Goal: Information Seeking & Learning: Learn about a topic

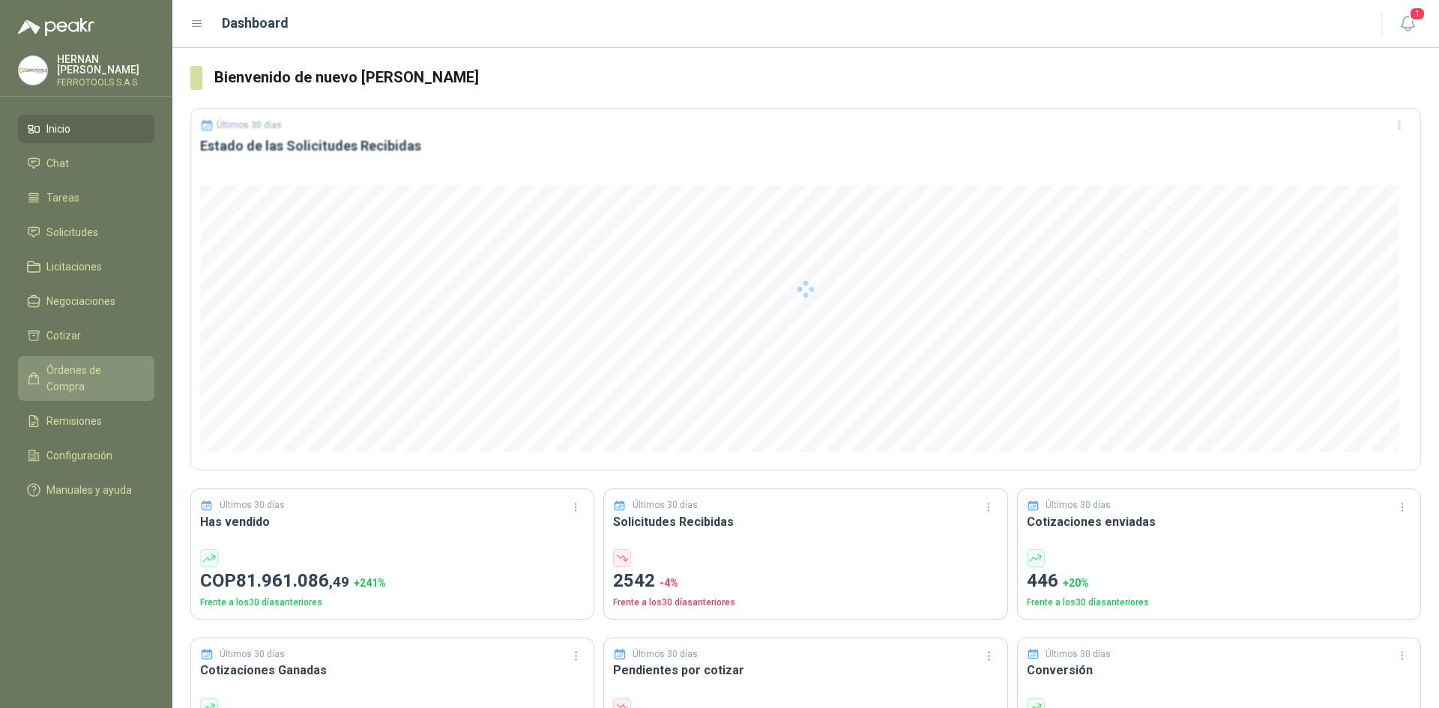
click at [99, 371] on span "Órdenes de Compra" at bounding box center [93, 378] width 94 height 33
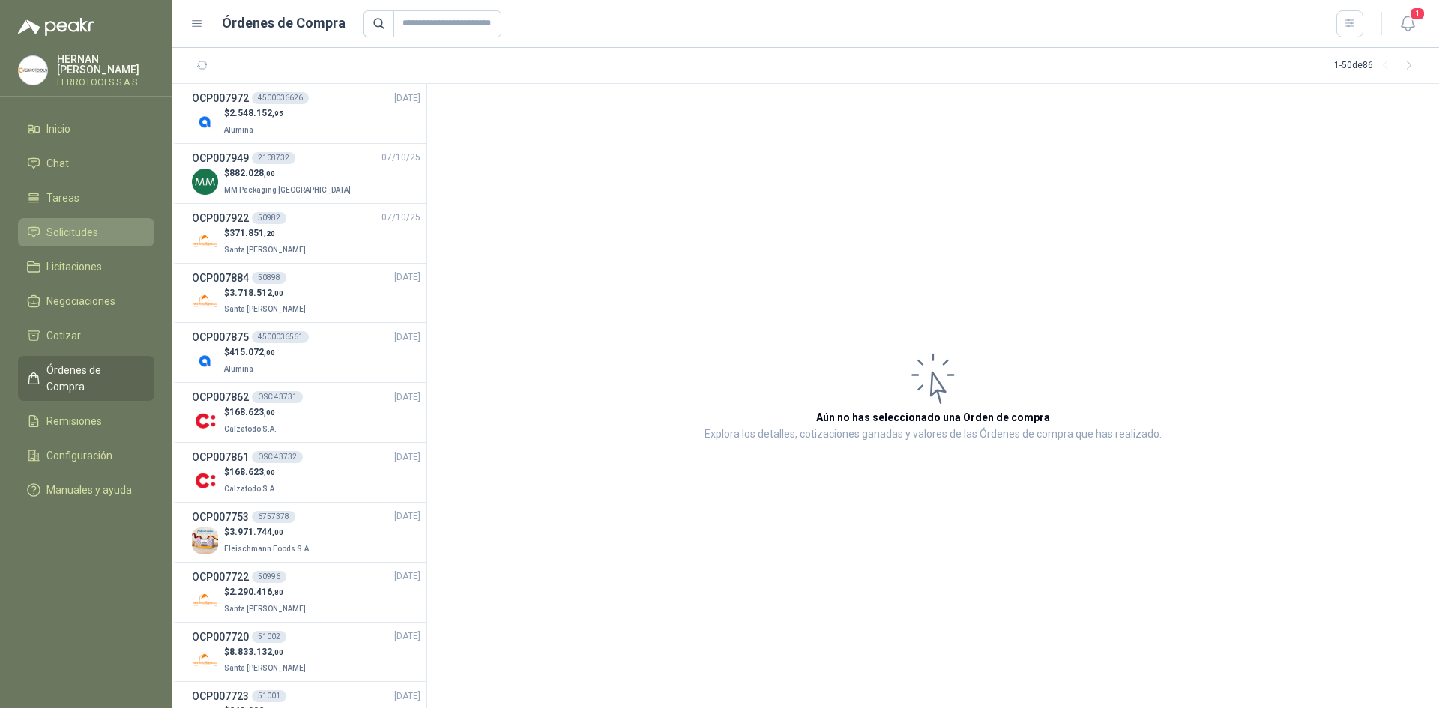
click at [121, 224] on li "Solicitudes" at bounding box center [86, 232] width 118 height 16
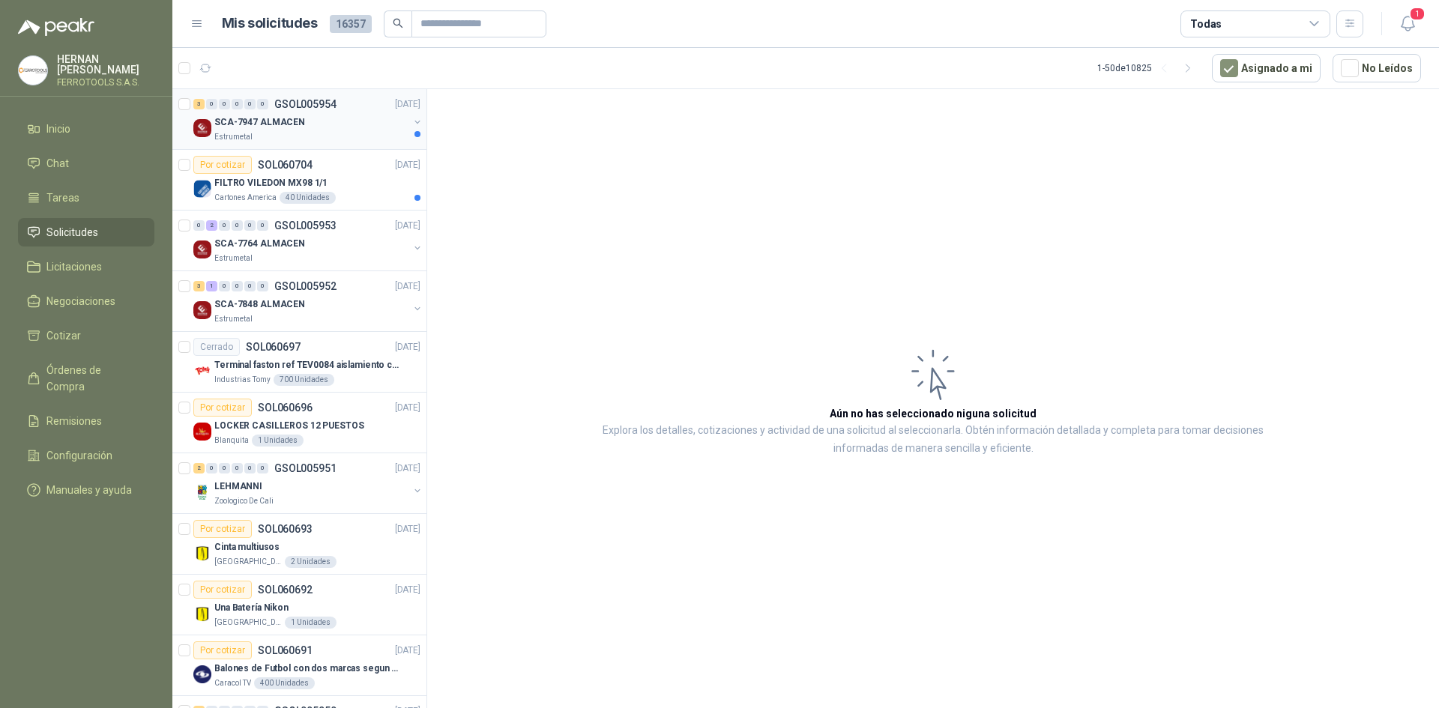
click at [334, 139] on div "Estrumetal" at bounding box center [311, 137] width 194 height 12
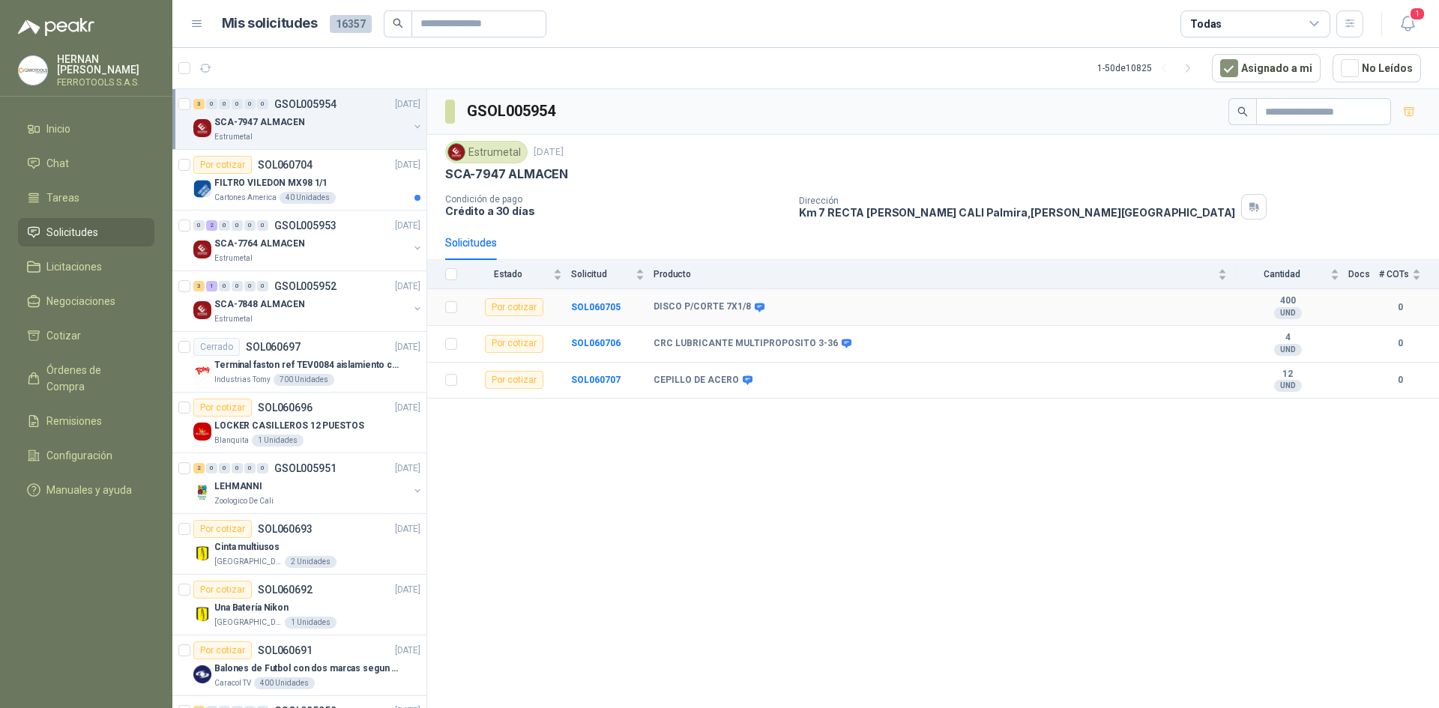
click at [786, 320] on body "[PERSON_NAME] FERROTOOLS S.A.S. Inicio Chat Tareas Solicitudes Licitaciones Neg…" at bounding box center [719, 354] width 1439 height 708
click at [722, 308] on b "DISCO P/CORTE 7X1/8" at bounding box center [702, 307] width 97 height 12
drag, startPoint x: 719, startPoint y: 304, endPoint x: 759, endPoint y: 300, distance: 40.7
click at [759, 300] on td "DISCO P/CORTE 7X1/8" at bounding box center [945, 307] width 582 height 37
drag, startPoint x: 654, startPoint y: 309, endPoint x: 744, endPoint y: 304, distance: 89.4
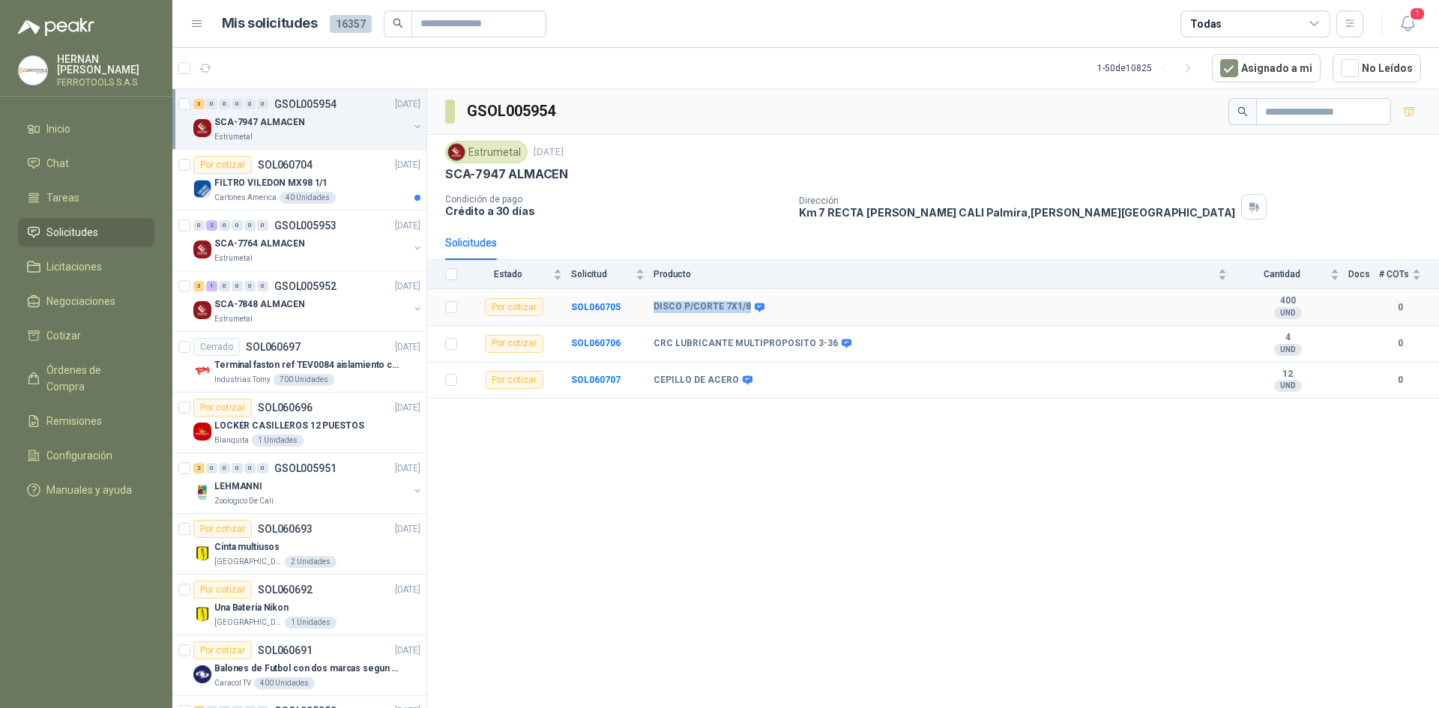
click at [744, 304] on b "DISCO P/CORTE 7X1/8" at bounding box center [702, 307] width 97 height 12
copy b "DISCO P/CORTE 7X1/8"
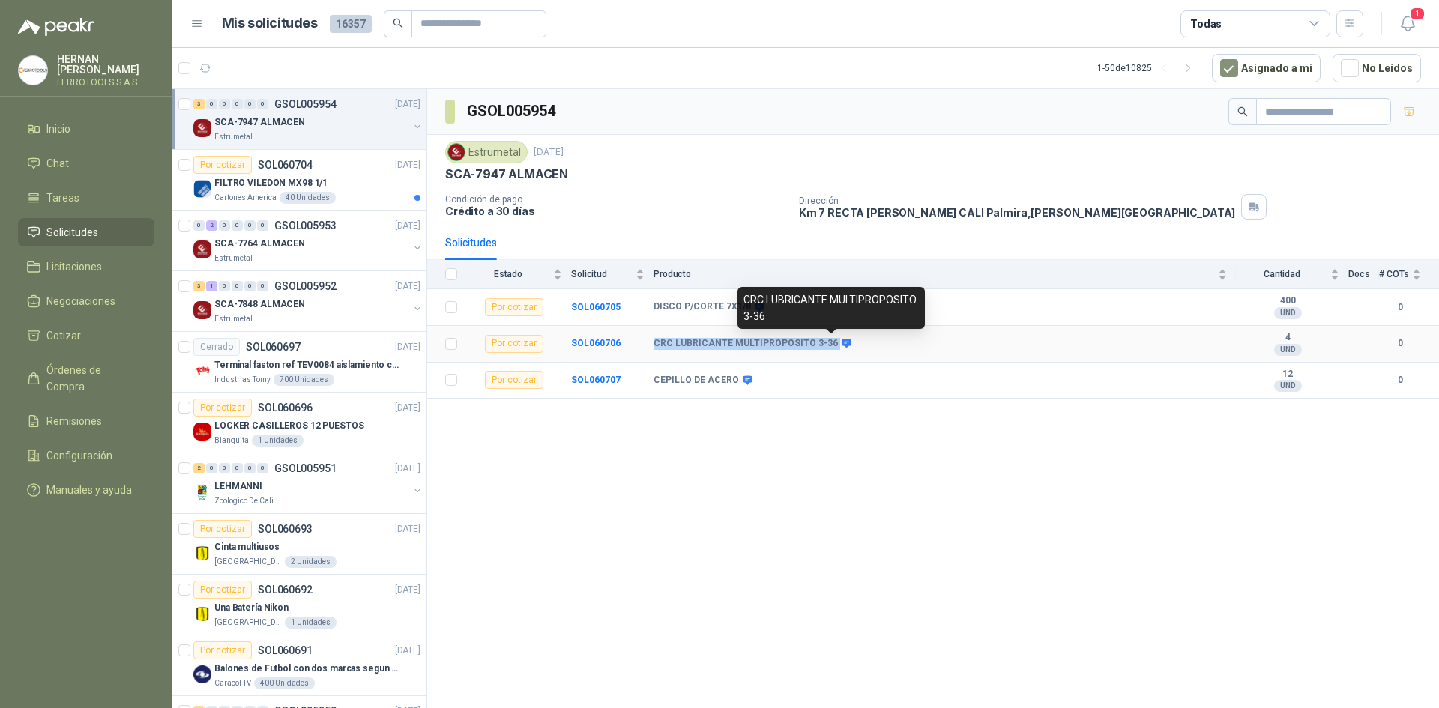
drag, startPoint x: 654, startPoint y: 343, endPoint x: 833, endPoint y: 345, distance: 179.2
click at [833, 345] on div "CRC LUBRICANTE MULTIPROPOSITO 3-36" at bounding box center [752, 344] width 196 height 12
copy div "CRC LUBRICANTE MULTIPROPOSITO 3-36"
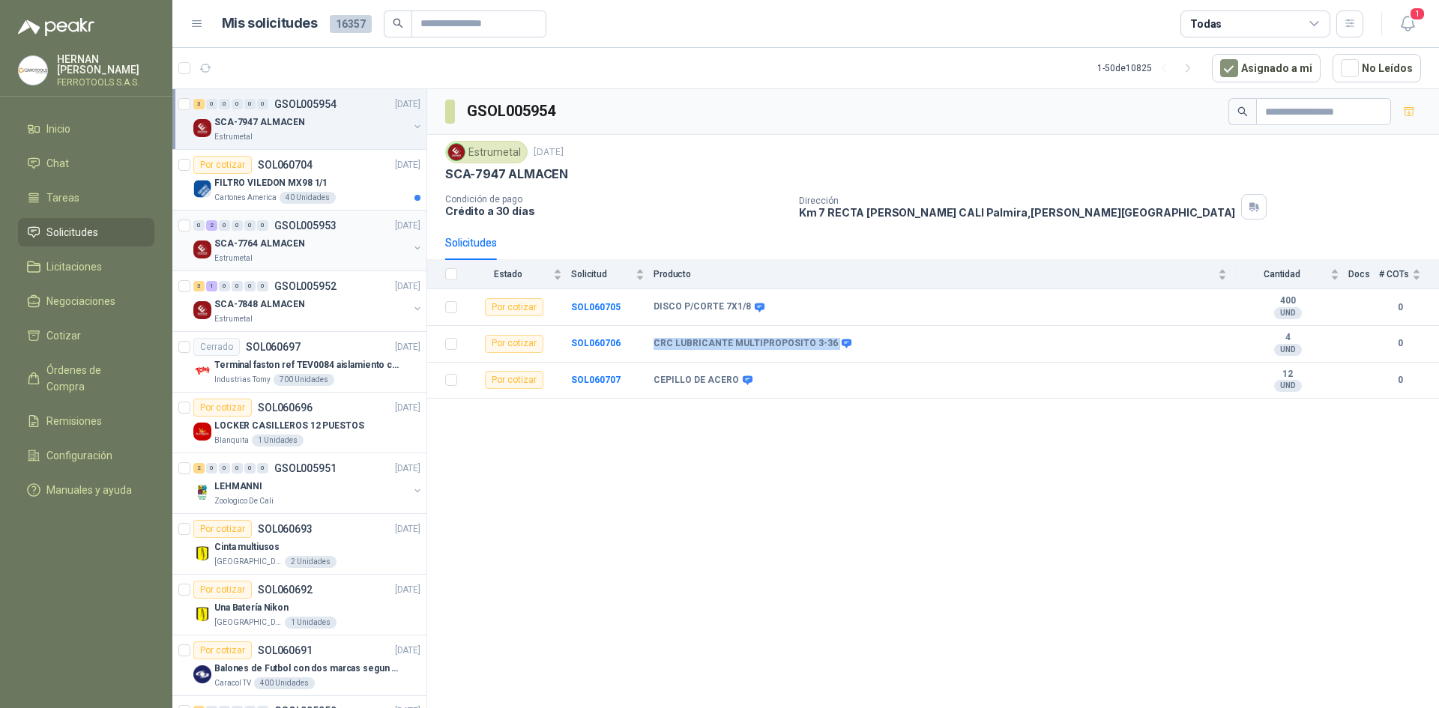
click at [352, 256] on div "Estrumetal" at bounding box center [311, 259] width 194 height 12
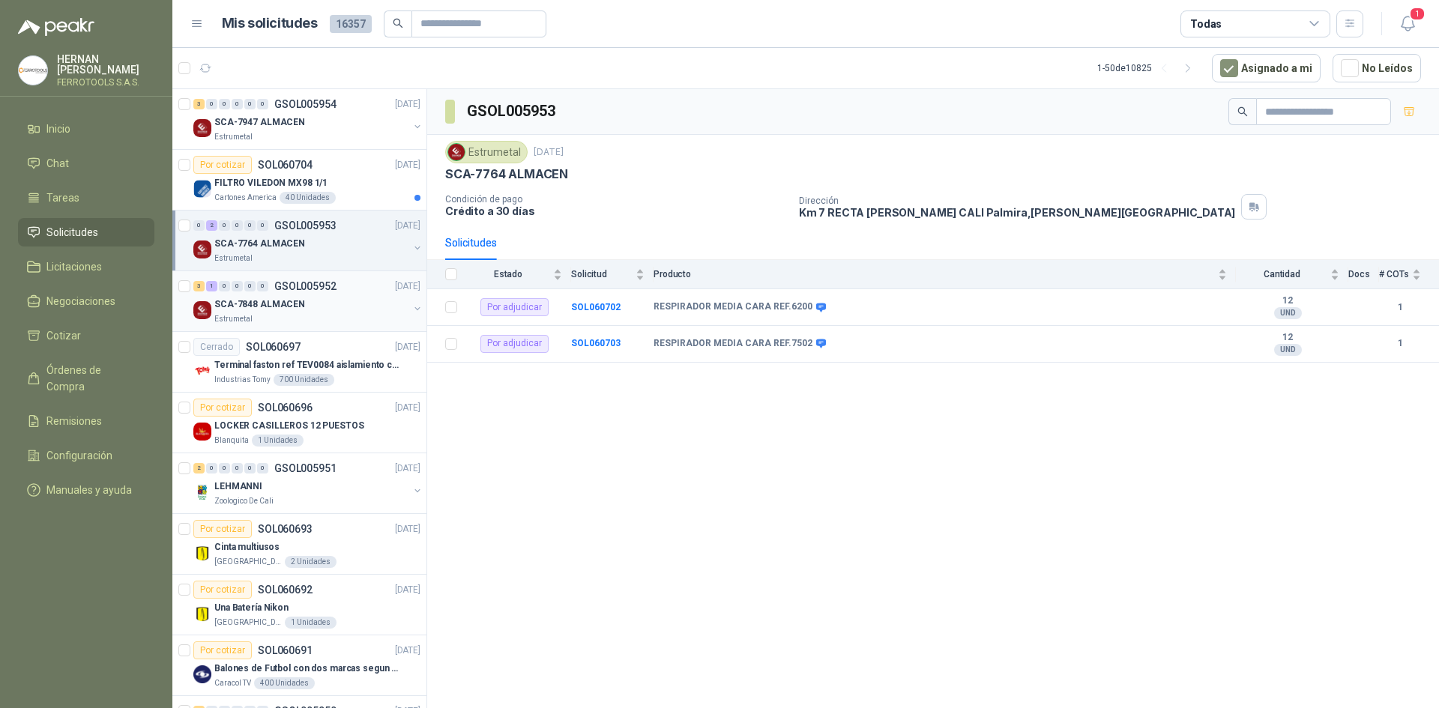
click at [324, 306] on div "SCA-7848 ALMACEN" at bounding box center [311, 304] width 194 height 18
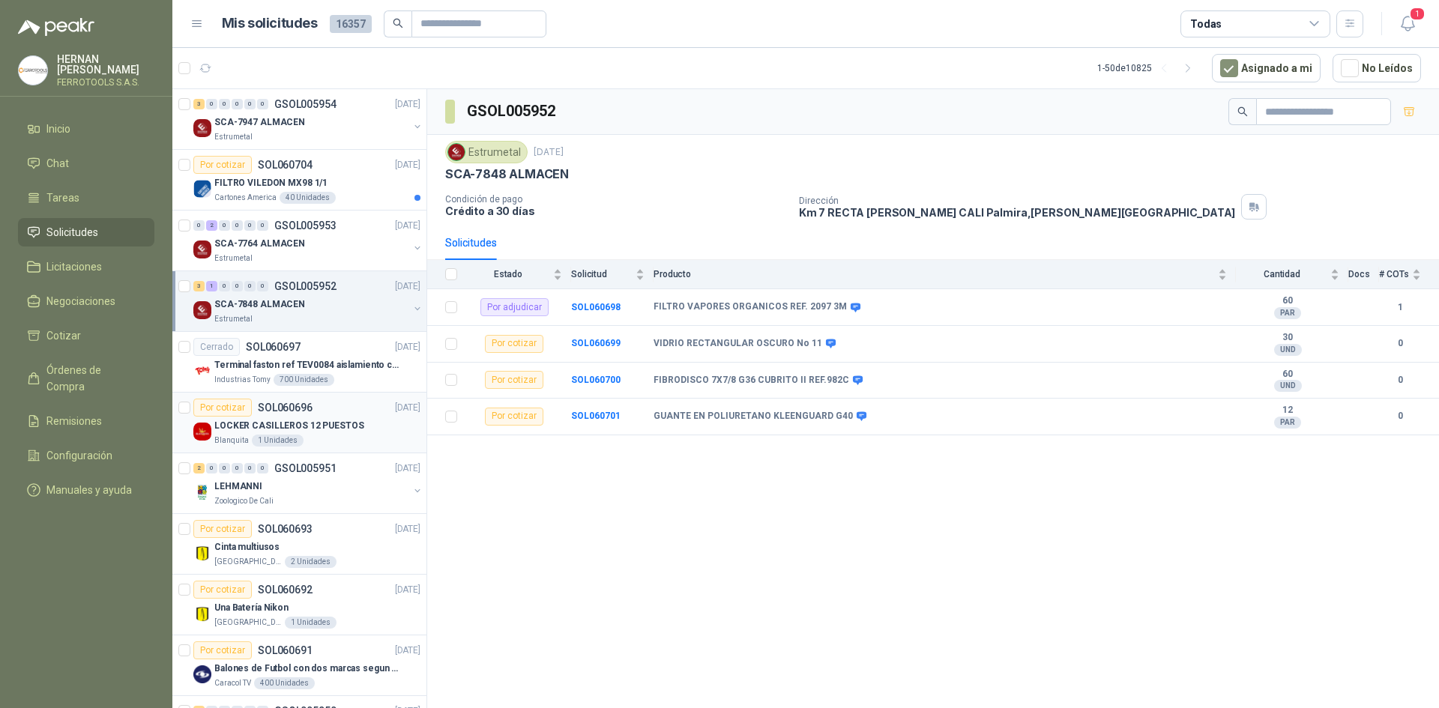
click at [353, 444] on div "Blanquita 1 Unidades" at bounding box center [317, 441] width 206 height 12
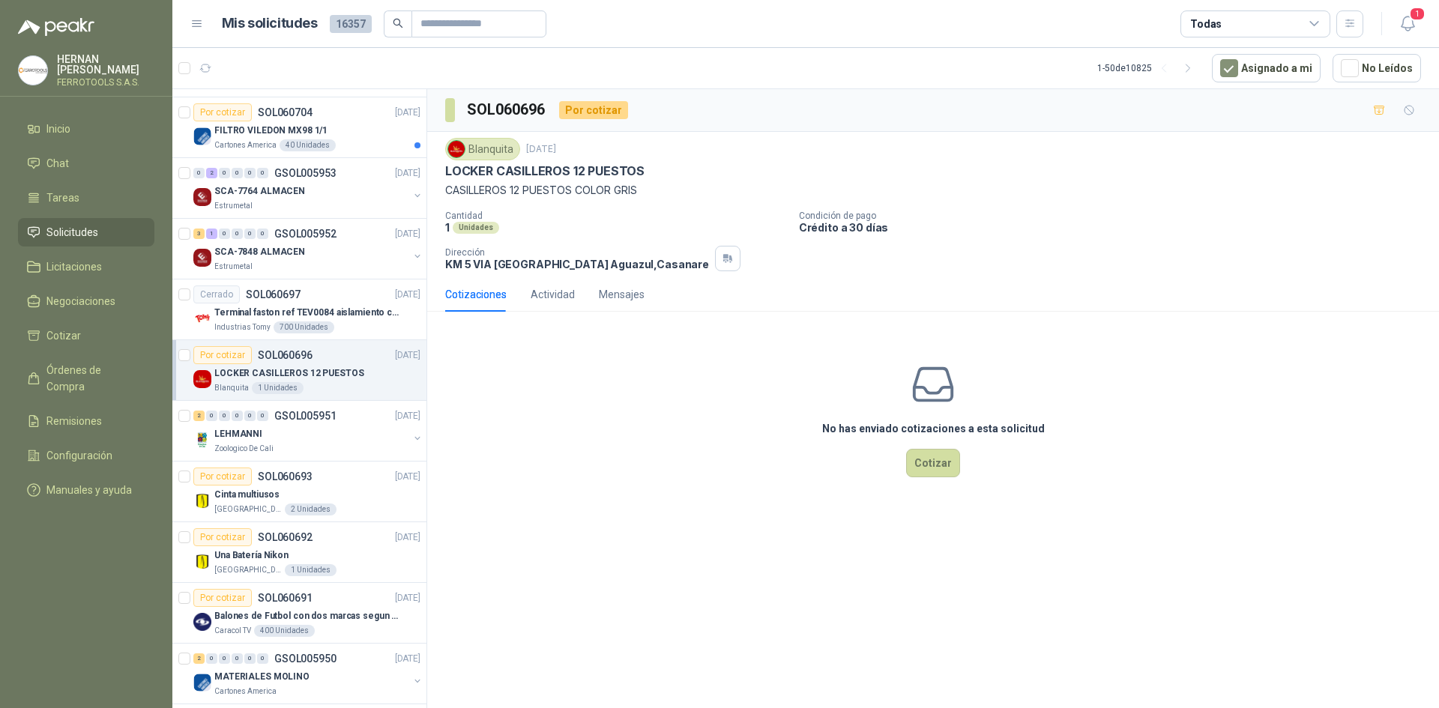
scroll to position [75, 0]
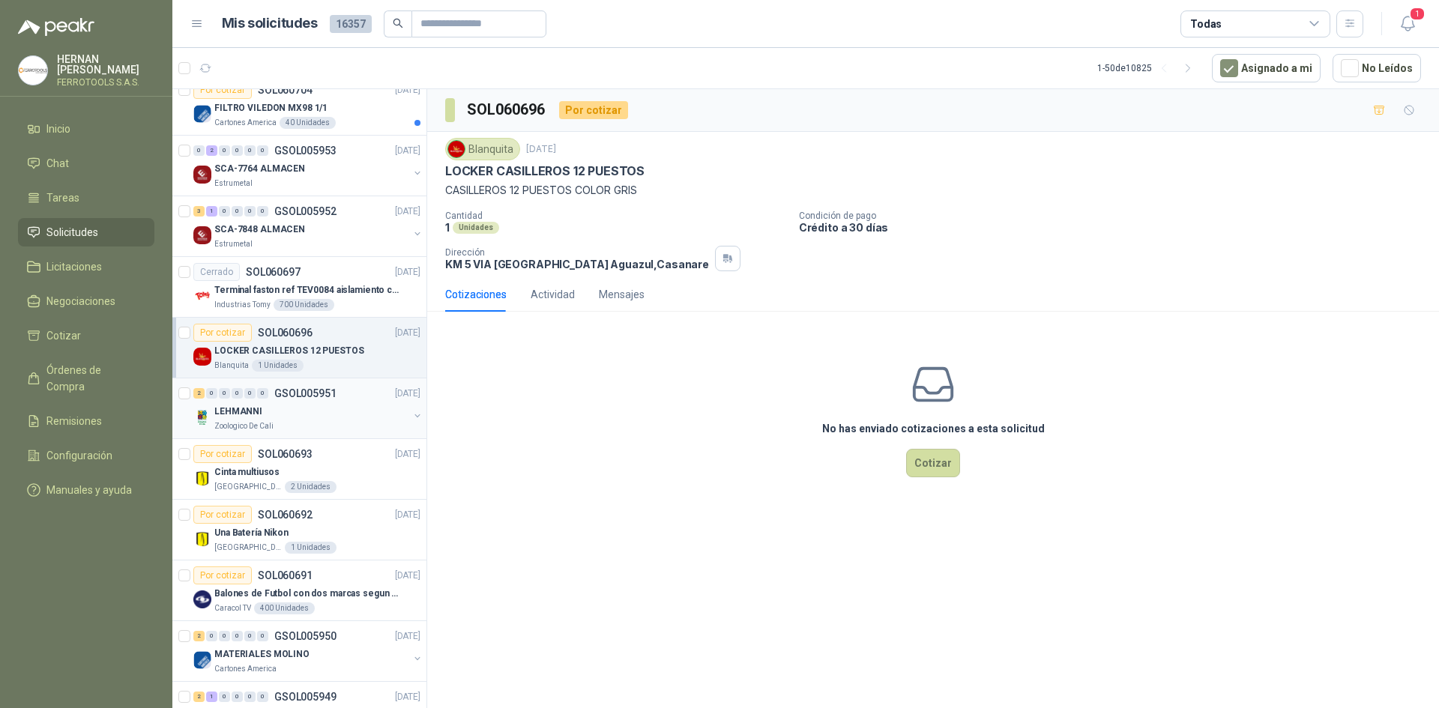
click at [341, 414] on div "LEHMANNI" at bounding box center [311, 412] width 194 height 18
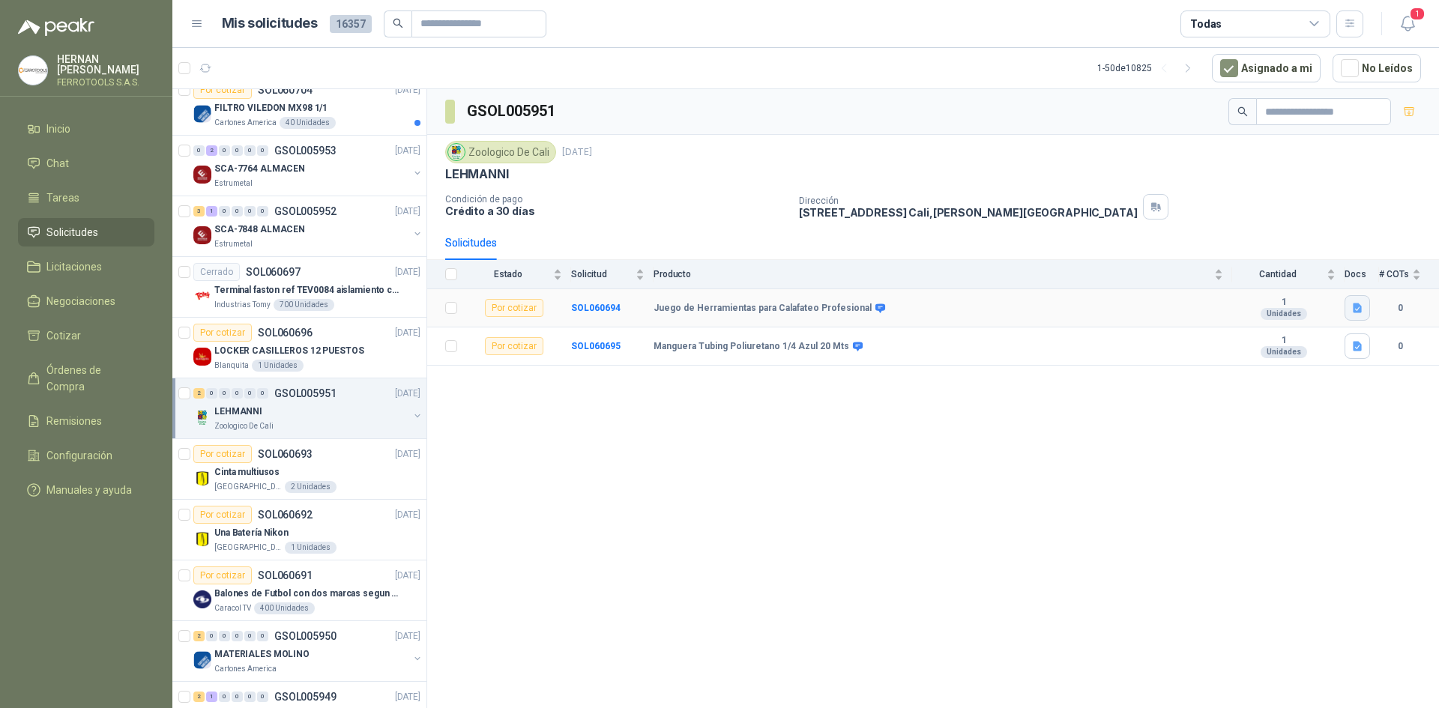
click at [1352, 302] on icon "button" at bounding box center [1358, 308] width 13 height 13
click at [1281, 281] on button "Juego de Herramientas para Calafateo Profesional.png" at bounding box center [1230, 276] width 261 height 16
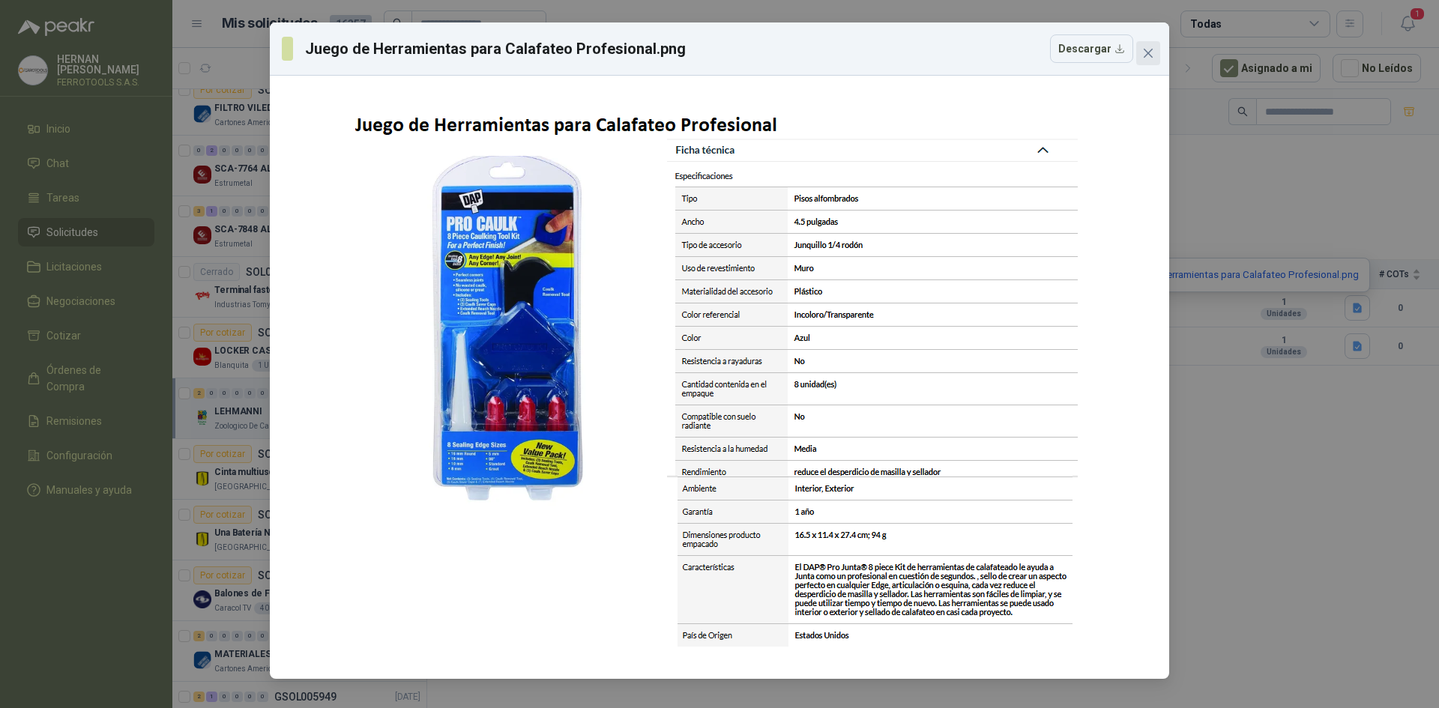
click at [1157, 62] on button "Close" at bounding box center [1148, 53] width 24 height 24
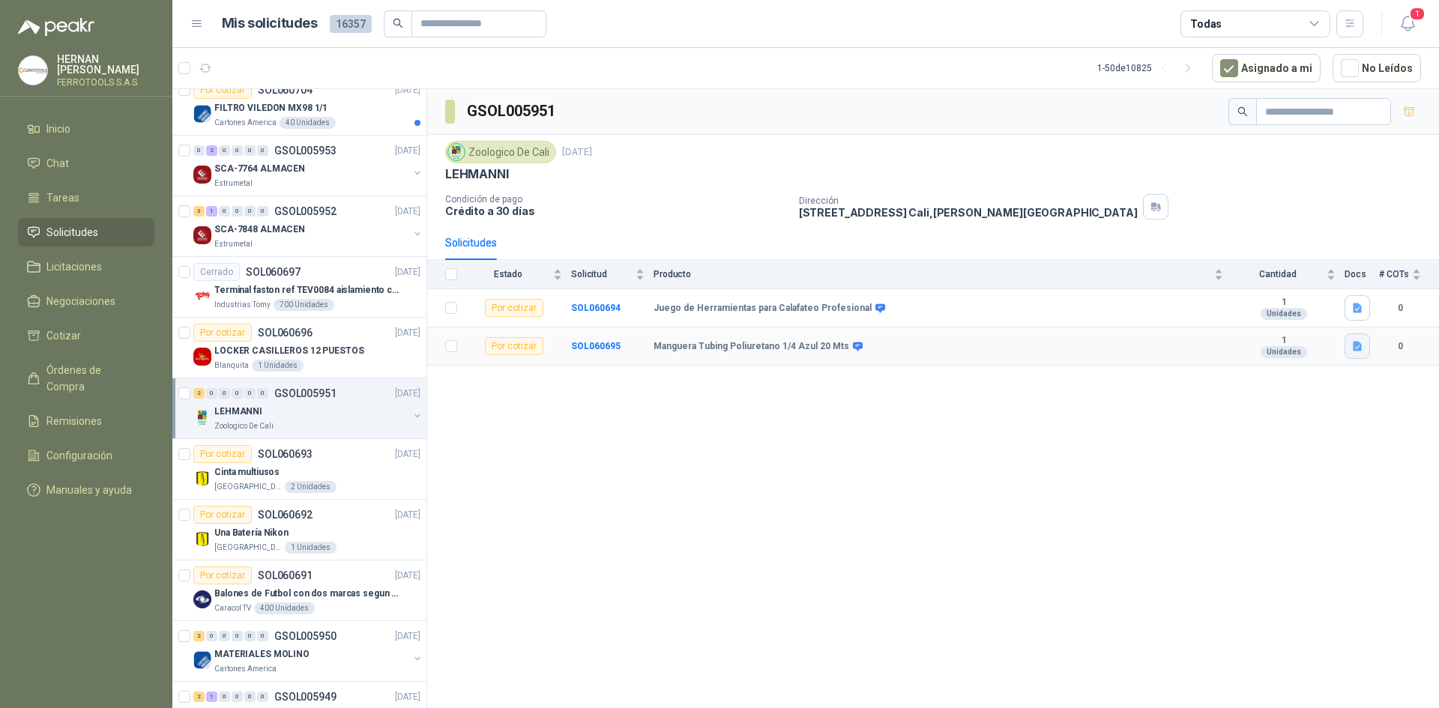
click at [1354, 343] on icon "button" at bounding box center [1357, 347] width 9 height 10
click at [1323, 318] on button "Manguera Tubing Poliuretano 1-4 Azul 20 Mts.png" at bounding box center [1242, 314] width 237 height 16
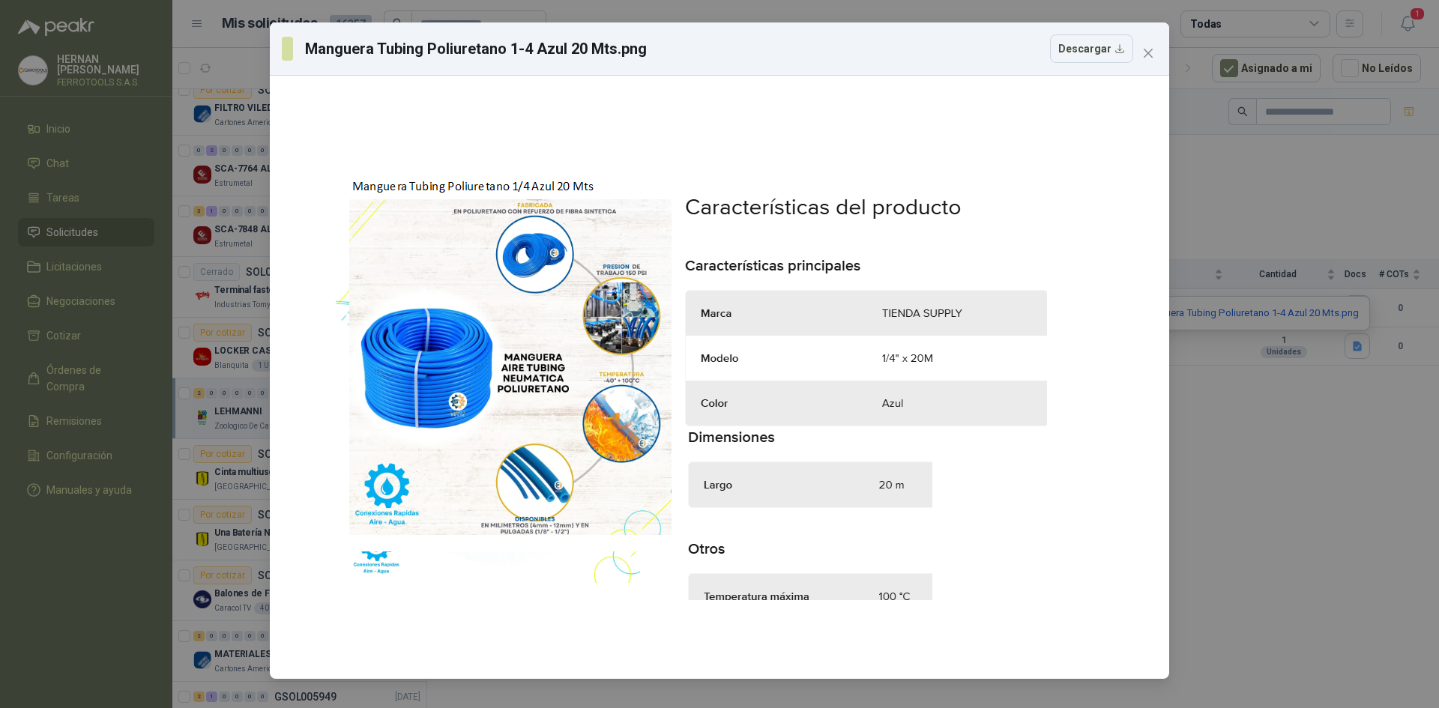
click at [1271, 403] on div "Manguera Tubing Poliuretano 1-4 Azul 20 Mts.png Descargar" at bounding box center [719, 354] width 1439 height 708
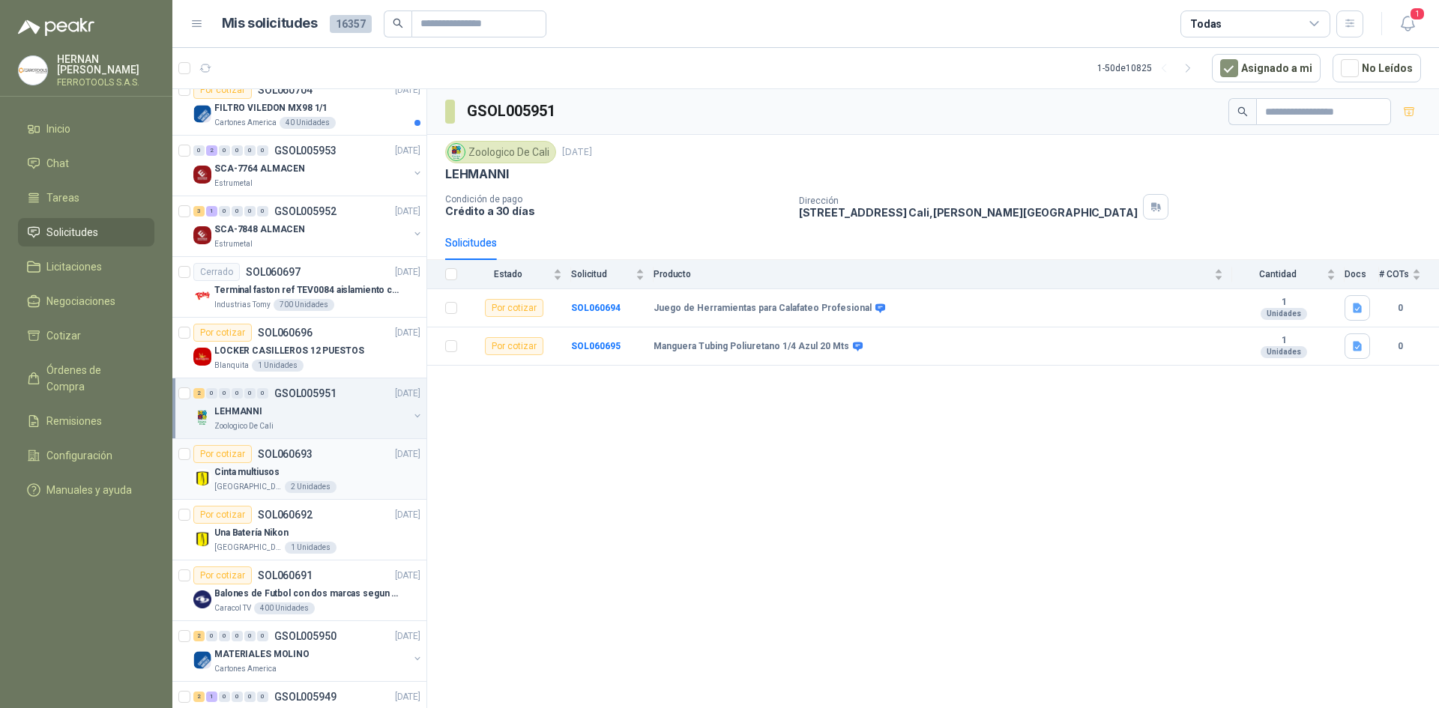
click at [332, 478] on div "Cinta multiusos" at bounding box center [317, 472] width 206 height 18
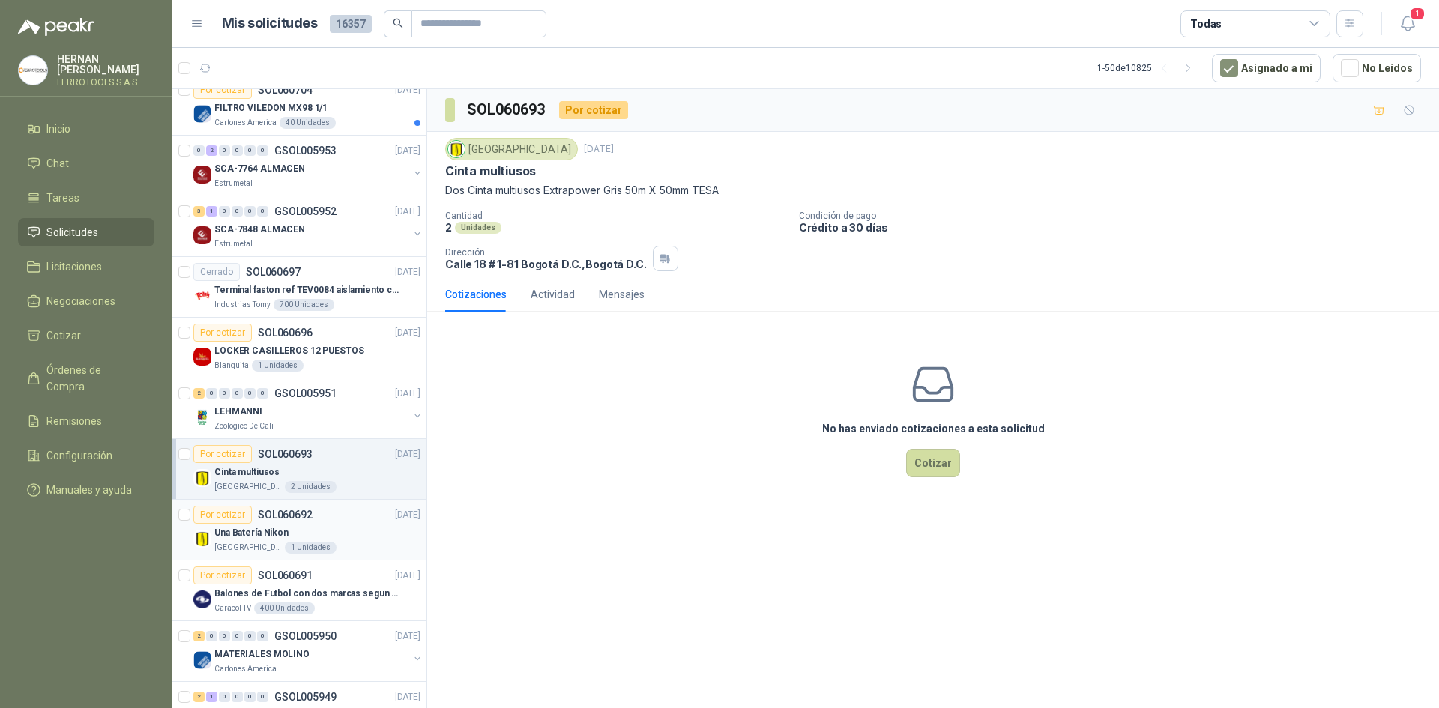
click at [340, 530] on div "Una Batería Nikon" at bounding box center [317, 533] width 206 height 18
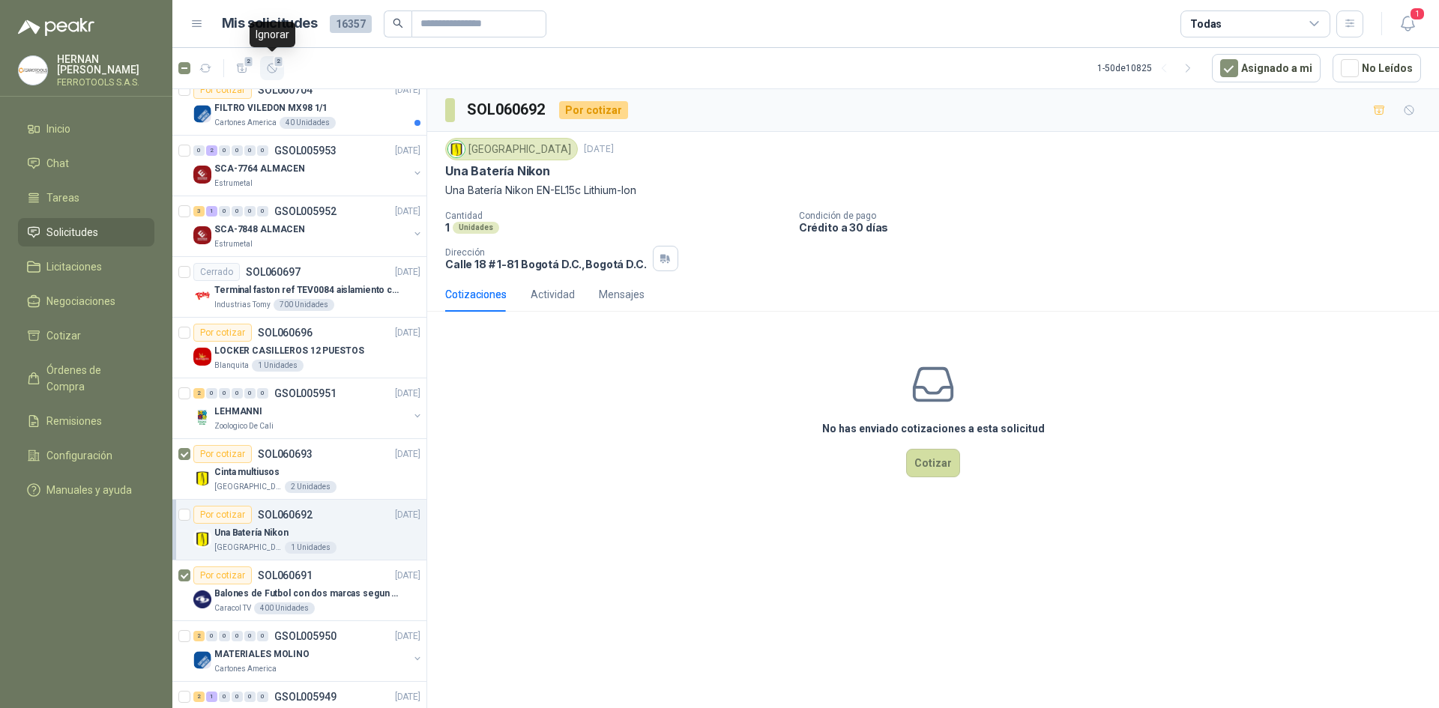
click at [262, 74] on button "2" at bounding box center [272, 68] width 24 height 24
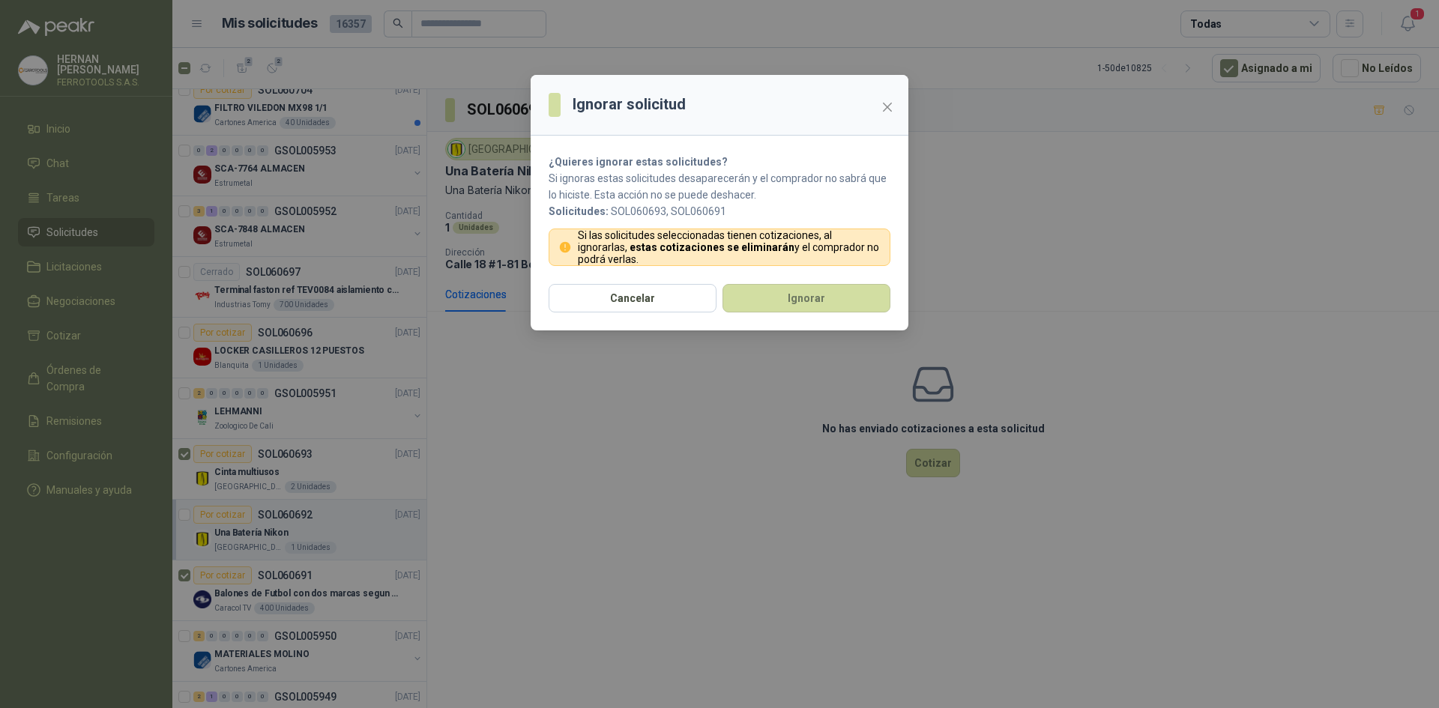
click at [623, 308] on button "Cancelar" at bounding box center [633, 298] width 168 height 28
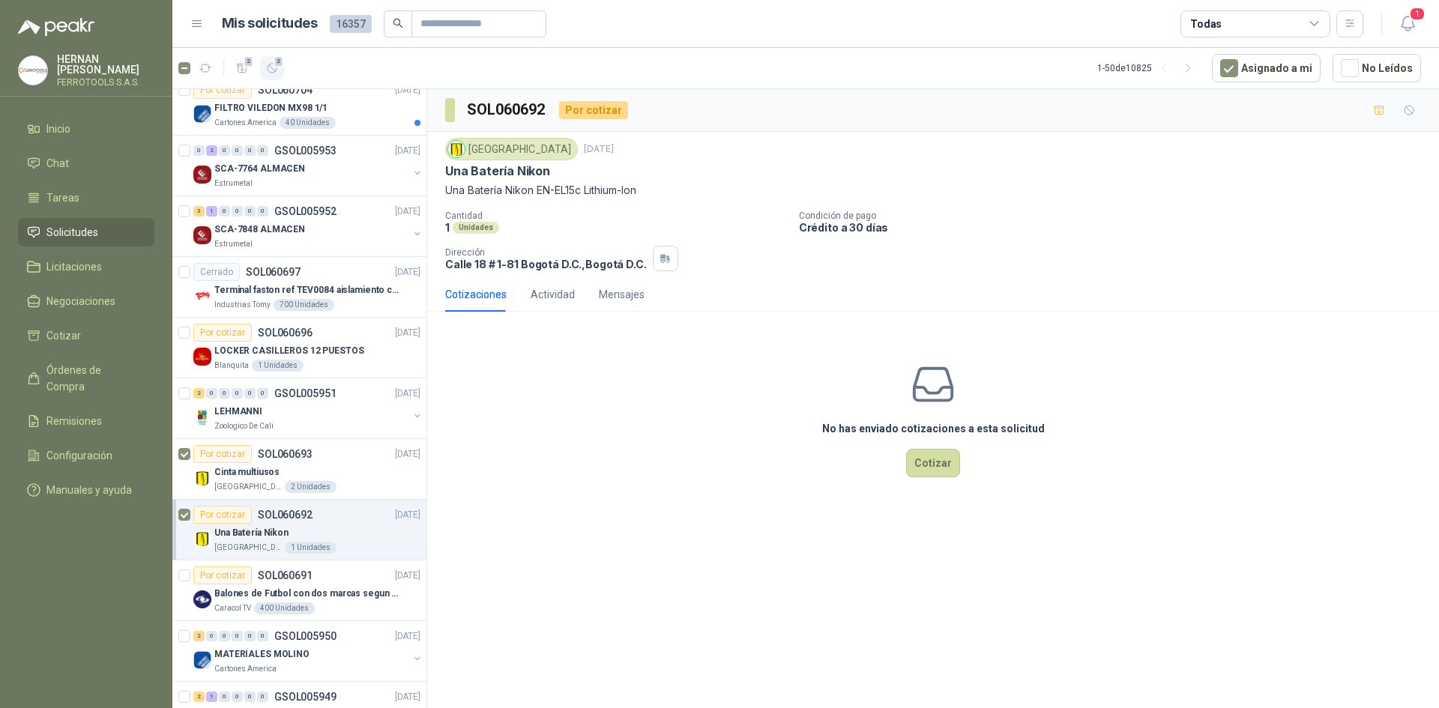
click at [274, 70] on icon "button" at bounding box center [272, 68] width 13 height 13
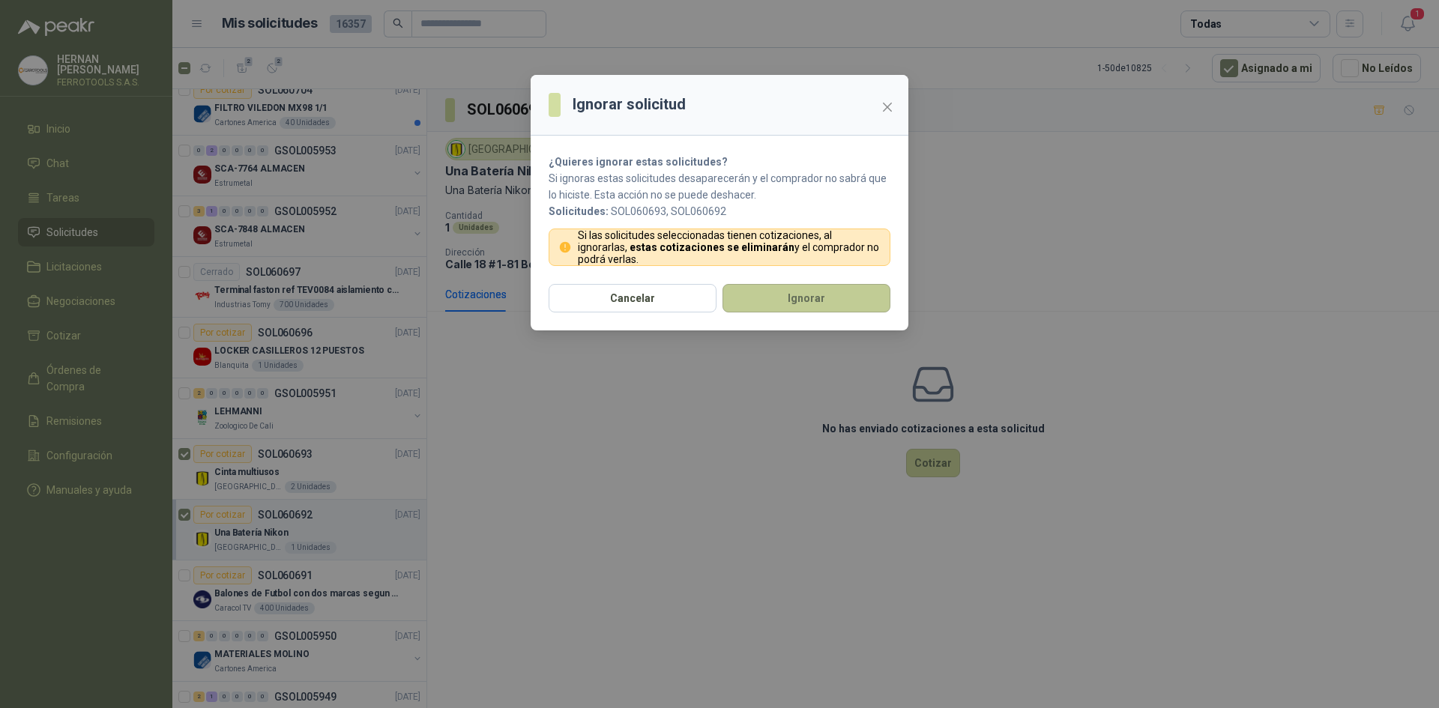
click at [817, 286] on button "Ignorar" at bounding box center [807, 298] width 168 height 28
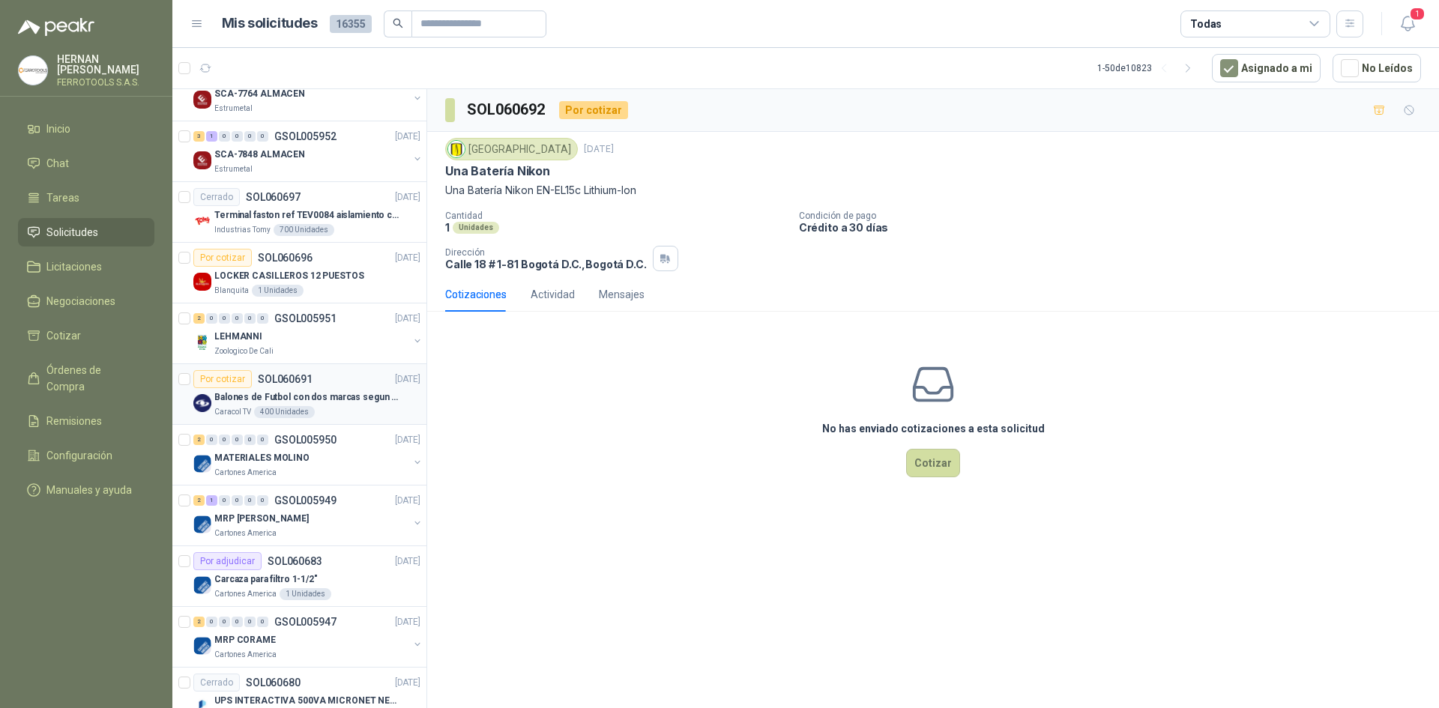
scroll to position [225, 0]
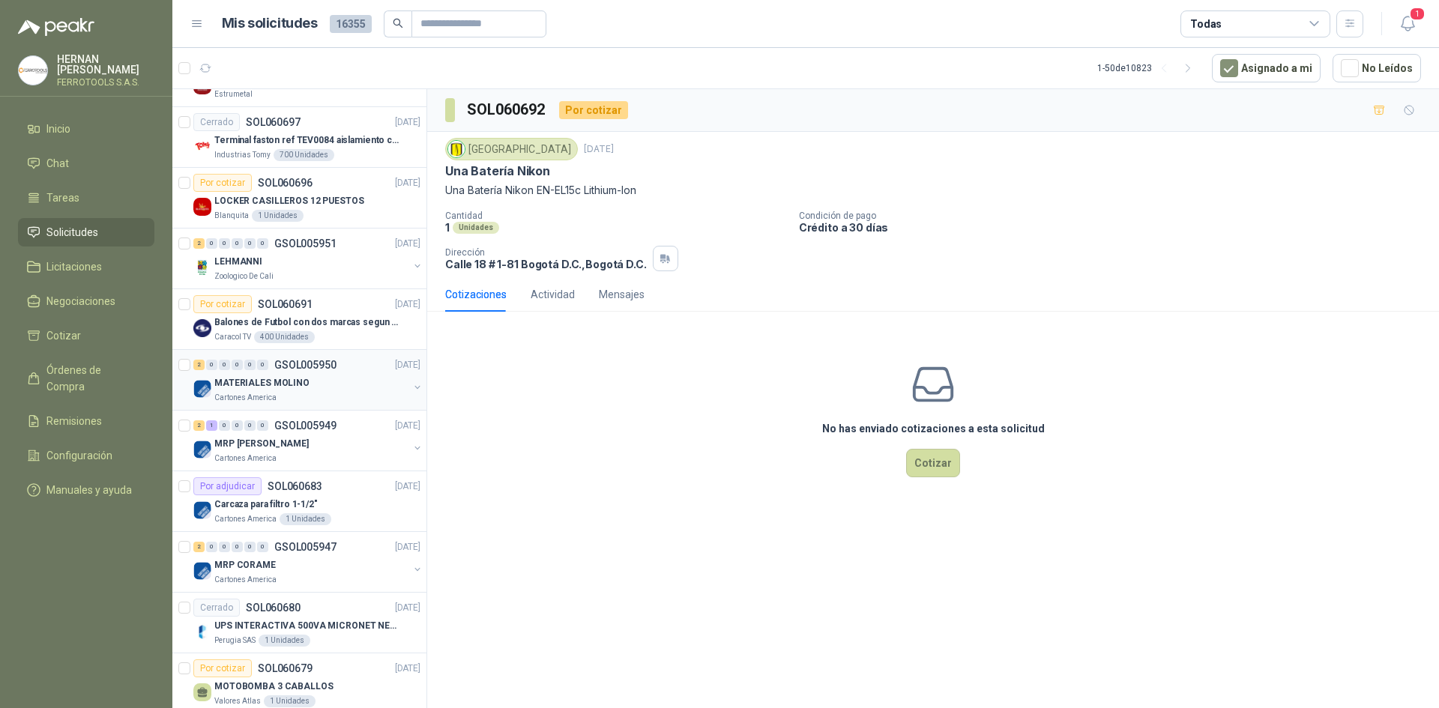
click at [358, 393] on div "Cartones America" at bounding box center [311, 398] width 194 height 12
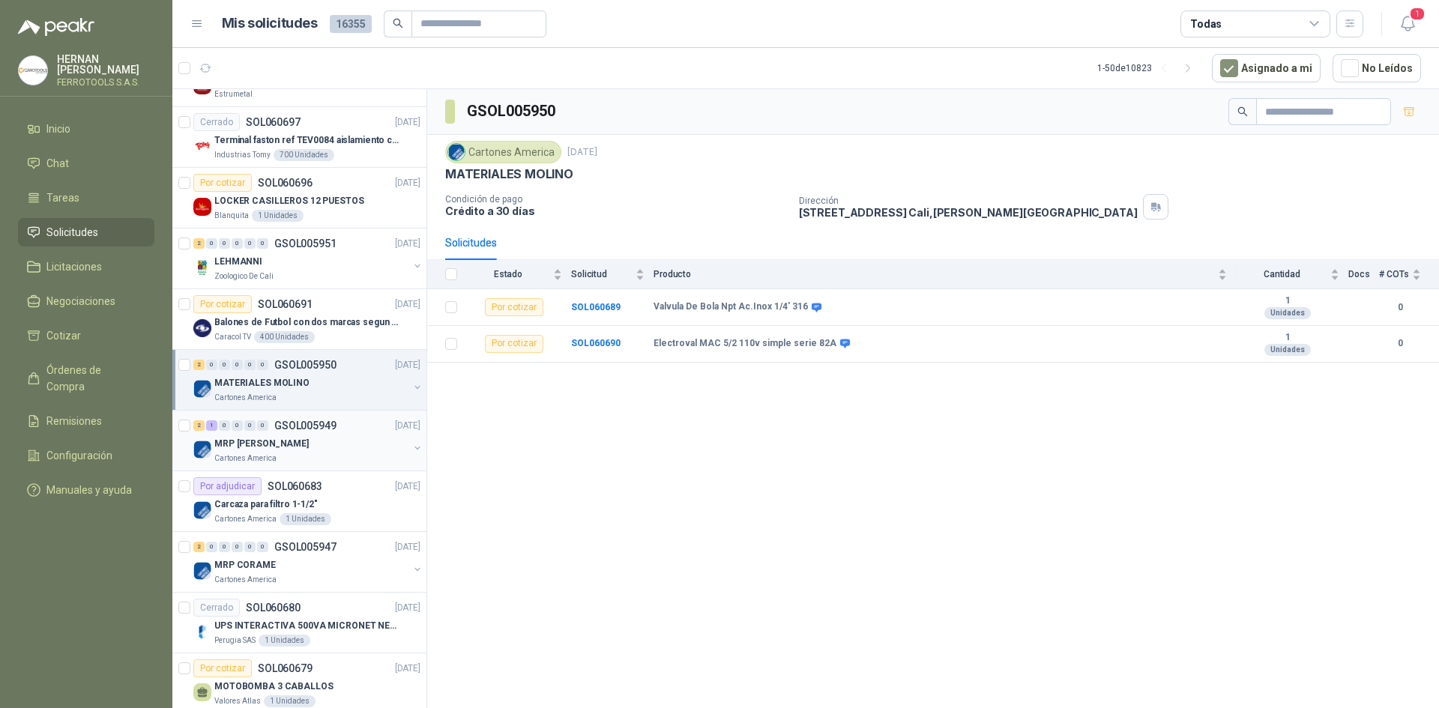
click at [354, 450] on div "MRP [PERSON_NAME]" at bounding box center [311, 444] width 194 height 18
click at [355, 393] on div "Cartones America" at bounding box center [311, 398] width 194 height 12
click at [340, 457] on div "Cartones America" at bounding box center [311, 459] width 194 height 12
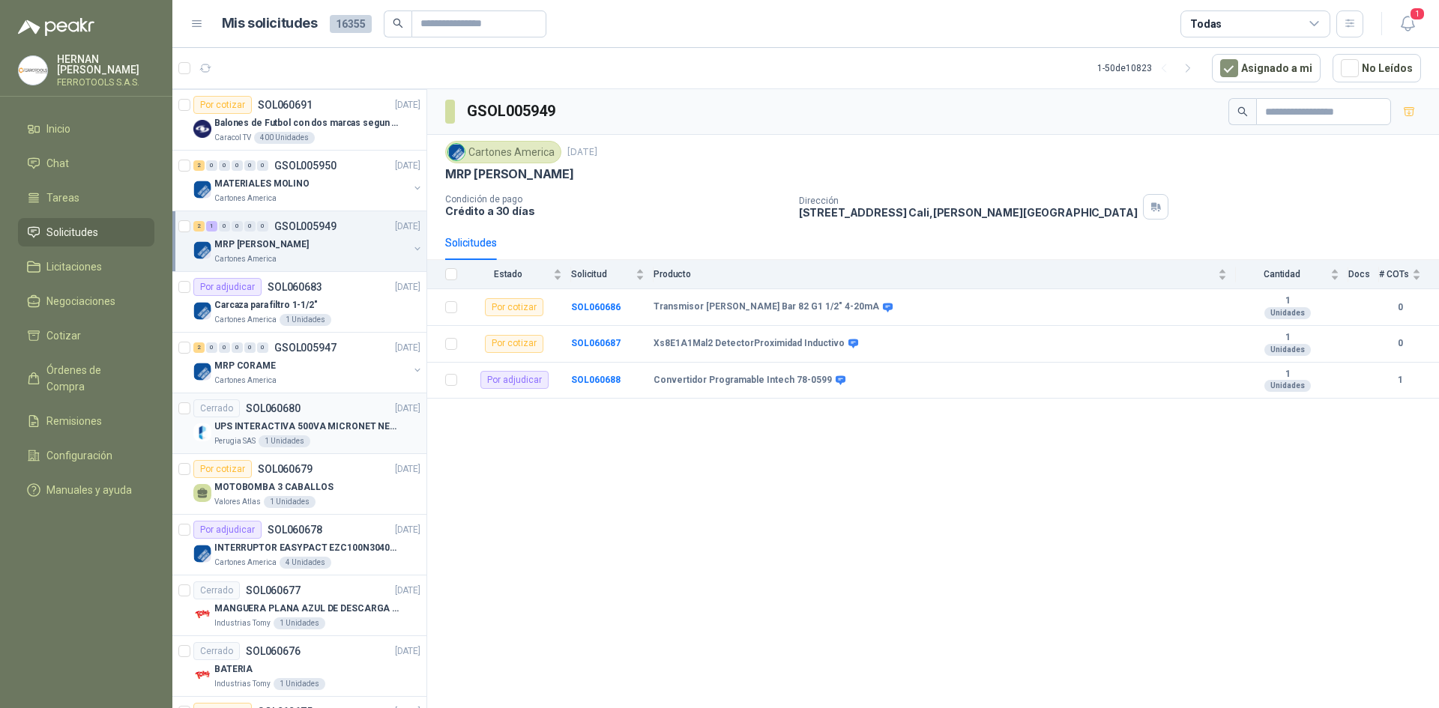
scroll to position [450, 0]
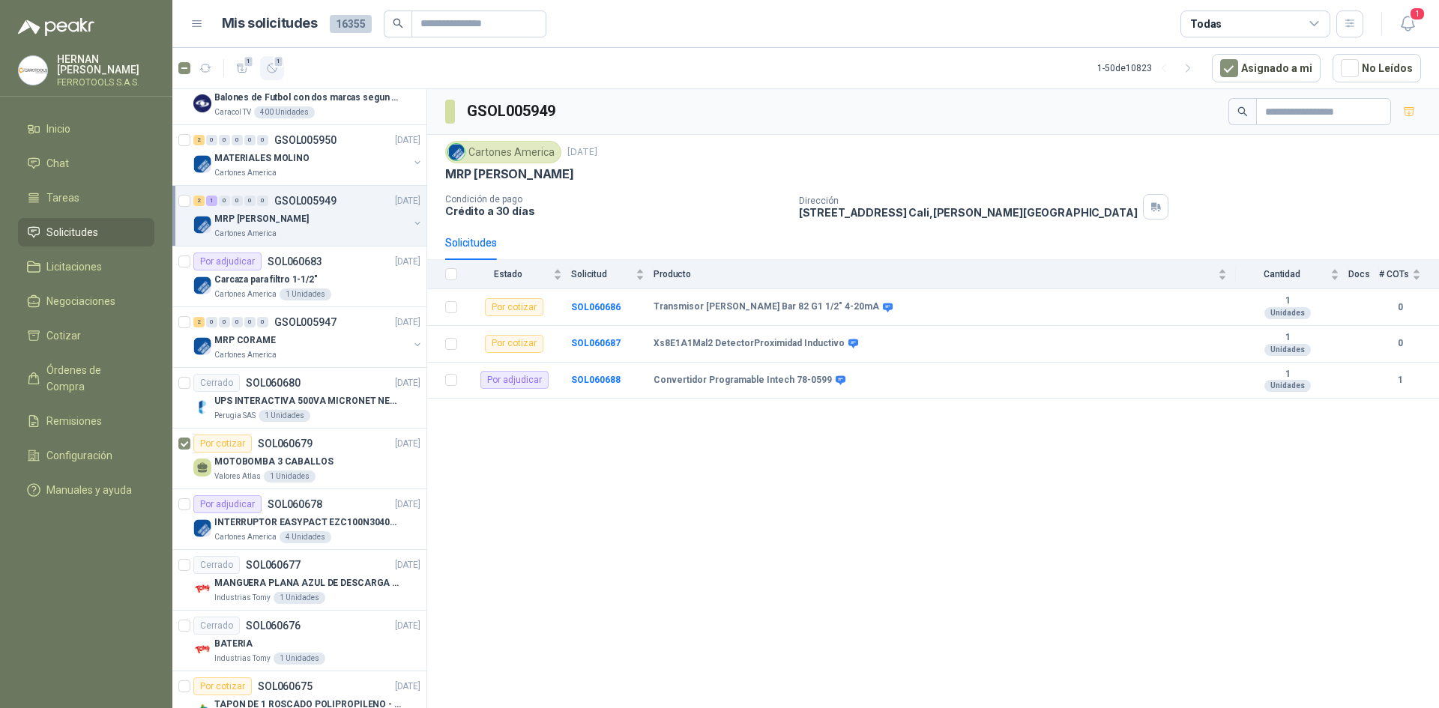
click at [277, 76] on button "1" at bounding box center [272, 68] width 24 height 24
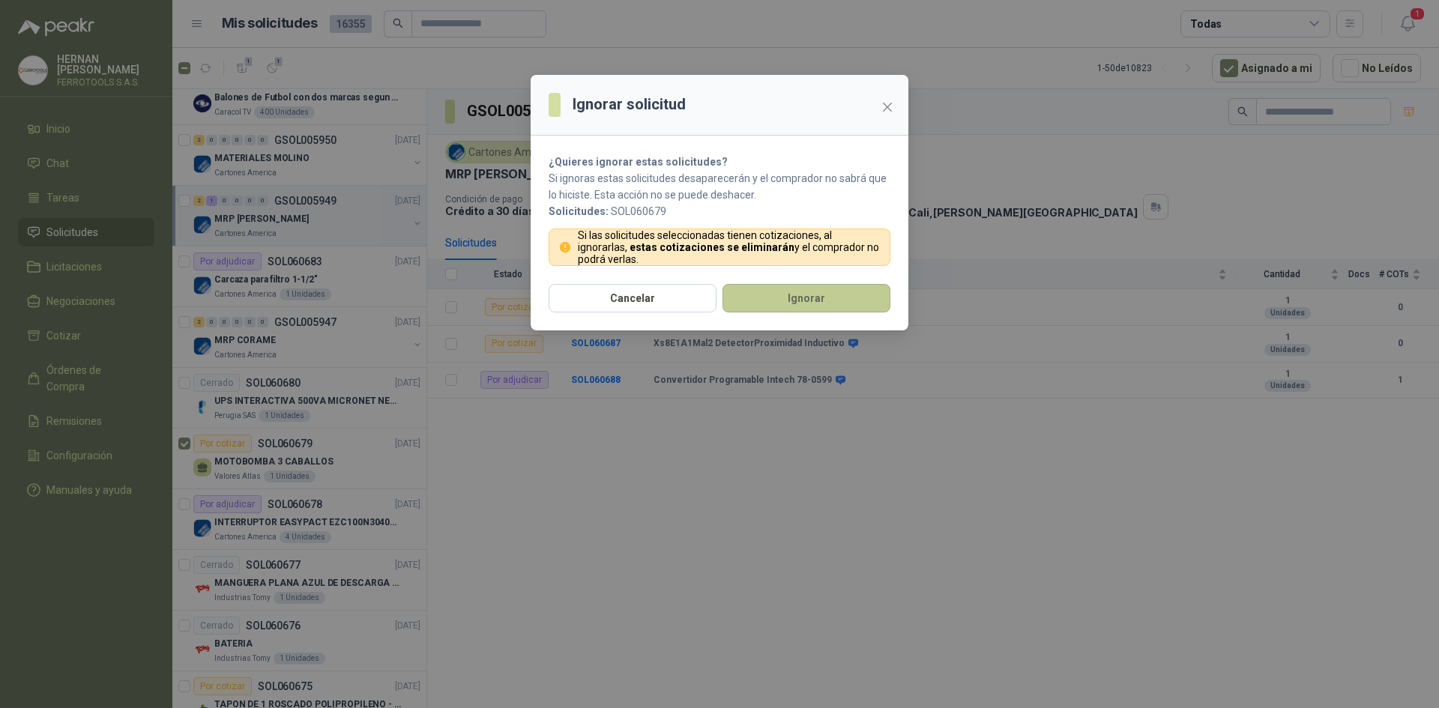
click at [811, 290] on button "Ignorar" at bounding box center [807, 298] width 168 height 28
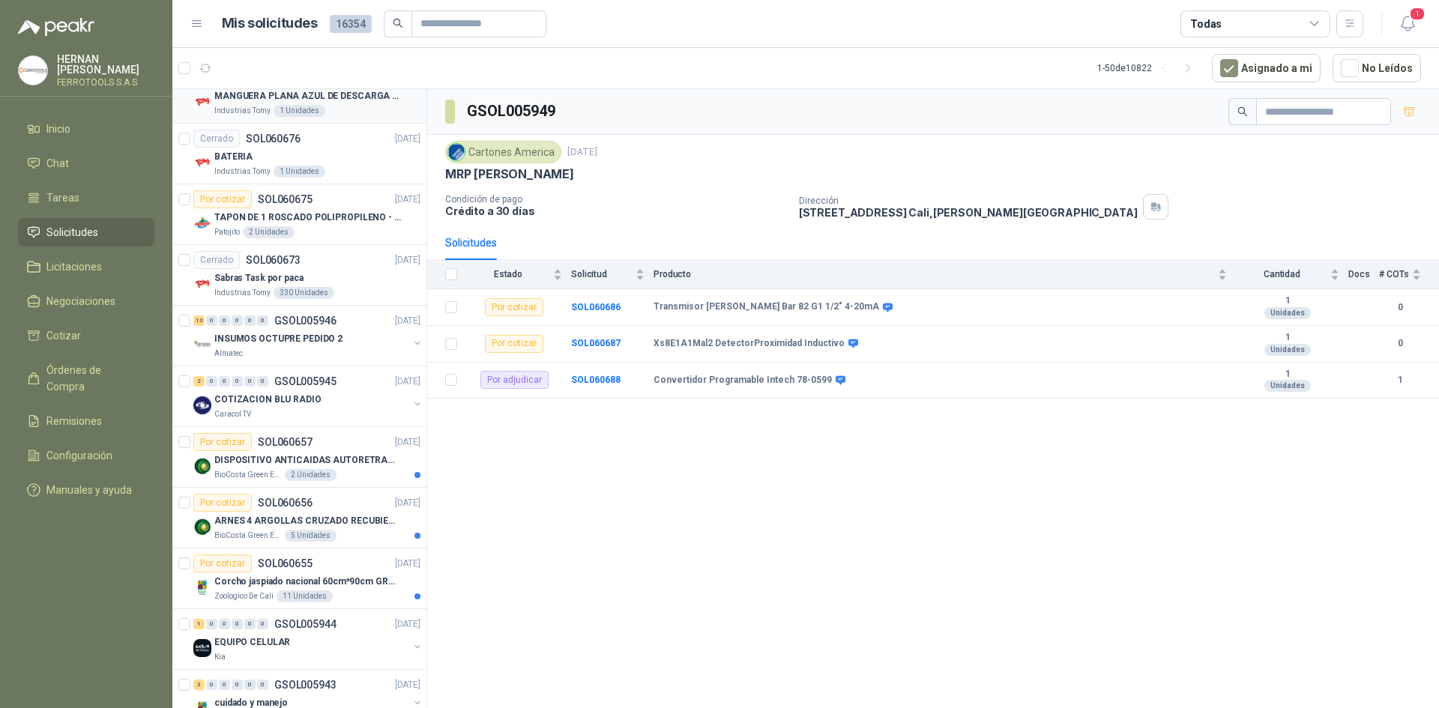
scroll to position [900, 0]
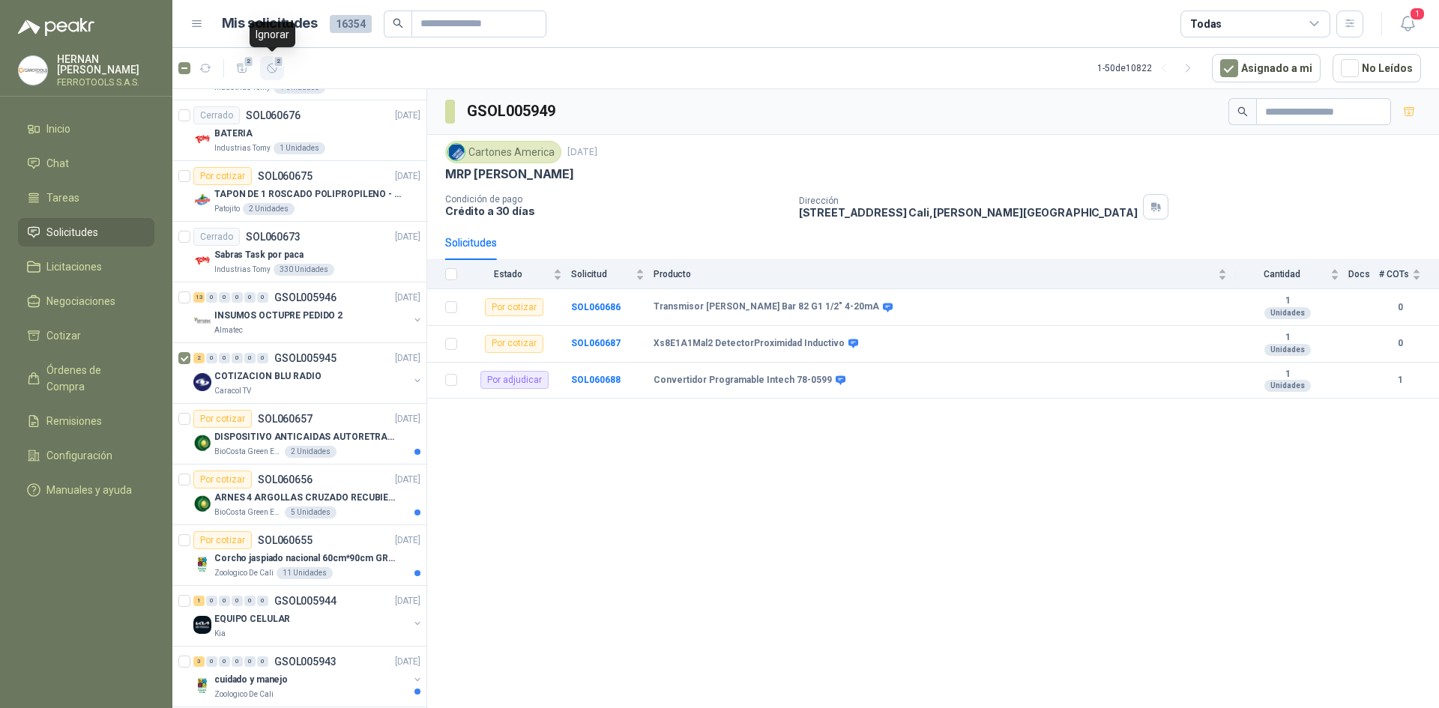
click at [278, 68] on icon "button" at bounding box center [272, 68] width 13 height 13
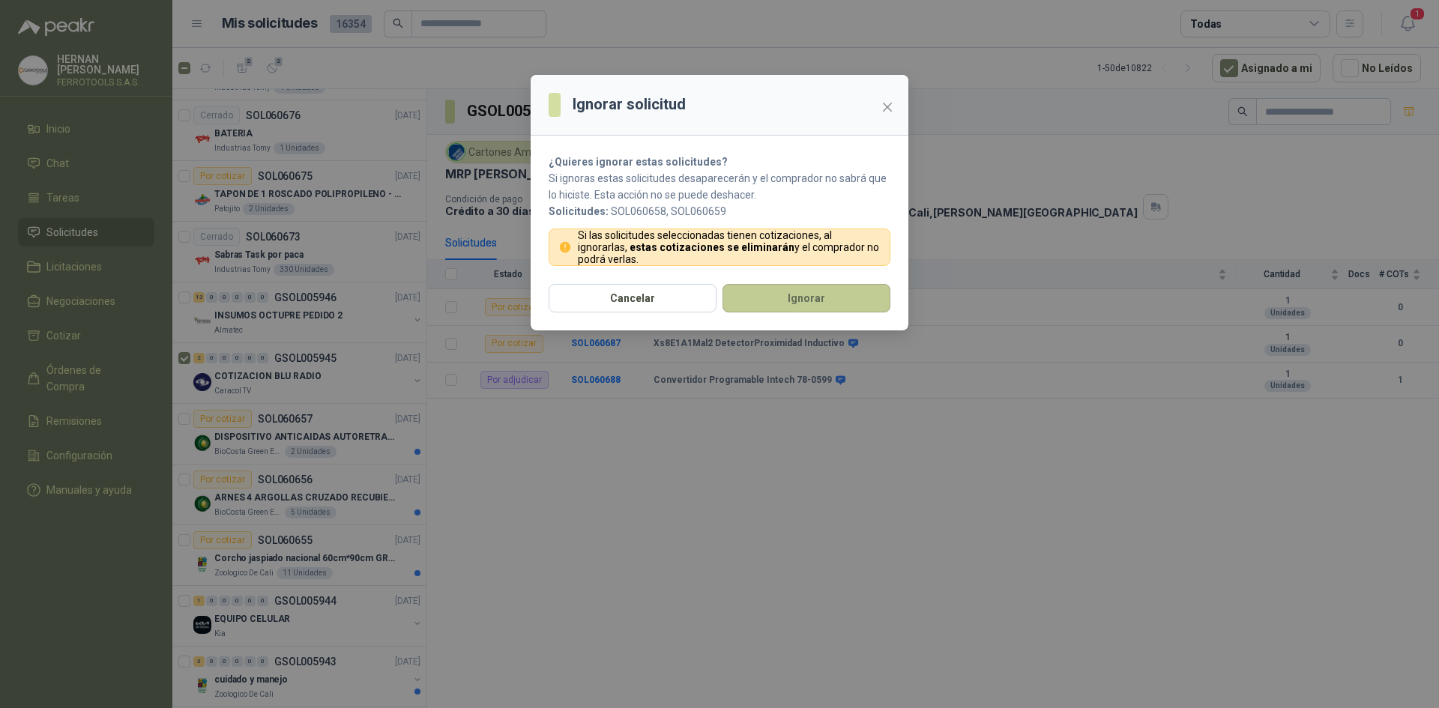
click at [787, 300] on button "Ignorar" at bounding box center [807, 298] width 168 height 28
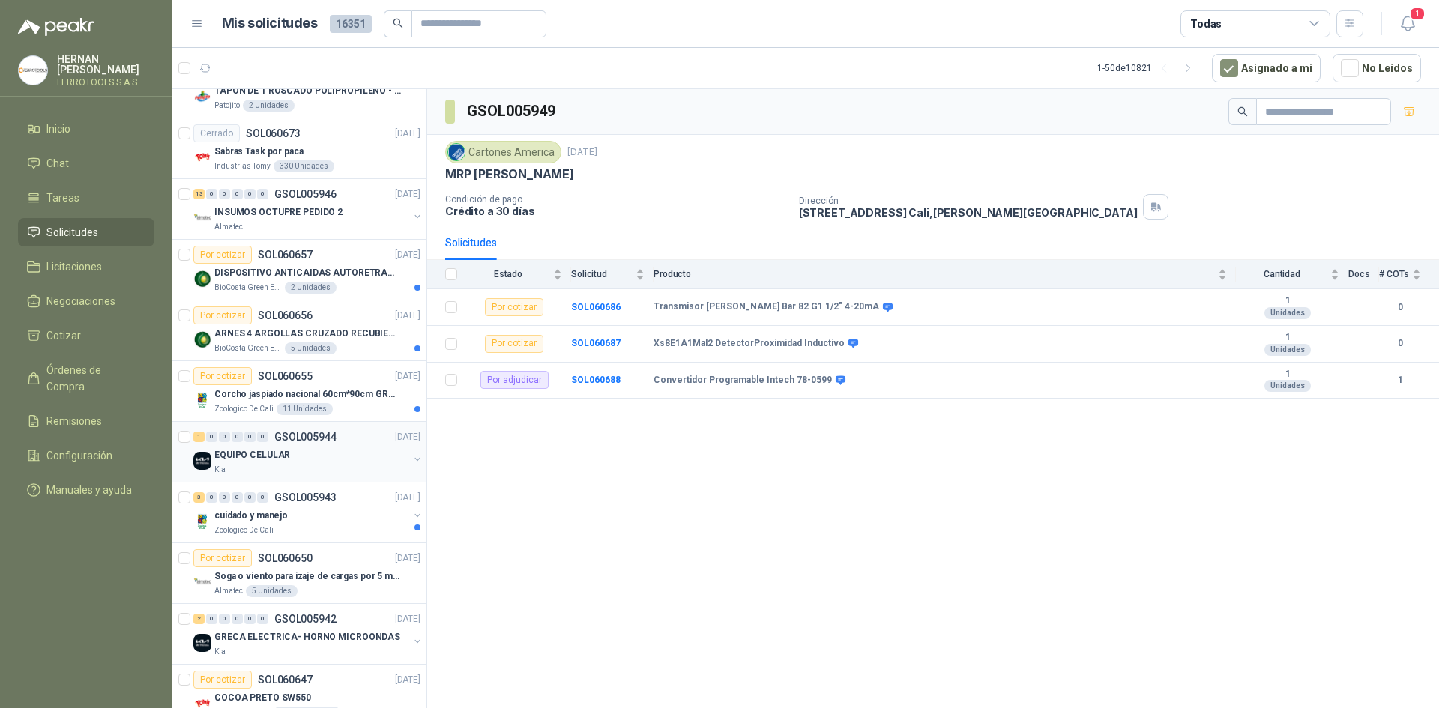
scroll to position [1050, 0]
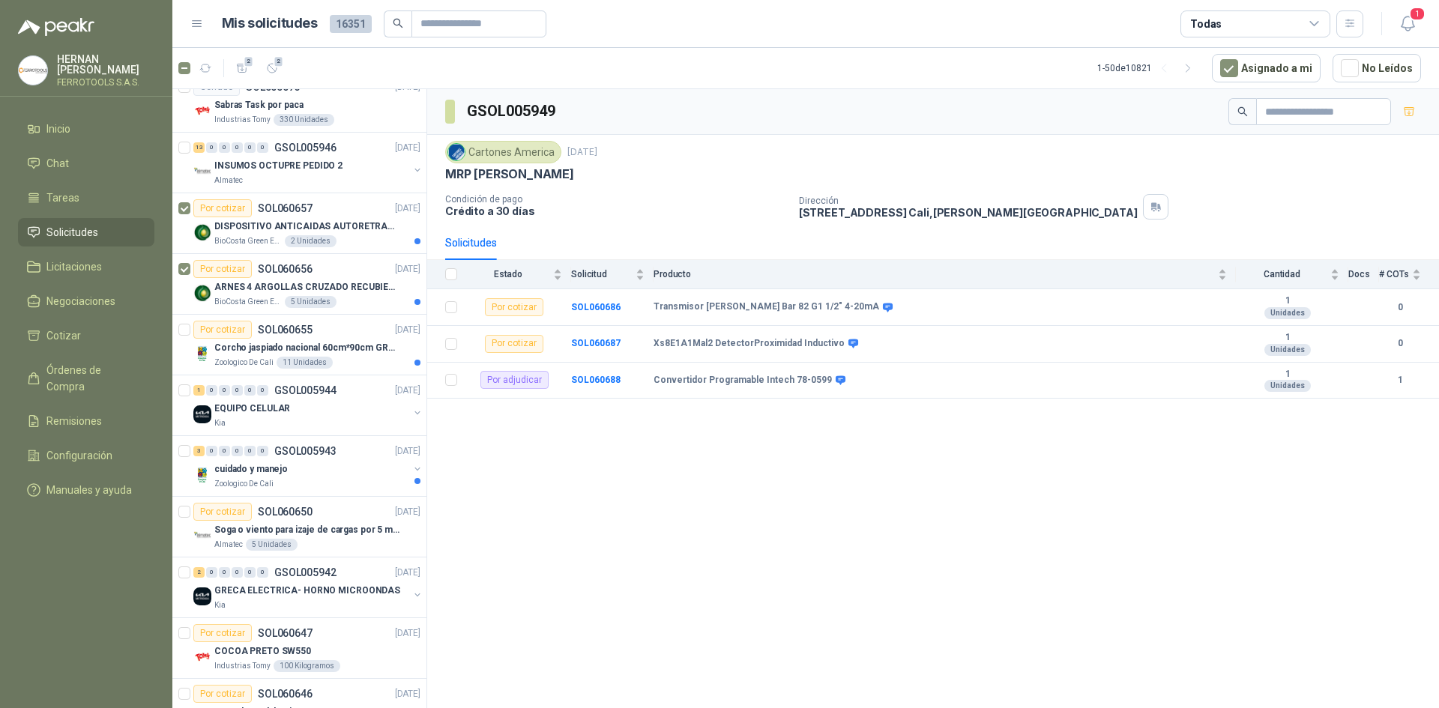
click at [295, 65] on article "2 2 1 - 50 de 10821 Asignado a mi No Leídos" at bounding box center [805, 68] width 1267 height 40
click at [271, 73] on icon "button" at bounding box center [272, 68] width 13 height 13
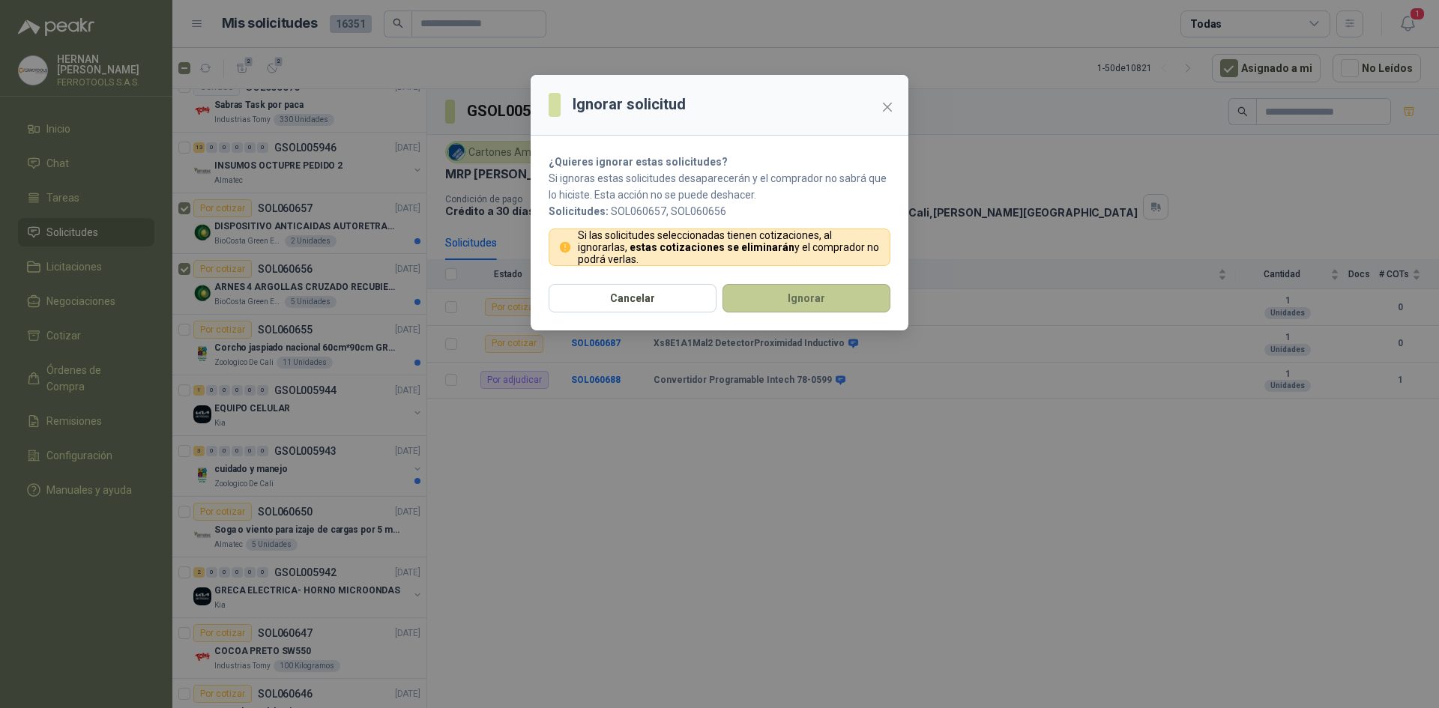
click at [803, 289] on button "Ignorar" at bounding box center [807, 298] width 168 height 28
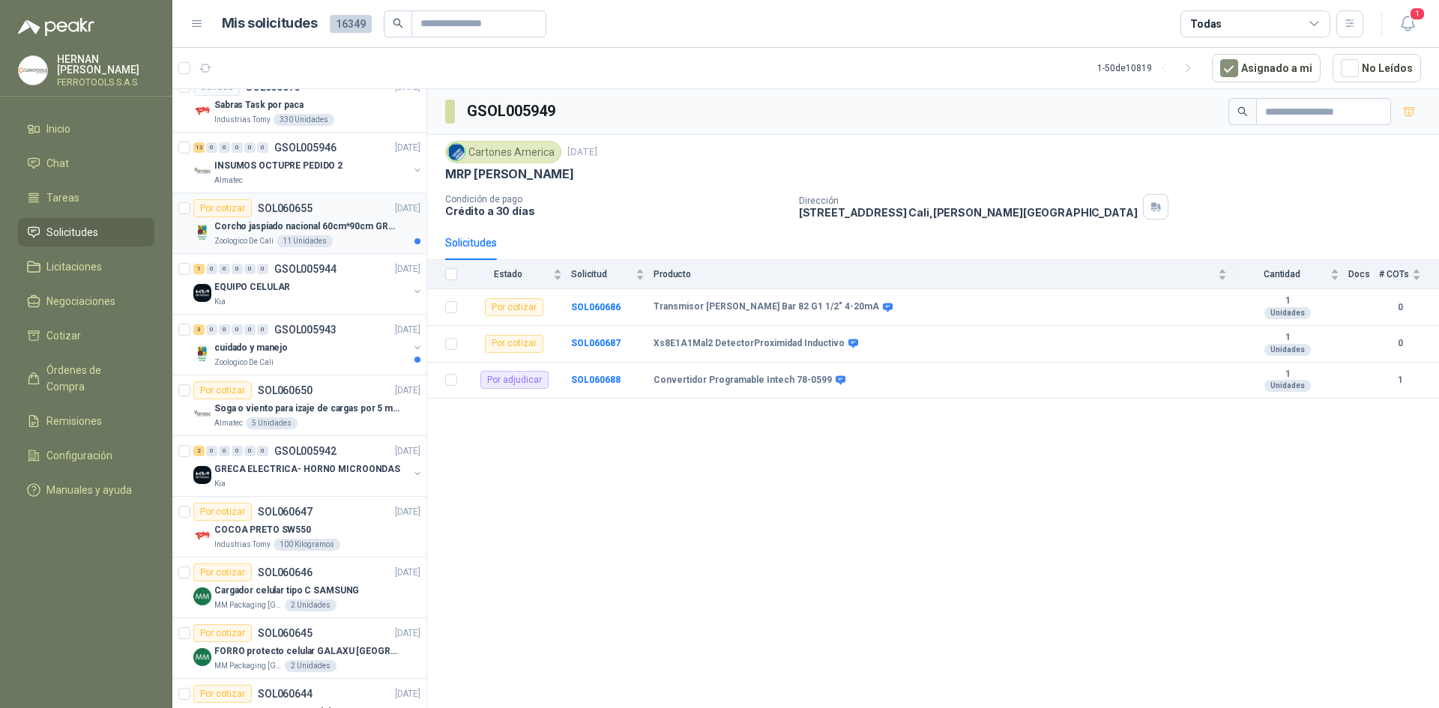
click at [260, 229] on p "Corcho jaspiado nacional 60cm*90cm GROSOR 8MM" at bounding box center [307, 227] width 187 height 14
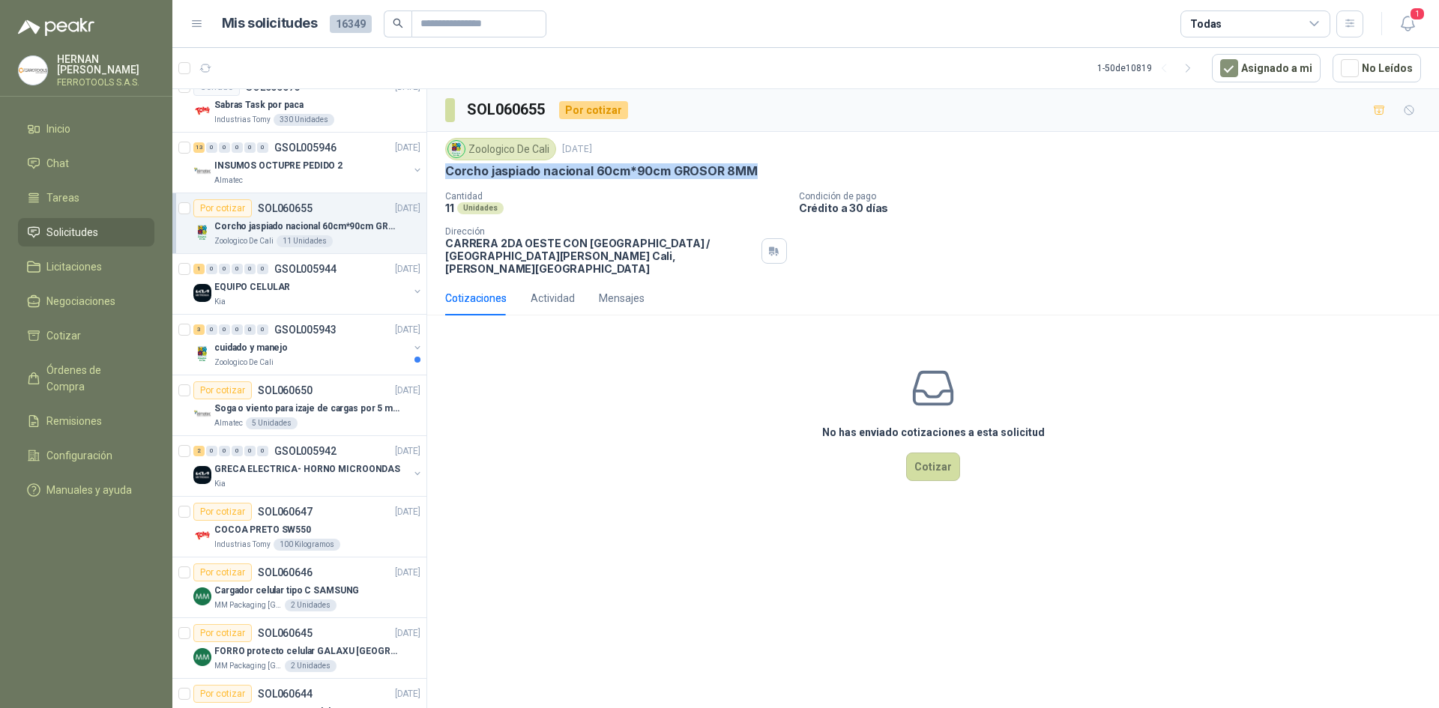
drag, startPoint x: 750, startPoint y: 172, endPoint x: 436, endPoint y: 175, distance: 314.9
click at [436, 175] on div "Zoologico De Cali [DATE] Corcho jaspiado nacional 60cm*90cm GROSOR 8MM Cantidad…" at bounding box center [933, 206] width 1012 height 149
copy p "Corcho jaspiado nacional 60cm*90cm GROSOR 8MM"
drag, startPoint x: 243, startPoint y: 286, endPoint x: 204, endPoint y: 283, distance: 39.1
click at [243, 286] on p "EQUIPO CELULAR" at bounding box center [252, 287] width 76 height 14
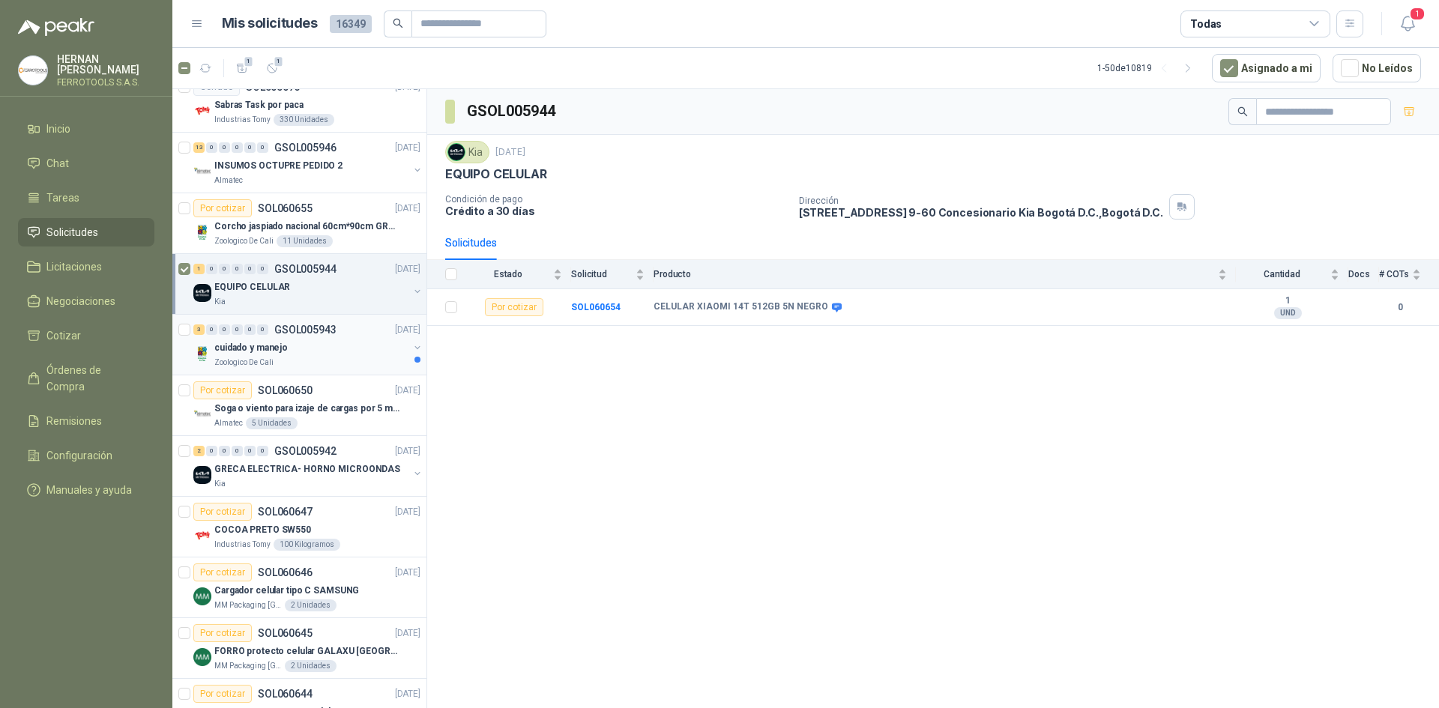
click at [320, 354] on div "cuidado y manejo" at bounding box center [311, 348] width 194 height 18
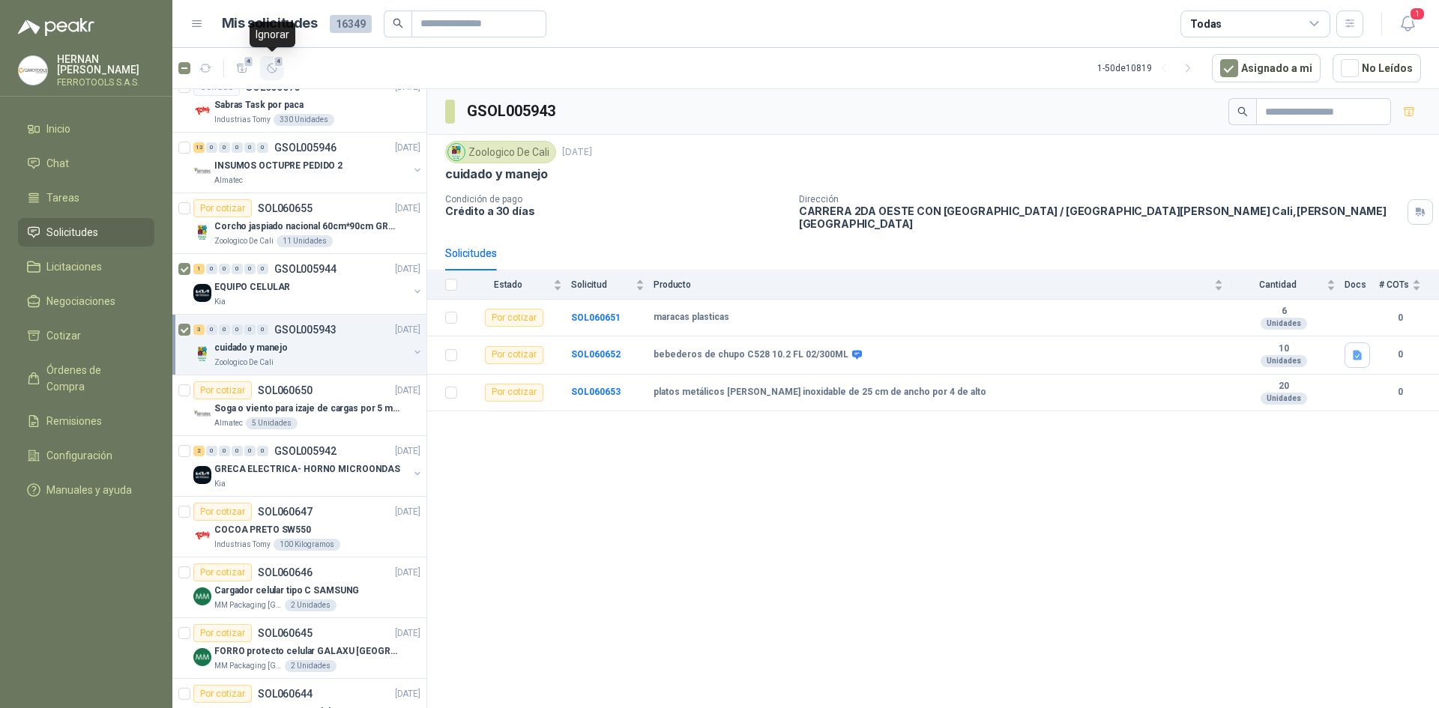
click at [280, 73] on button "4" at bounding box center [272, 68] width 24 height 24
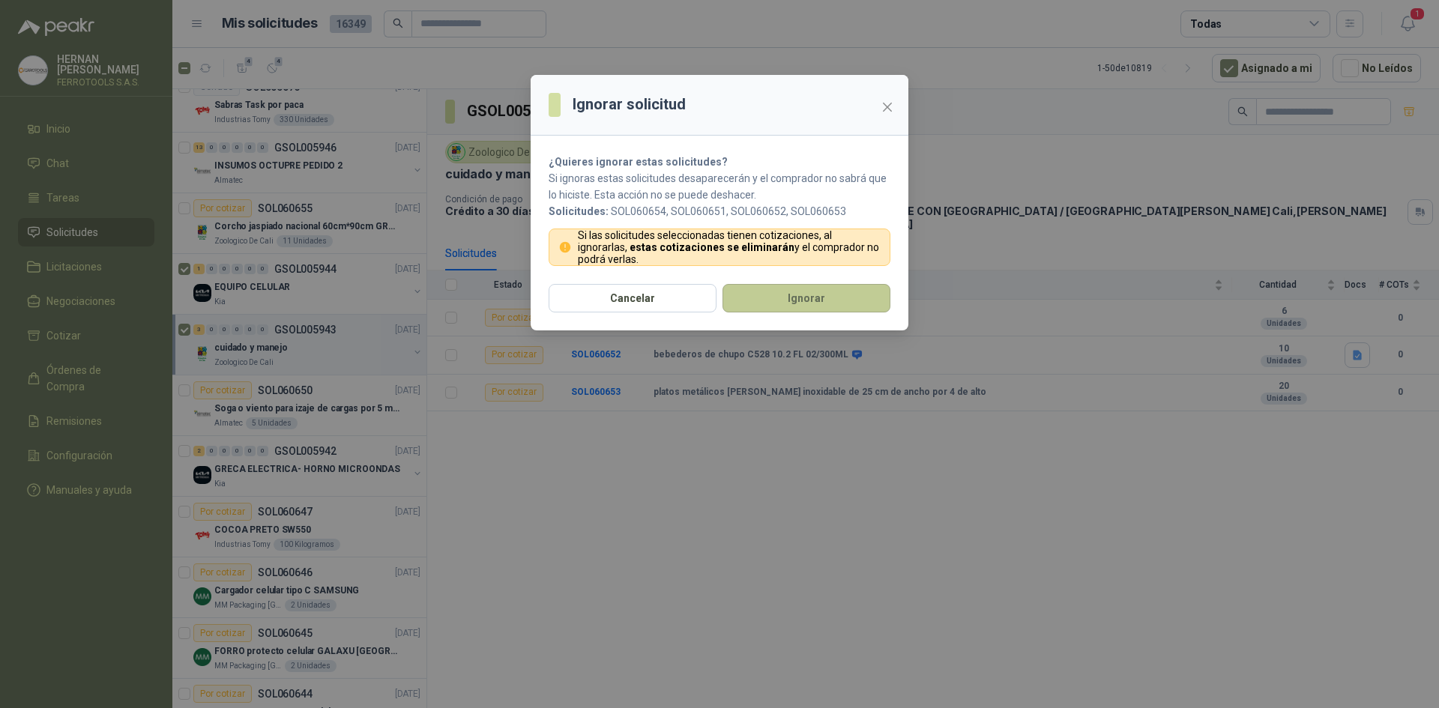
click at [846, 306] on button "Ignorar" at bounding box center [807, 298] width 168 height 28
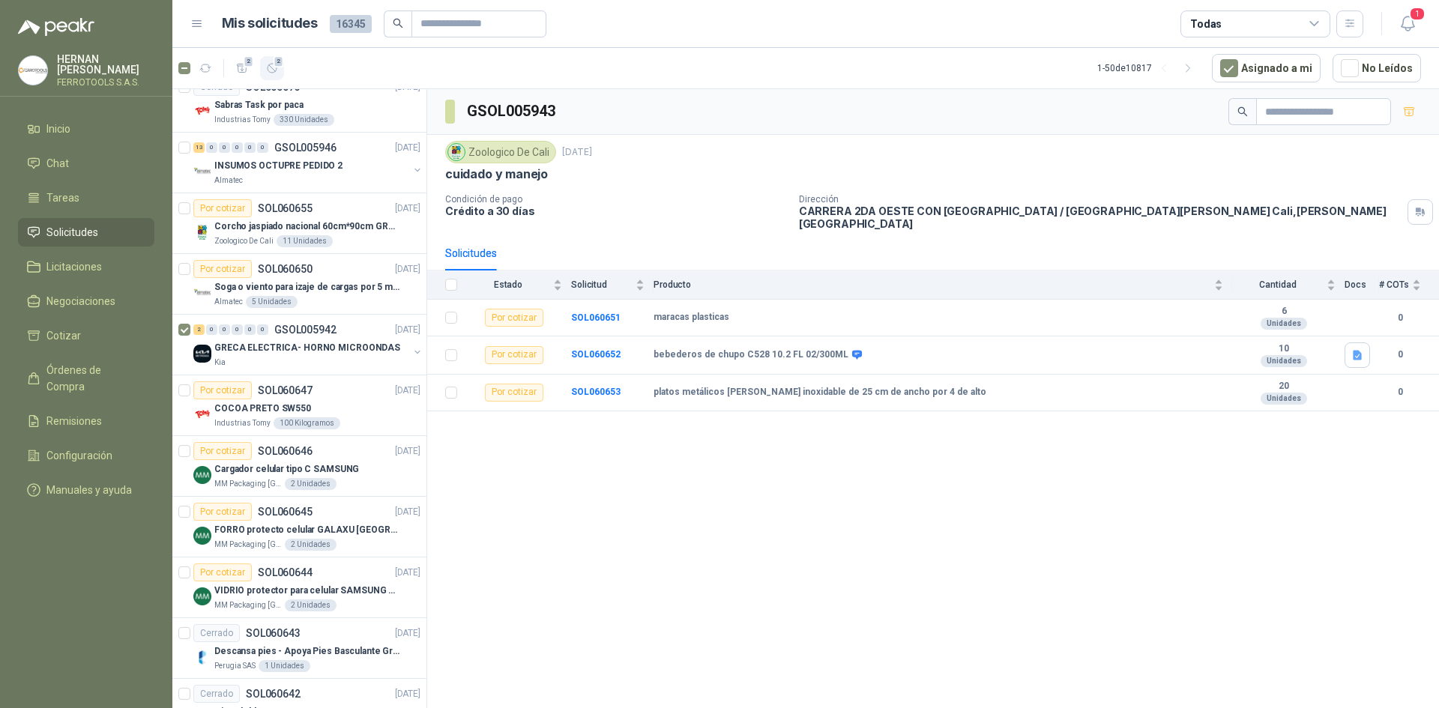
click at [274, 66] on span "2" at bounding box center [279, 61] width 10 height 12
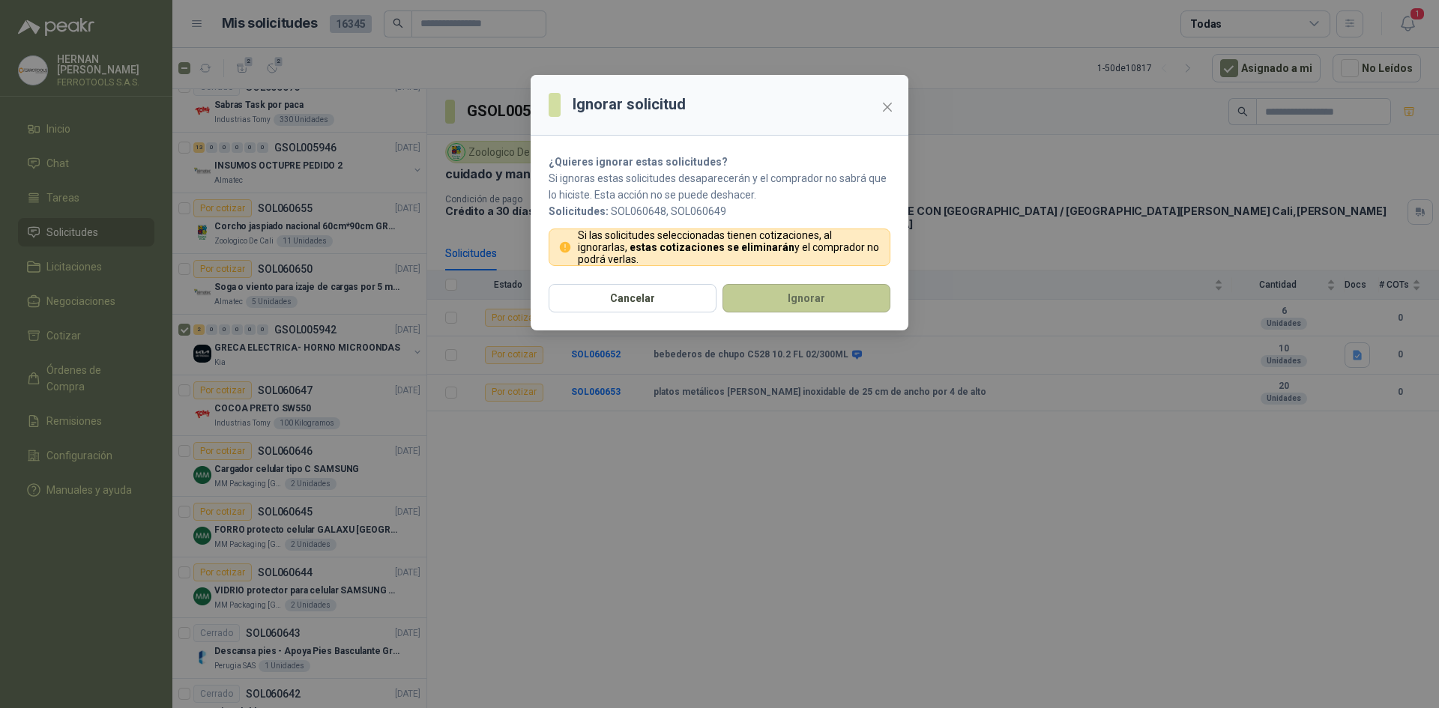
click at [801, 304] on button "Ignorar" at bounding box center [807, 298] width 168 height 28
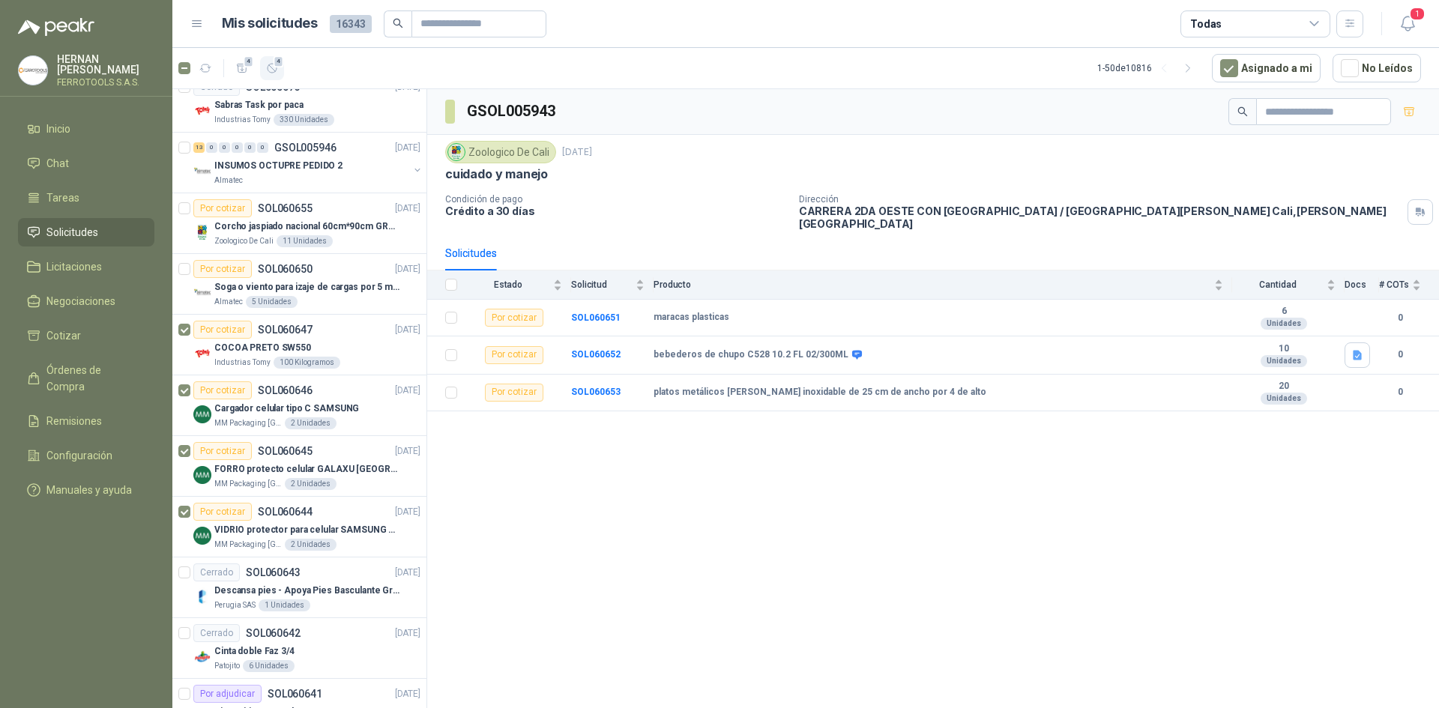
click at [273, 71] on icon "button" at bounding box center [272, 68] width 13 height 13
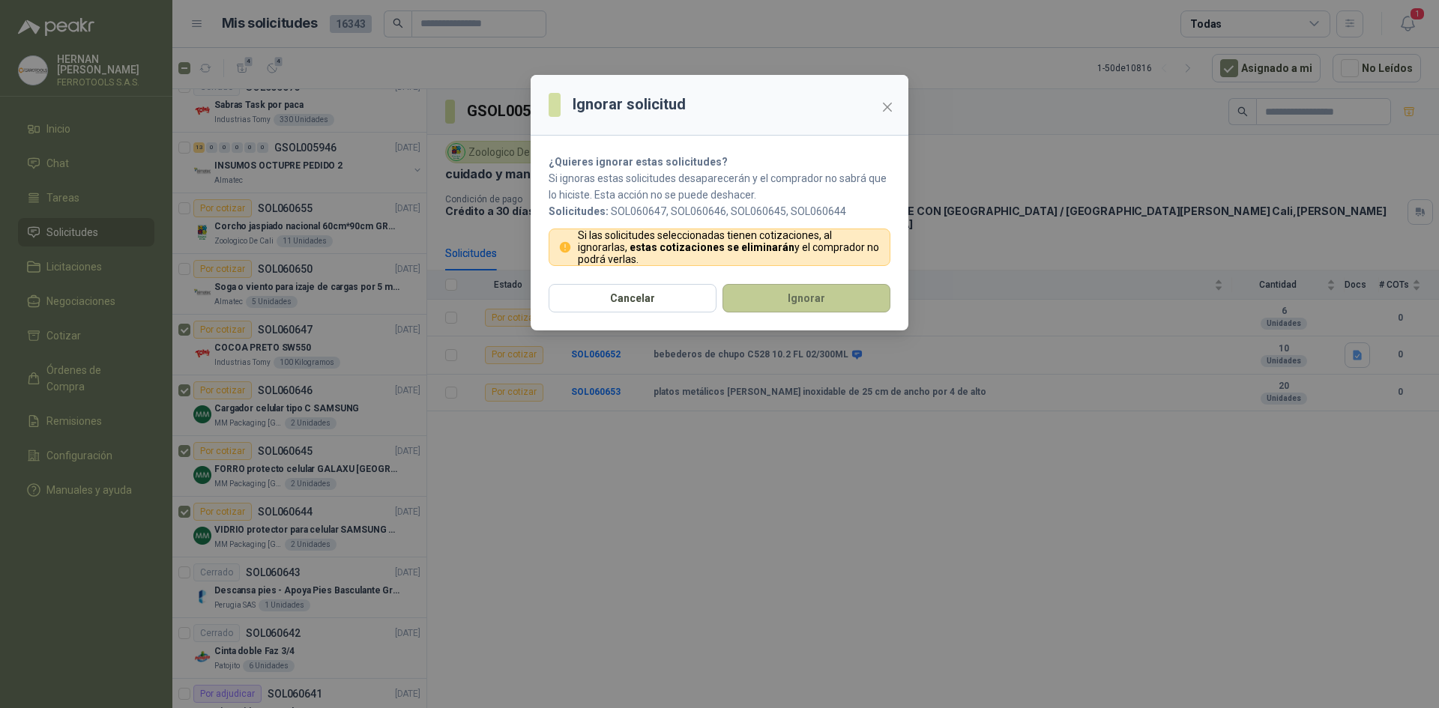
click at [777, 304] on button "Ignorar" at bounding box center [807, 298] width 168 height 28
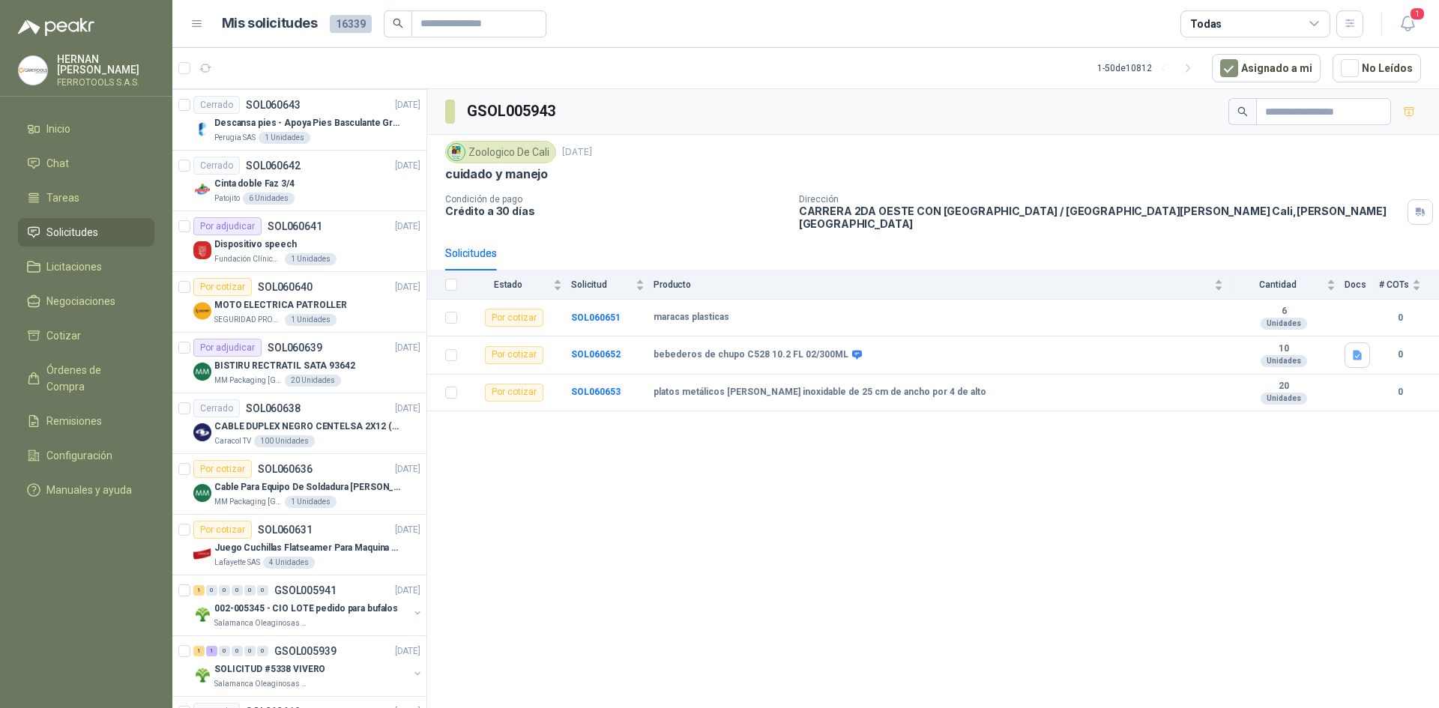
scroll to position [1349, 0]
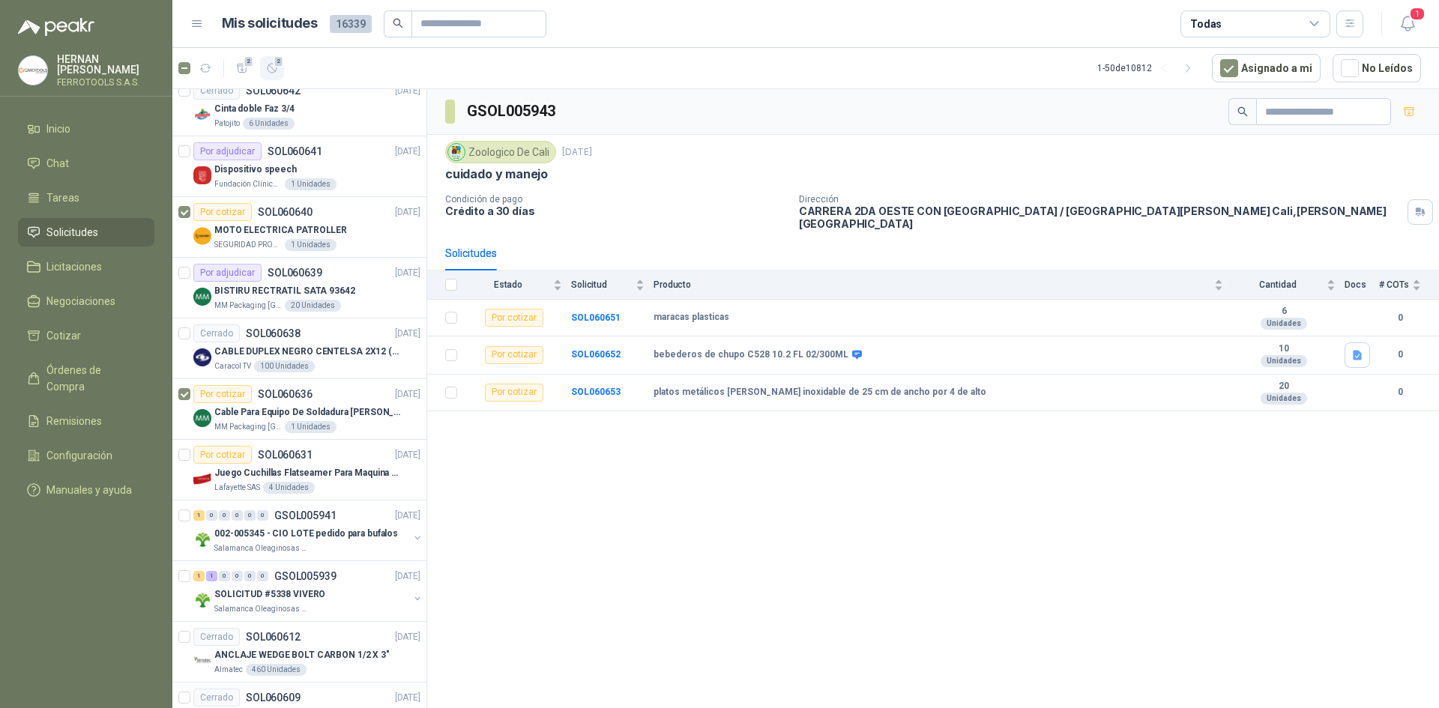
click at [280, 74] on button "2" at bounding box center [272, 68] width 24 height 24
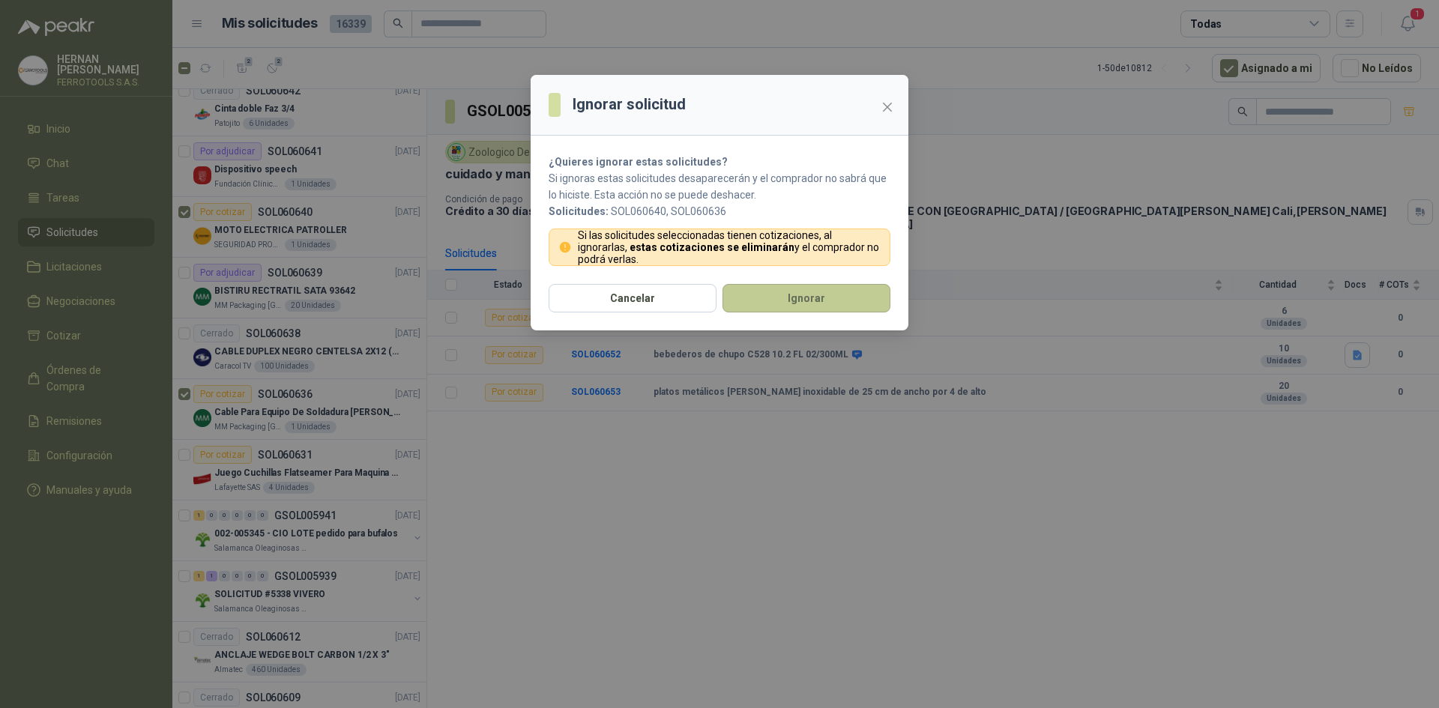
click at [773, 296] on button "Ignorar" at bounding box center [807, 298] width 168 height 28
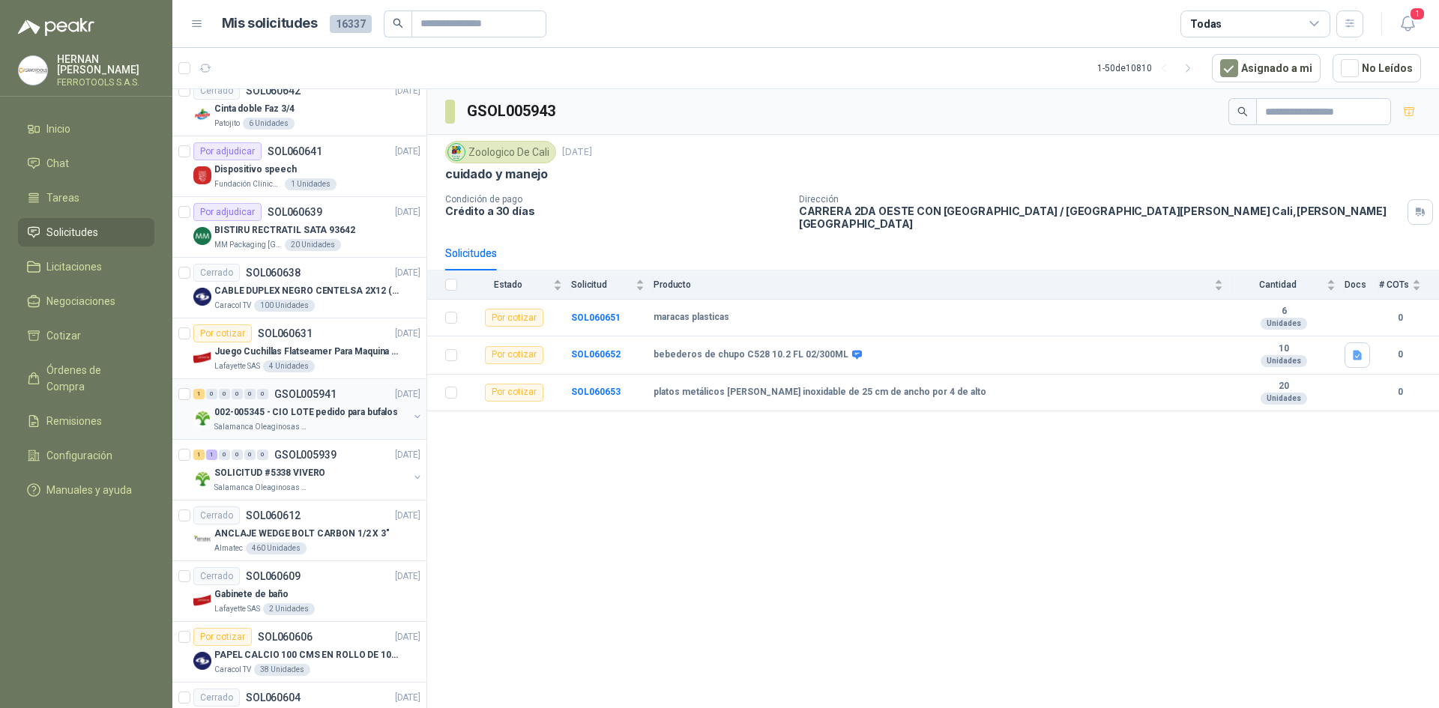
click at [317, 426] on div "Salamanca Oleaginosas SAS" at bounding box center [311, 427] width 194 height 12
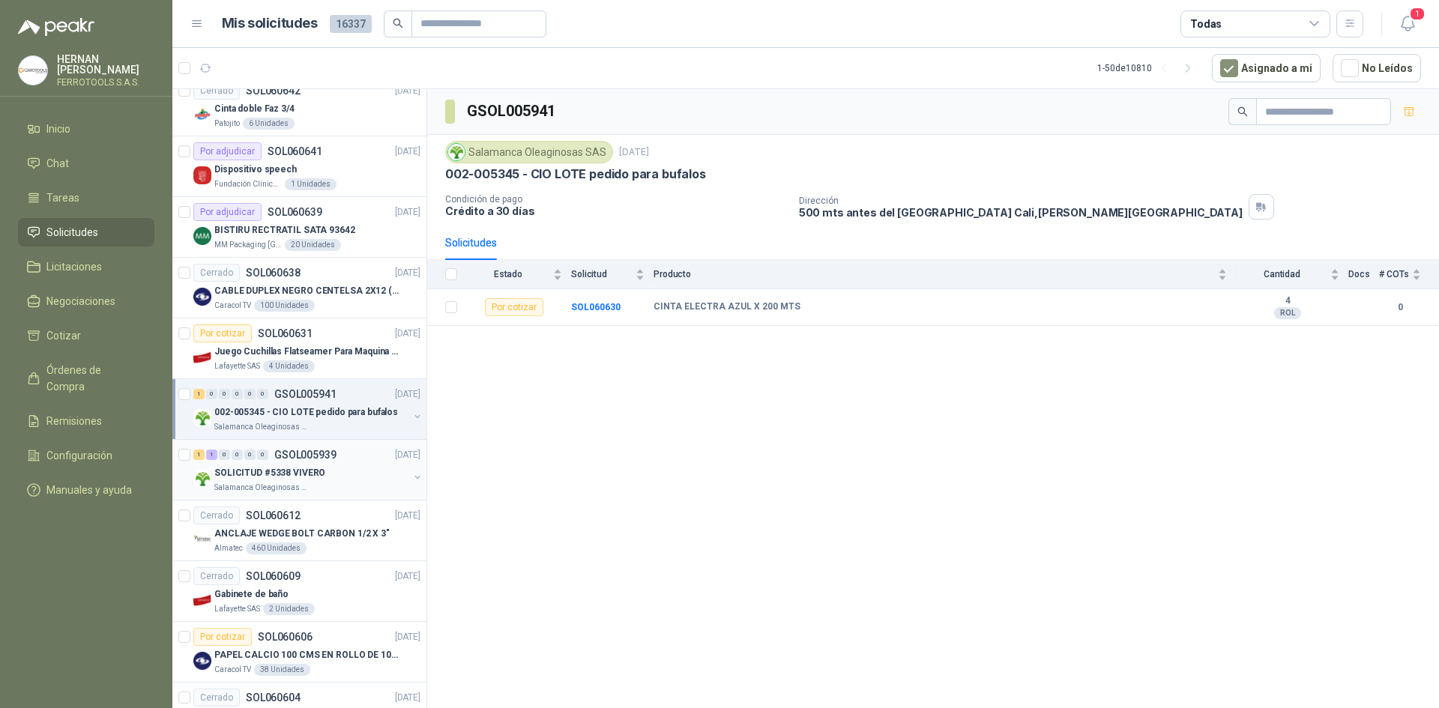
click at [364, 489] on div "Salamanca Oleaginosas SAS" at bounding box center [311, 488] width 194 height 12
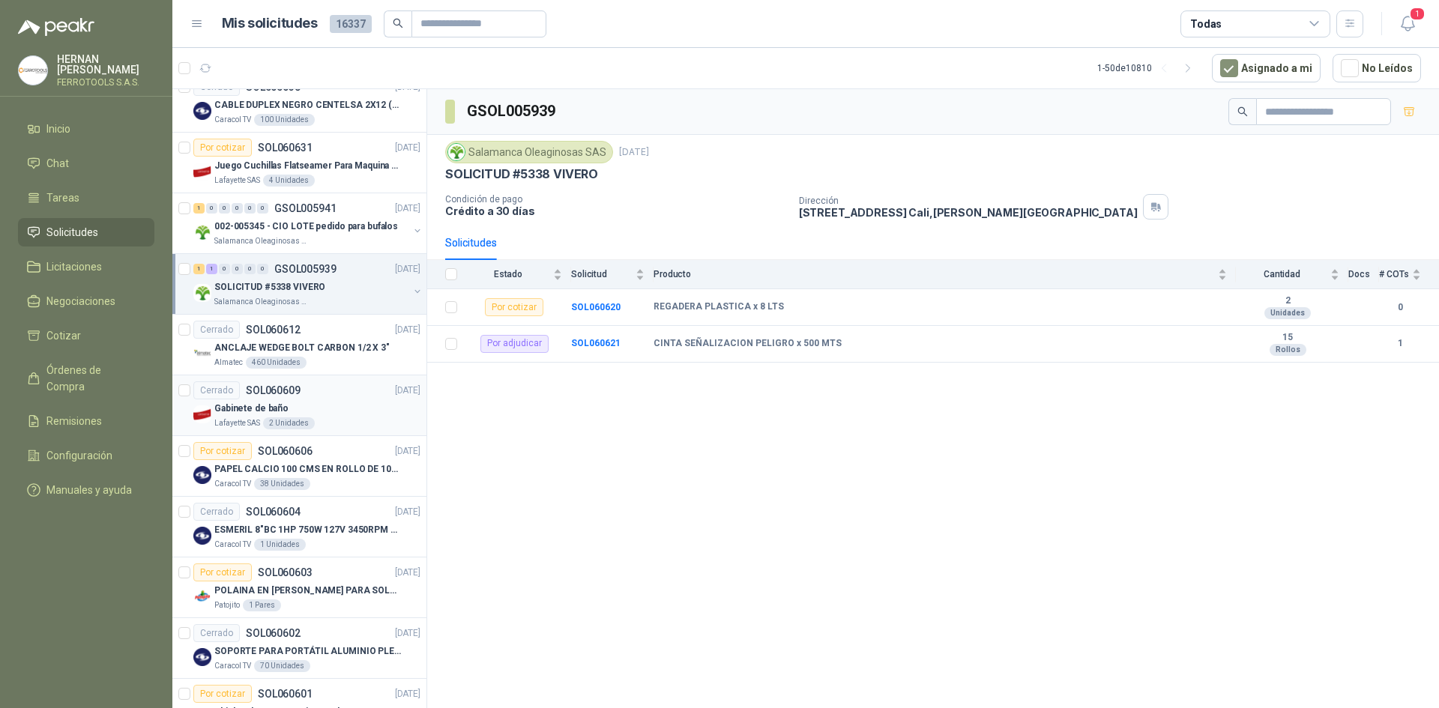
scroll to position [1724, 0]
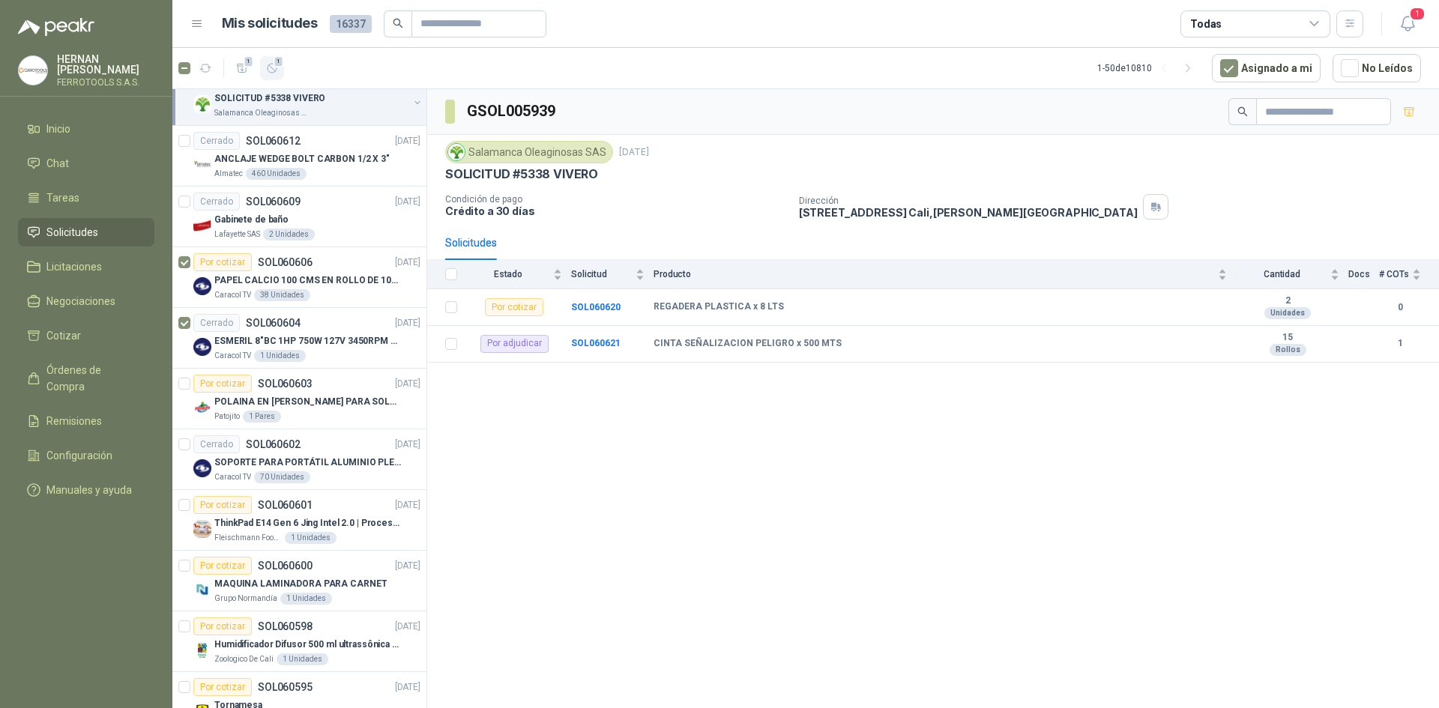
click at [283, 74] on button "1" at bounding box center [272, 68] width 24 height 24
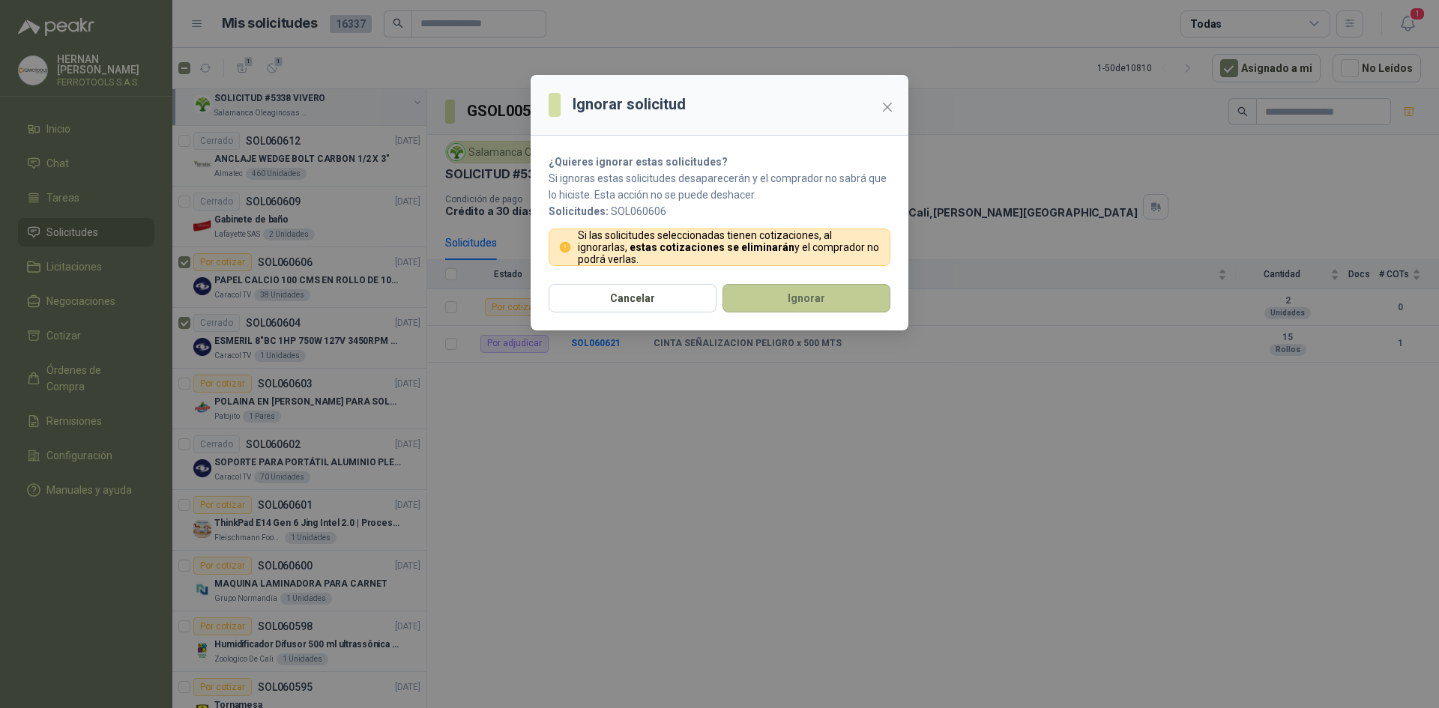
click at [813, 295] on button "Ignorar" at bounding box center [807, 298] width 168 height 28
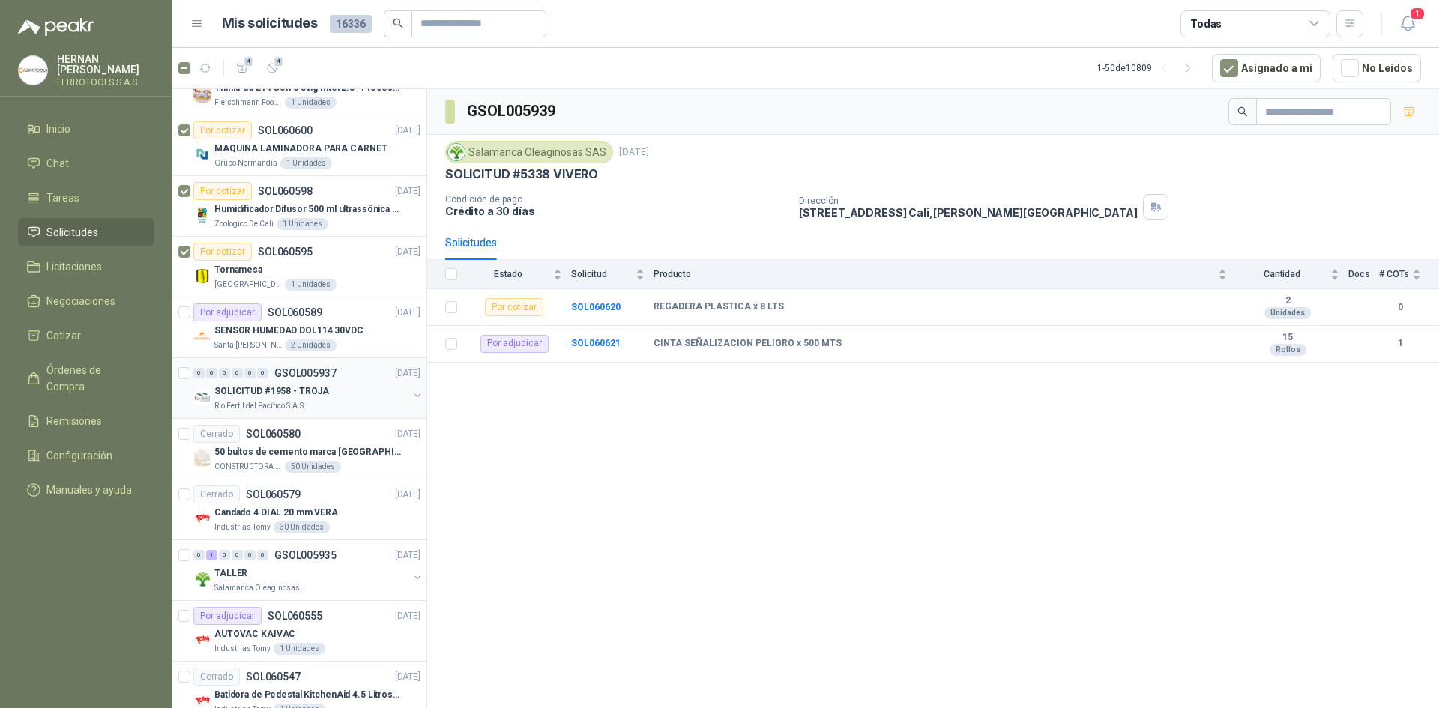
scroll to position [2174, 0]
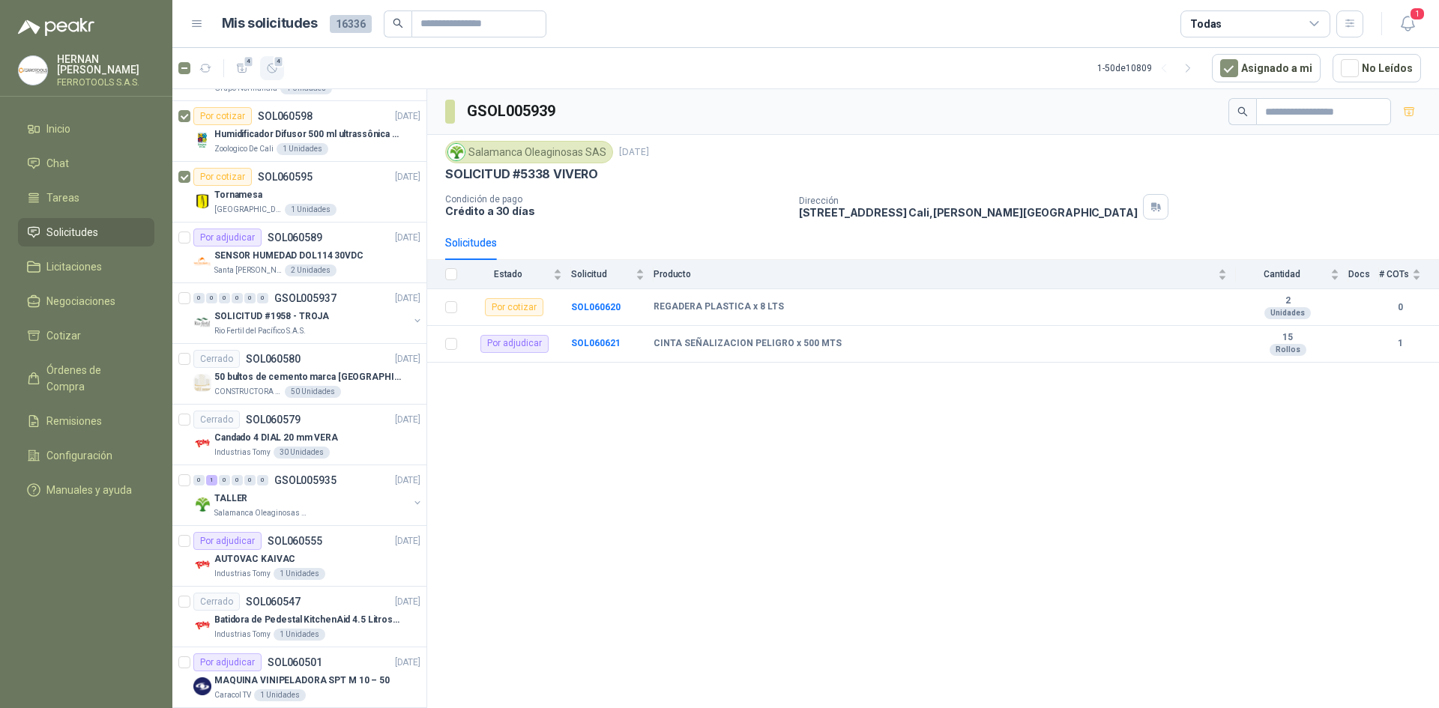
click at [268, 72] on icon "button" at bounding box center [272, 68] width 13 height 13
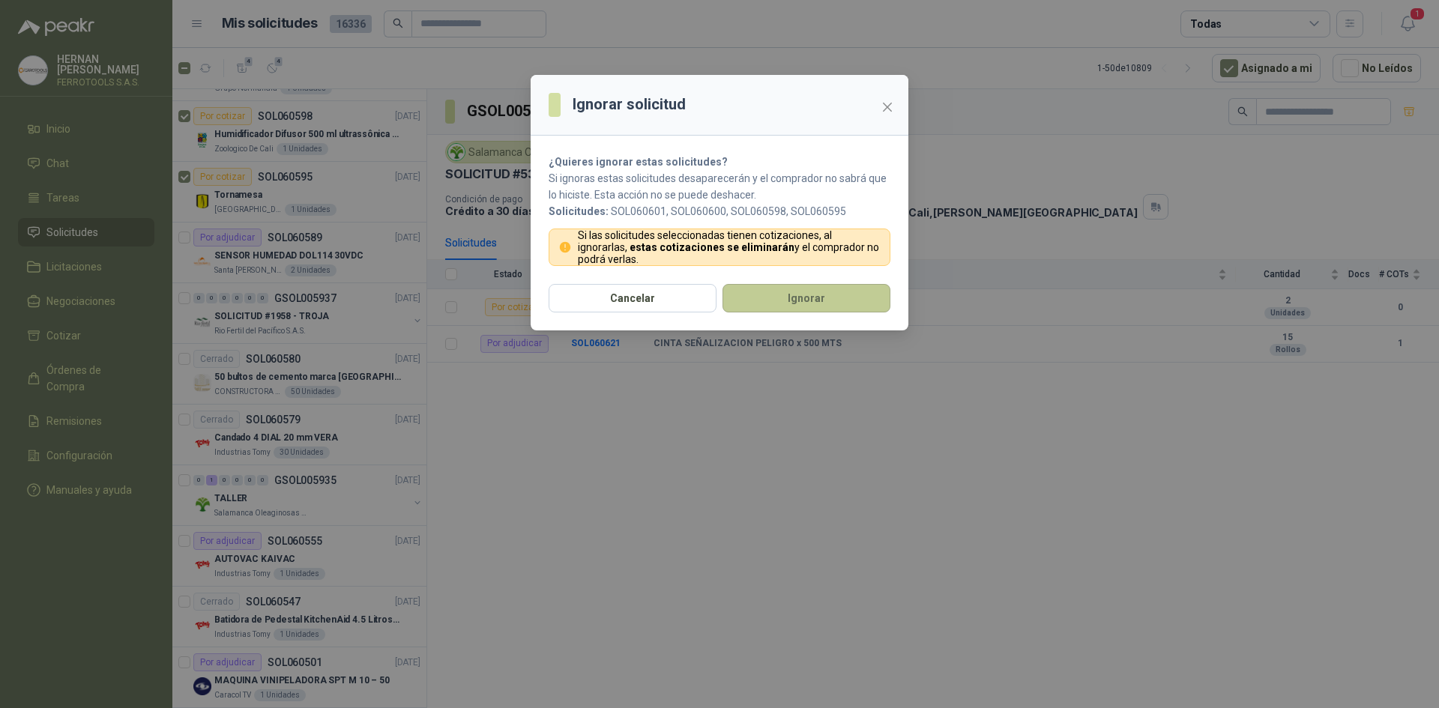
click at [780, 293] on button "Ignorar" at bounding box center [807, 298] width 168 height 28
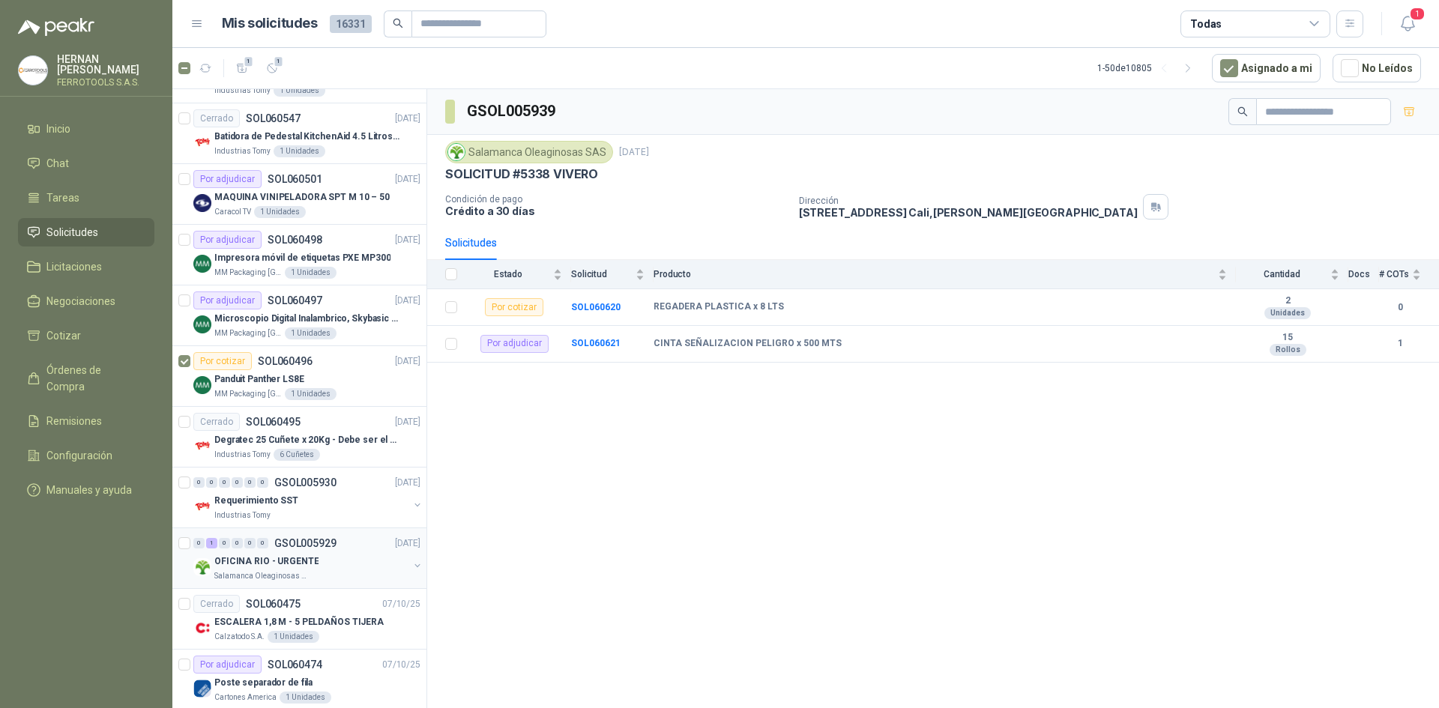
scroll to position [2433, 0]
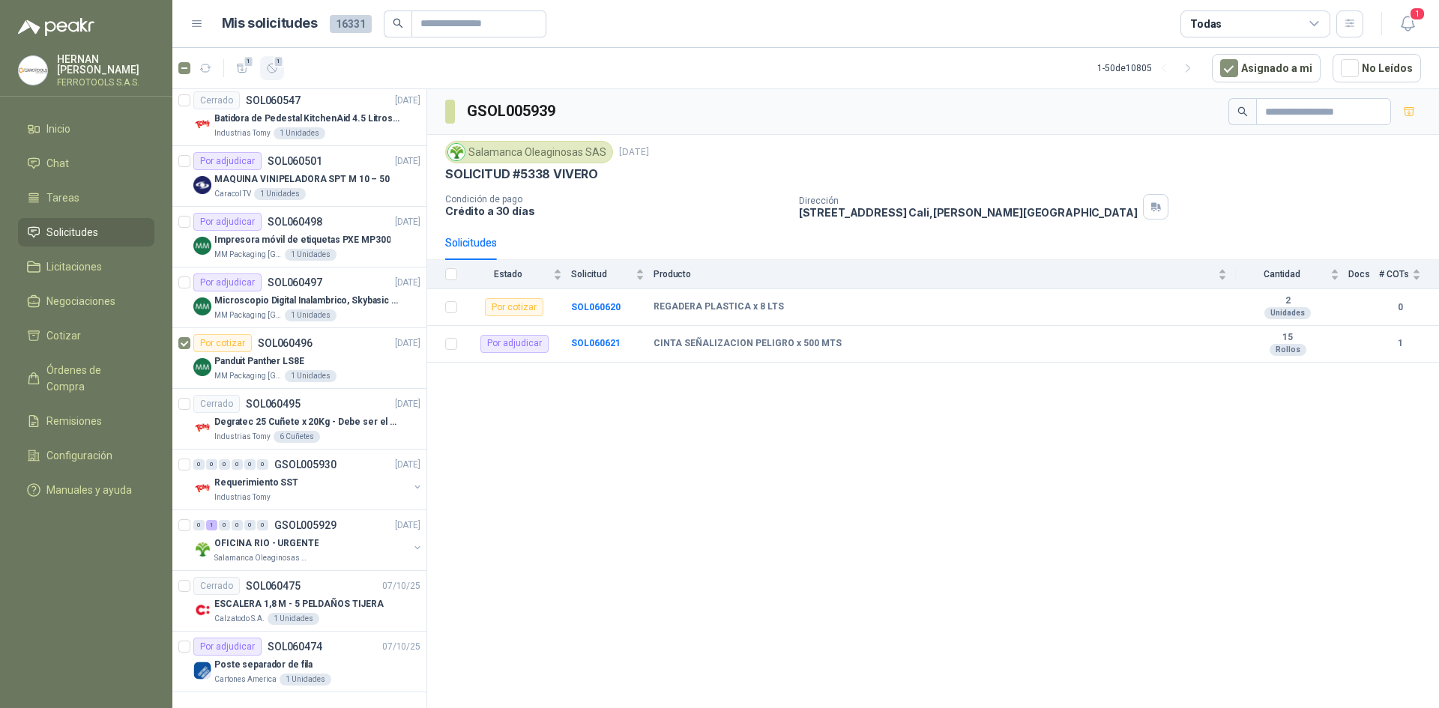
click at [283, 73] on button "1" at bounding box center [272, 68] width 24 height 24
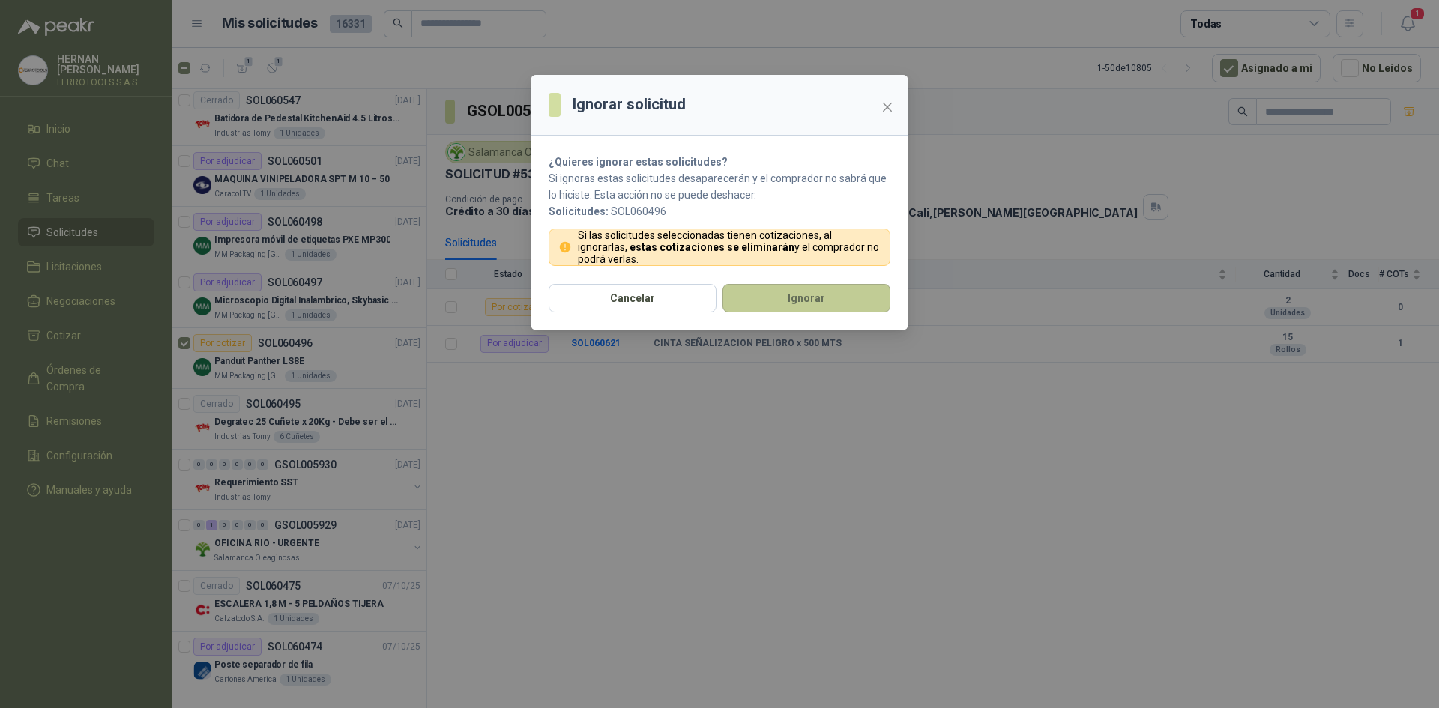
click at [831, 286] on button "Ignorar" at bounding box center [807, 298] width 168 height 28
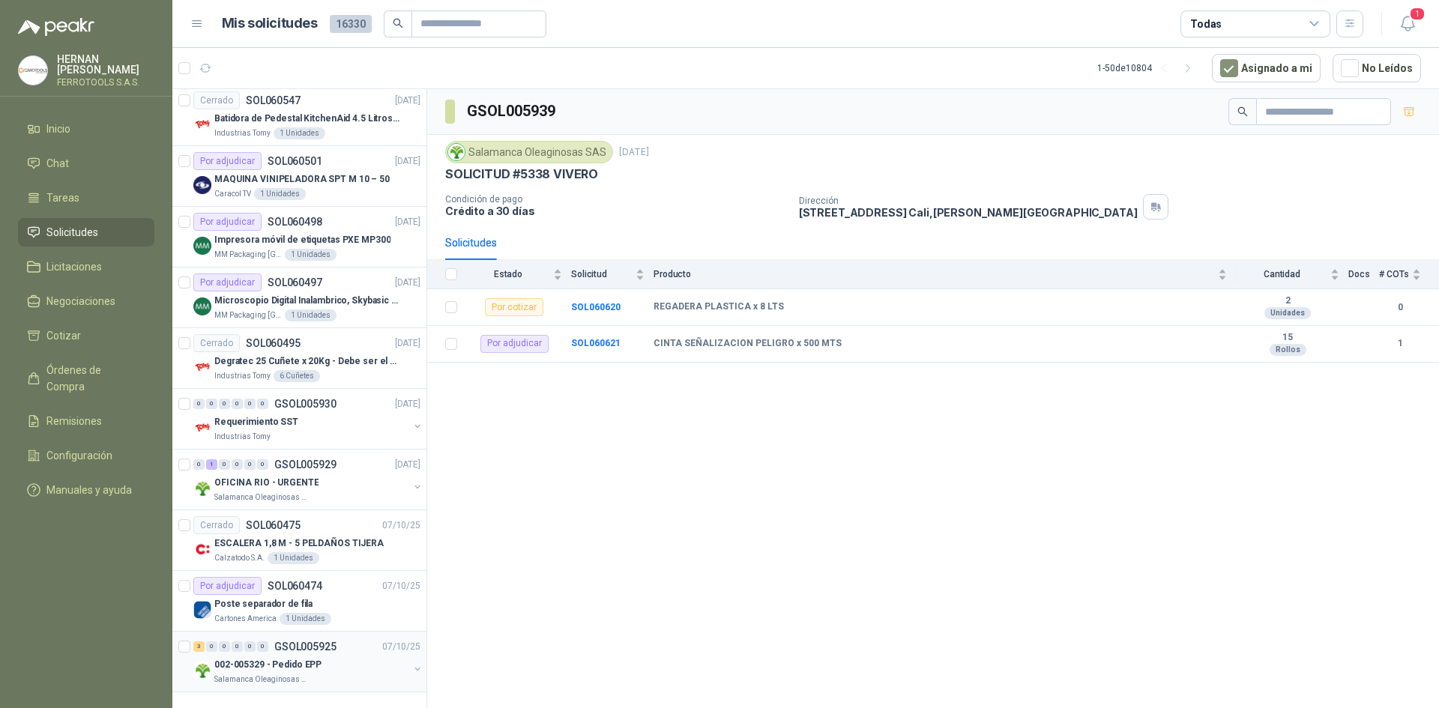
click at [336, 667] on div "002-005329 - Pedido EPP" at bounding box center [311, 665] width 194 height 18
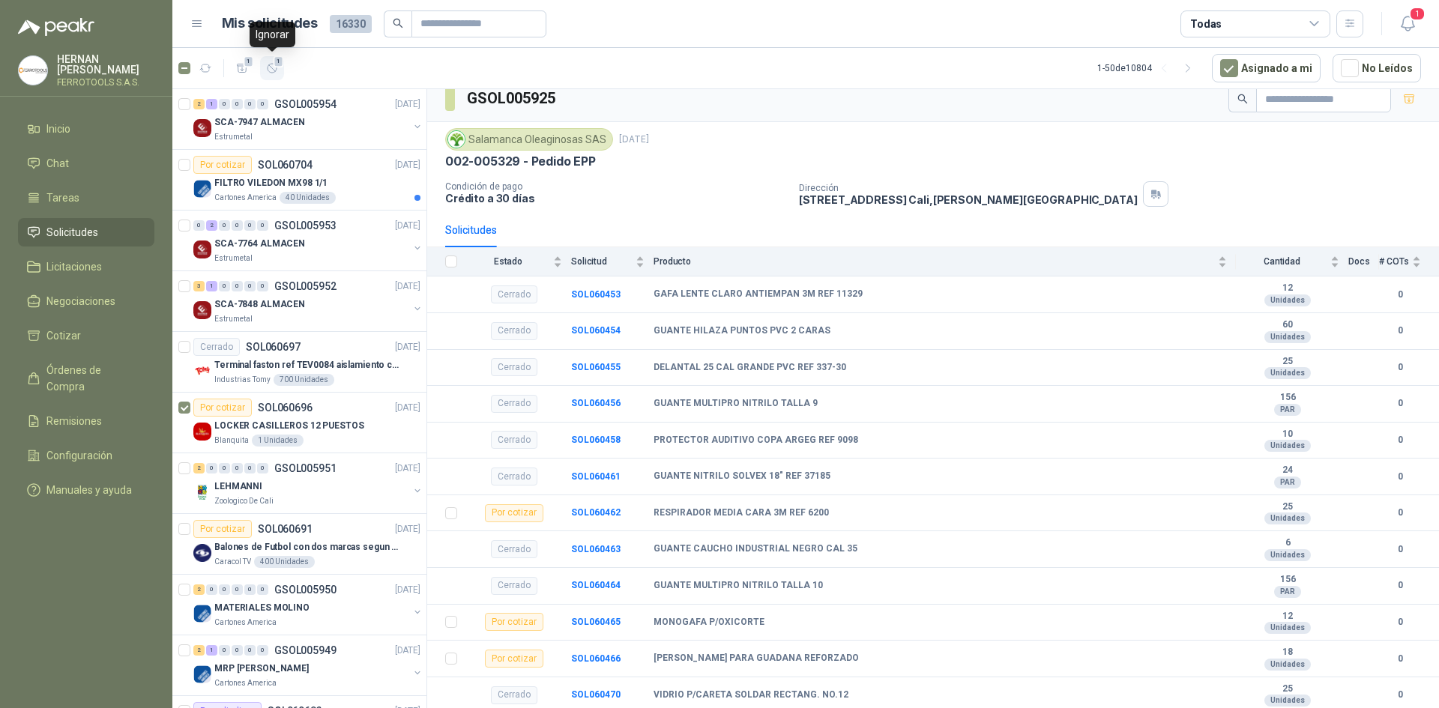
click at [271, 58] on button "1" at bounding box center [272, 68] width 24 height 24
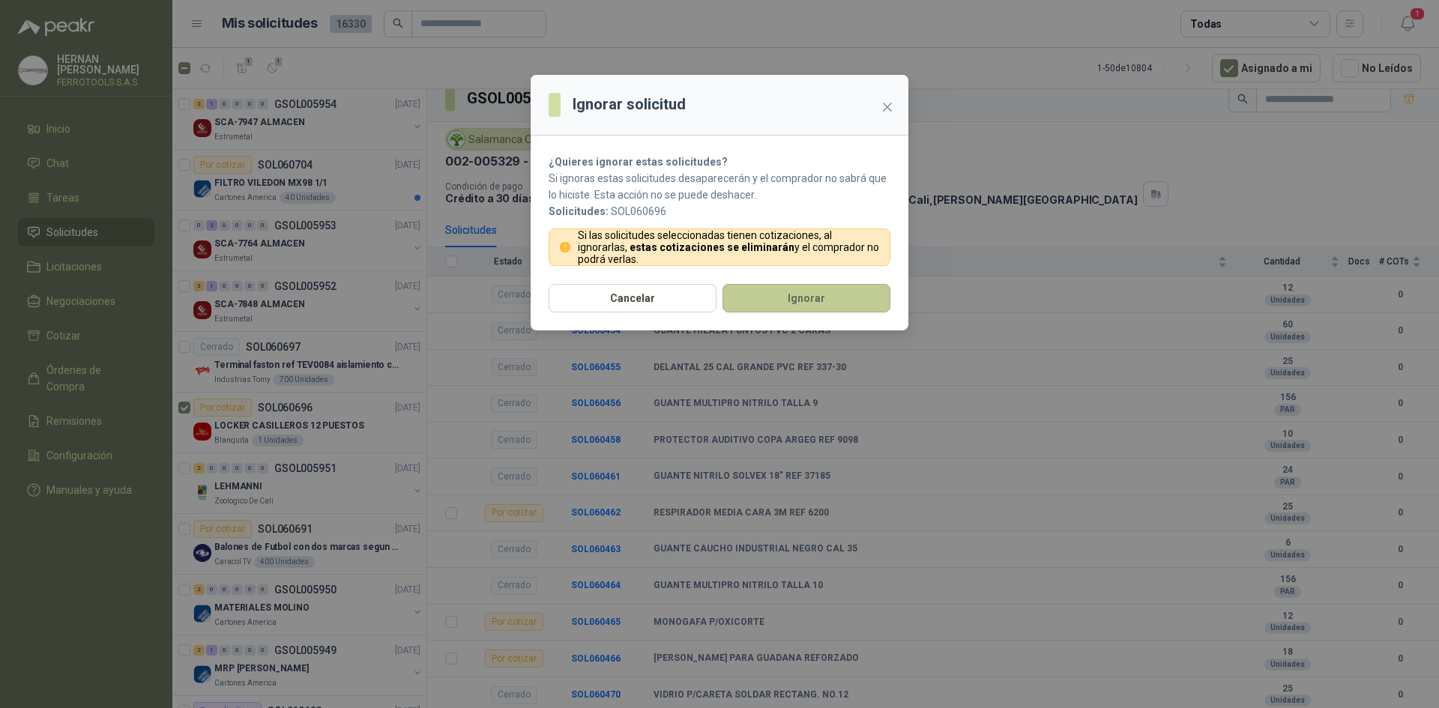
click at [849, 292] on button "Ignorar" at bounding box center [807, 298] width 168 height 28
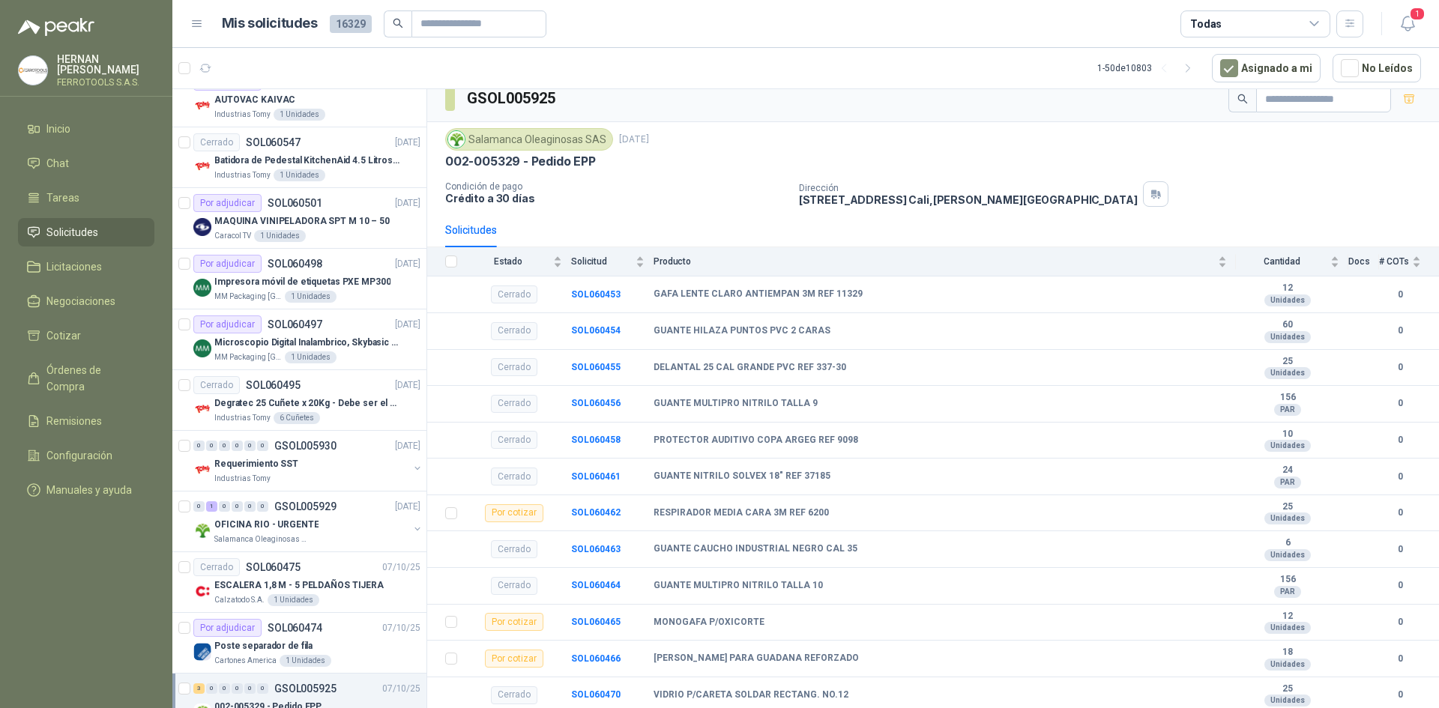
scroll to position [2433, 0]
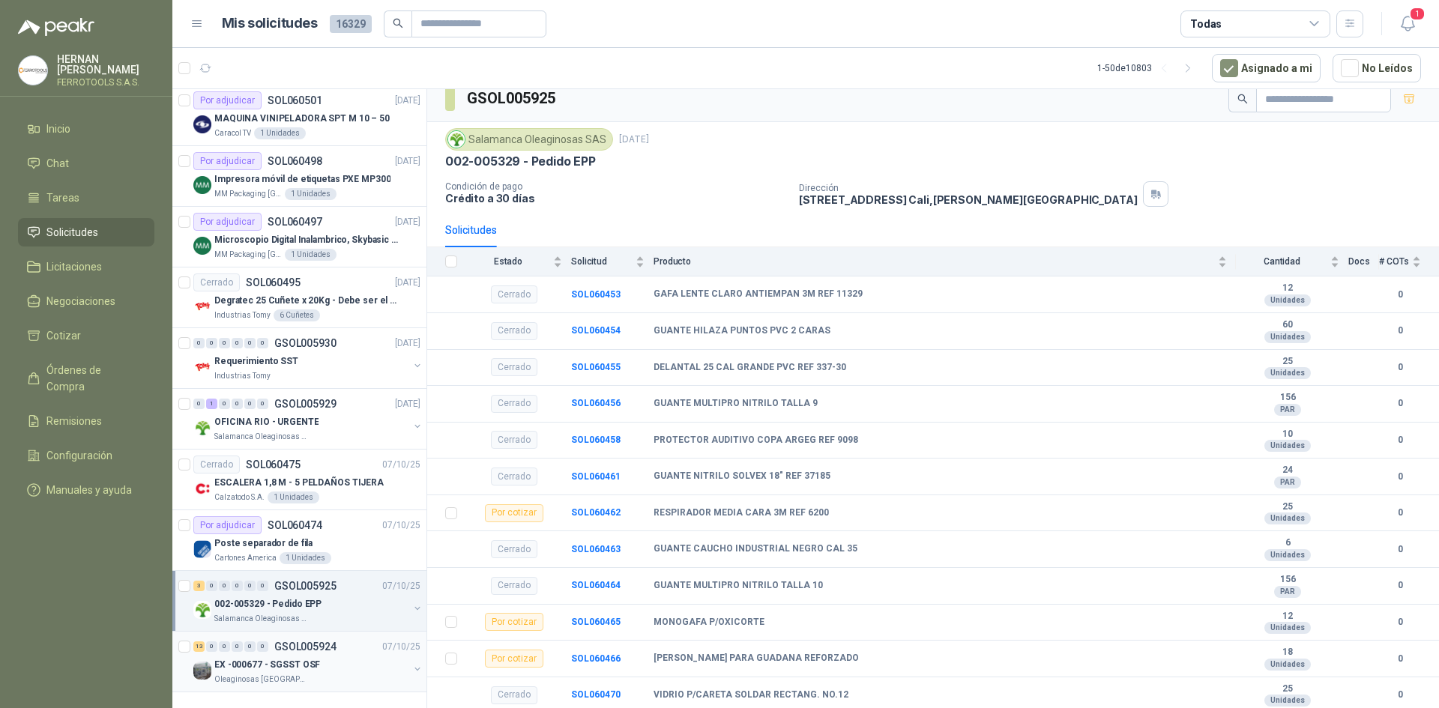
click at [352, 670] on div "EX -000677 - SGSST OSF" at bounding box center [311, 665] width 194 height 18
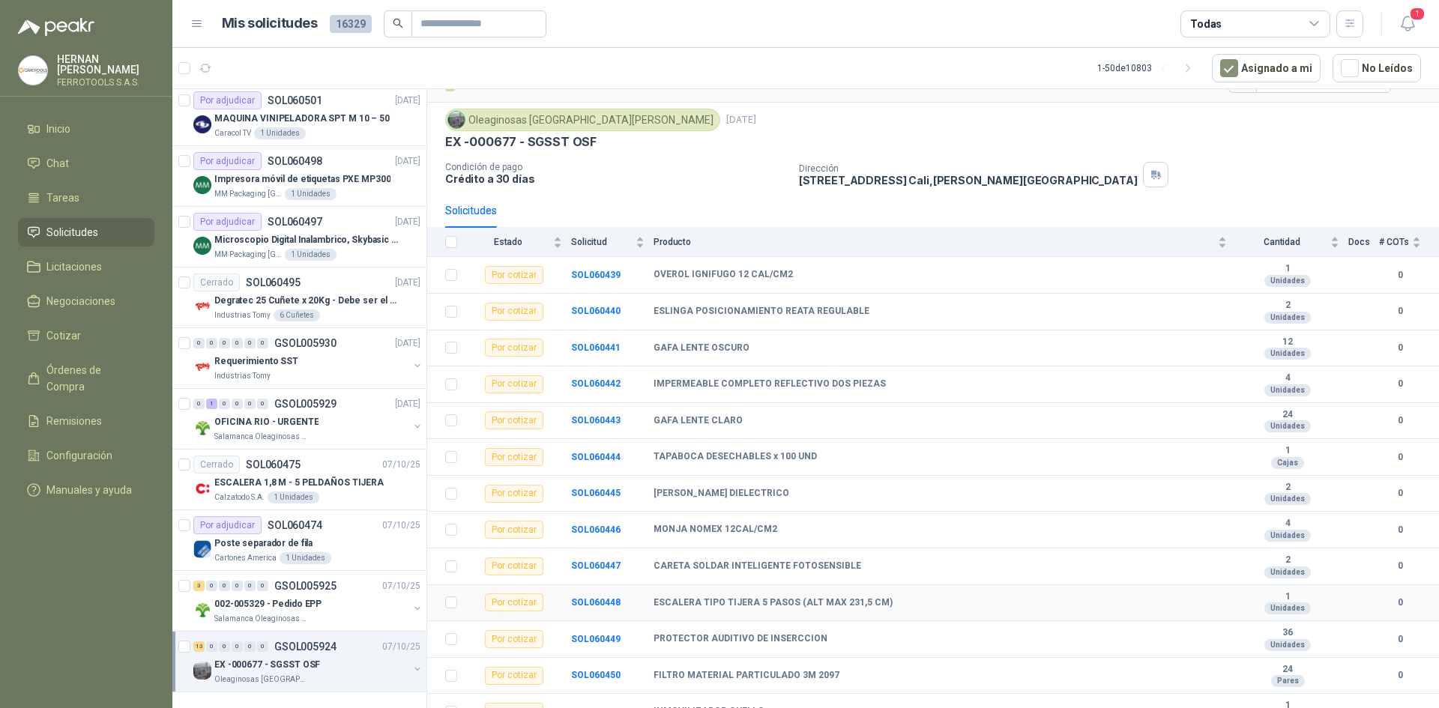
scroll to position [49, 0]
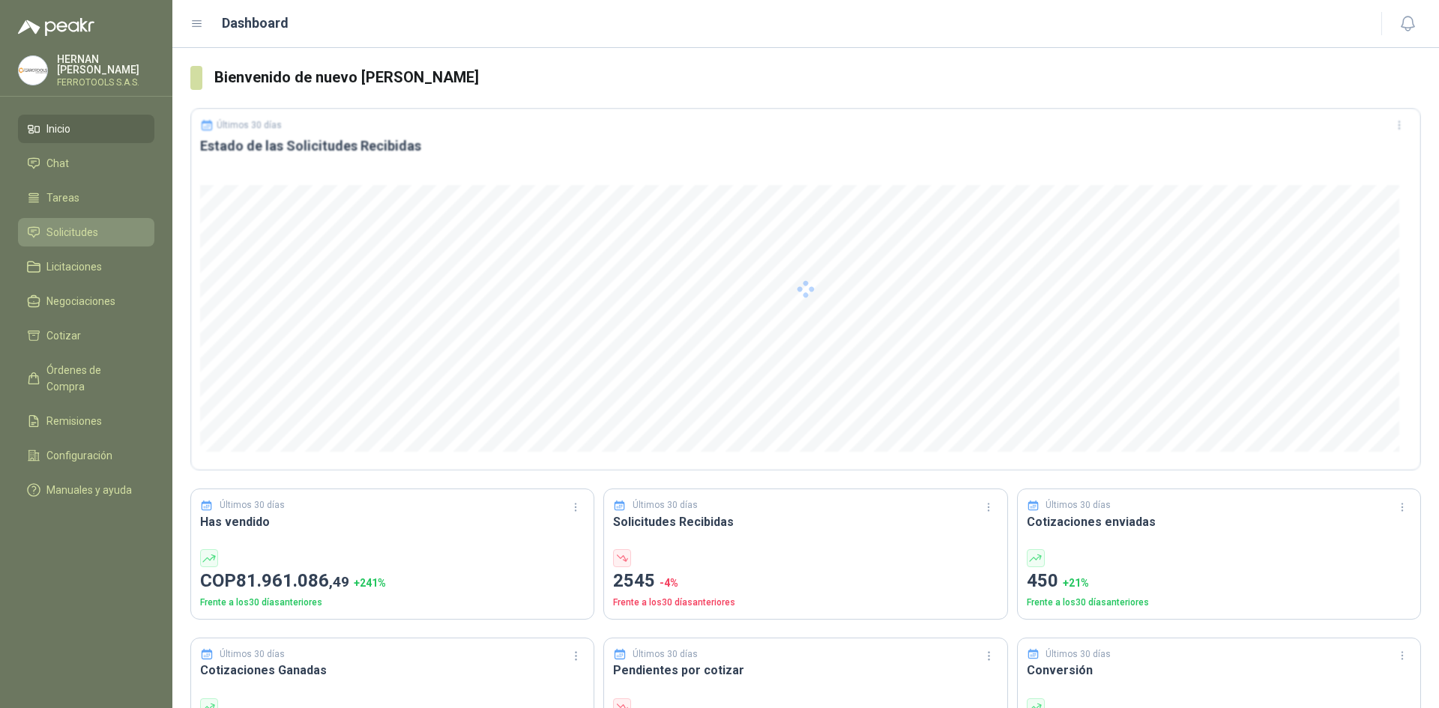
click at [103, 224] on li "Solicitudes" at bounding box center [86, 232] width 118 height 16
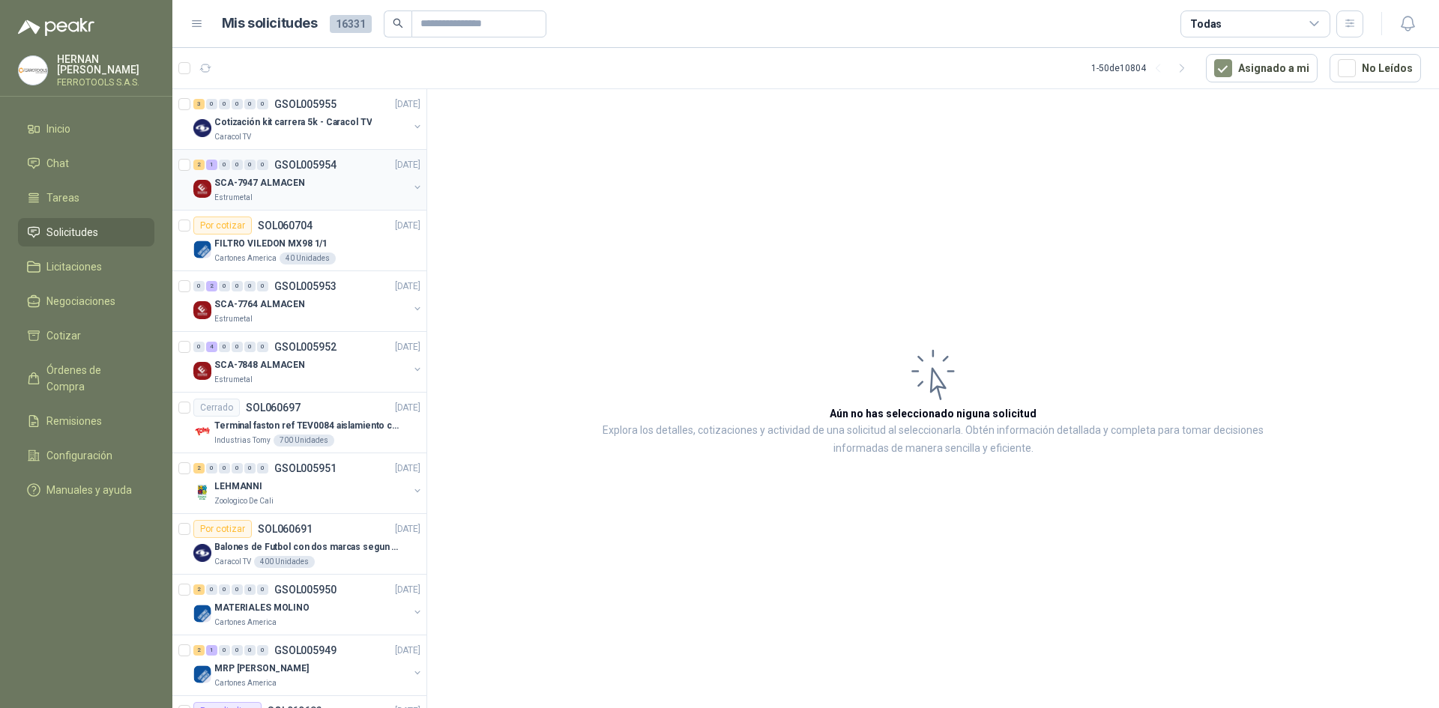
click at [344, 187] on div "SCA-7947 ALMACEN" at bounding box center [311, 183] width 194 height 18
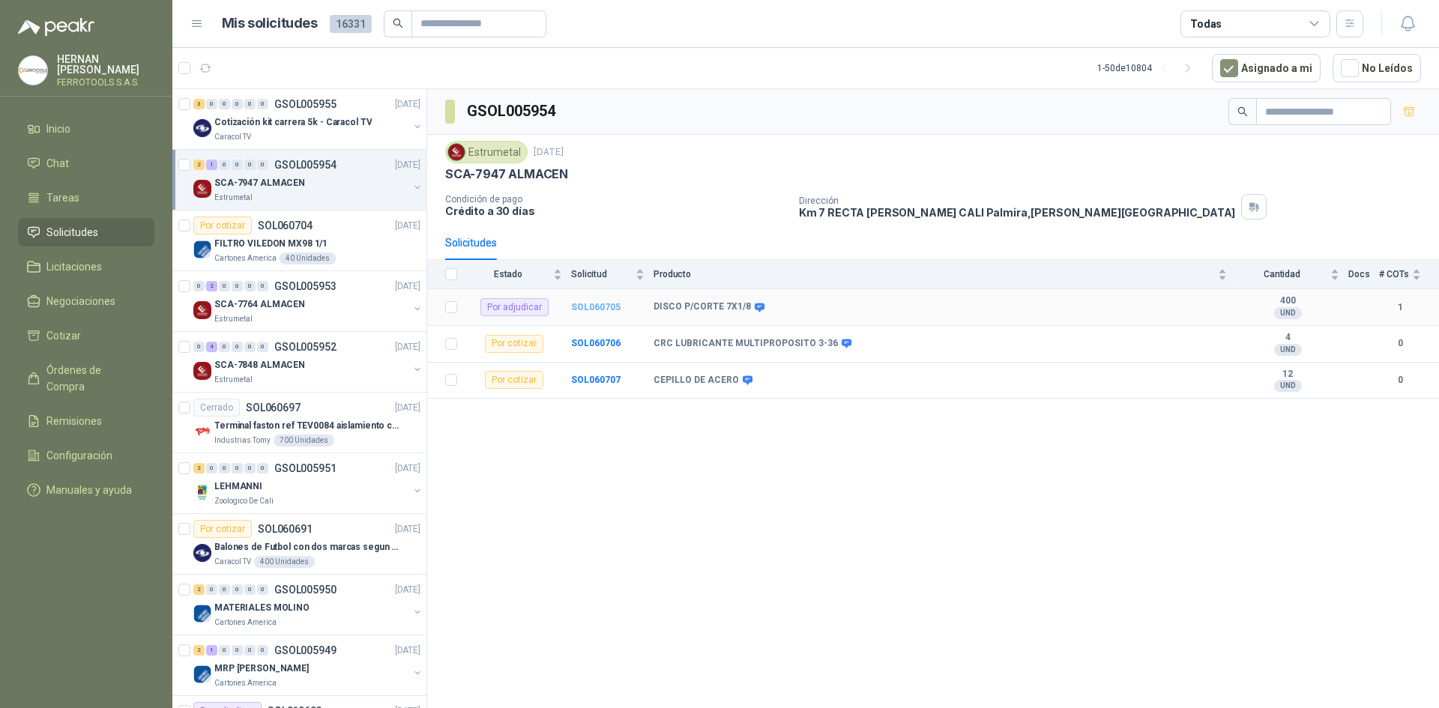
click at [585, 307] on b "SOL060705" at bounding box center [595, 307] width 49 height 10
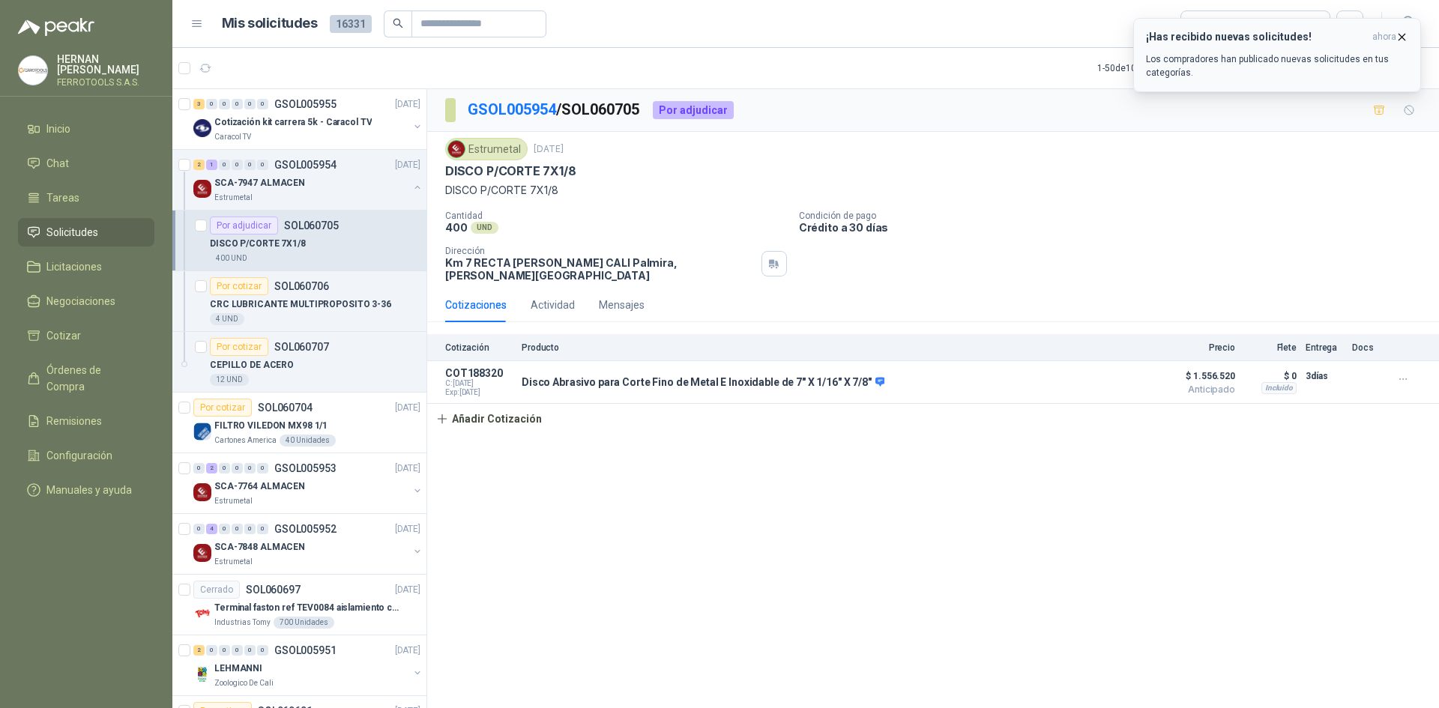
click at [1278, 64] on p "Los compradores han publicado nuevas solicitudes en tus categorías." at bounding box center [1277, 65] width 262 height 27
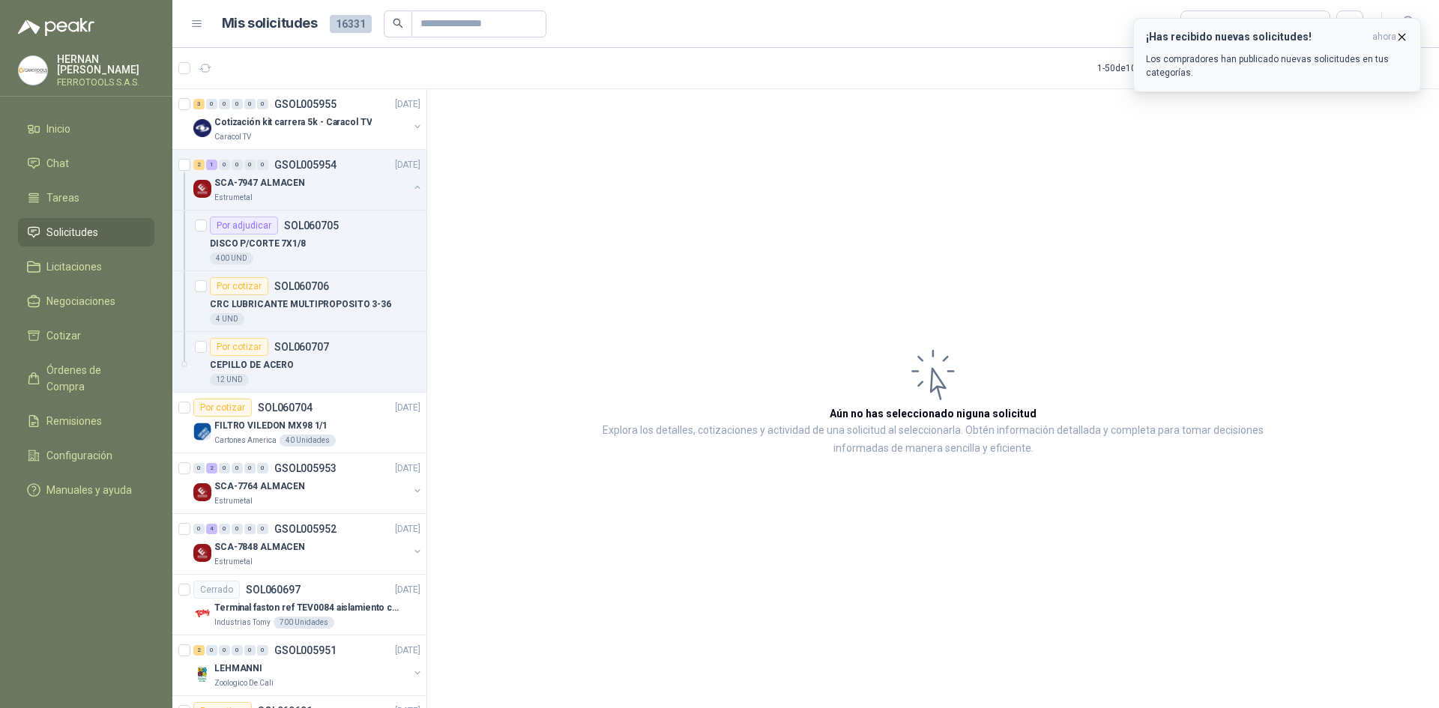
click at [1404, 35] on icon "button" at bounding box center [1403, 37] width 6 height 6
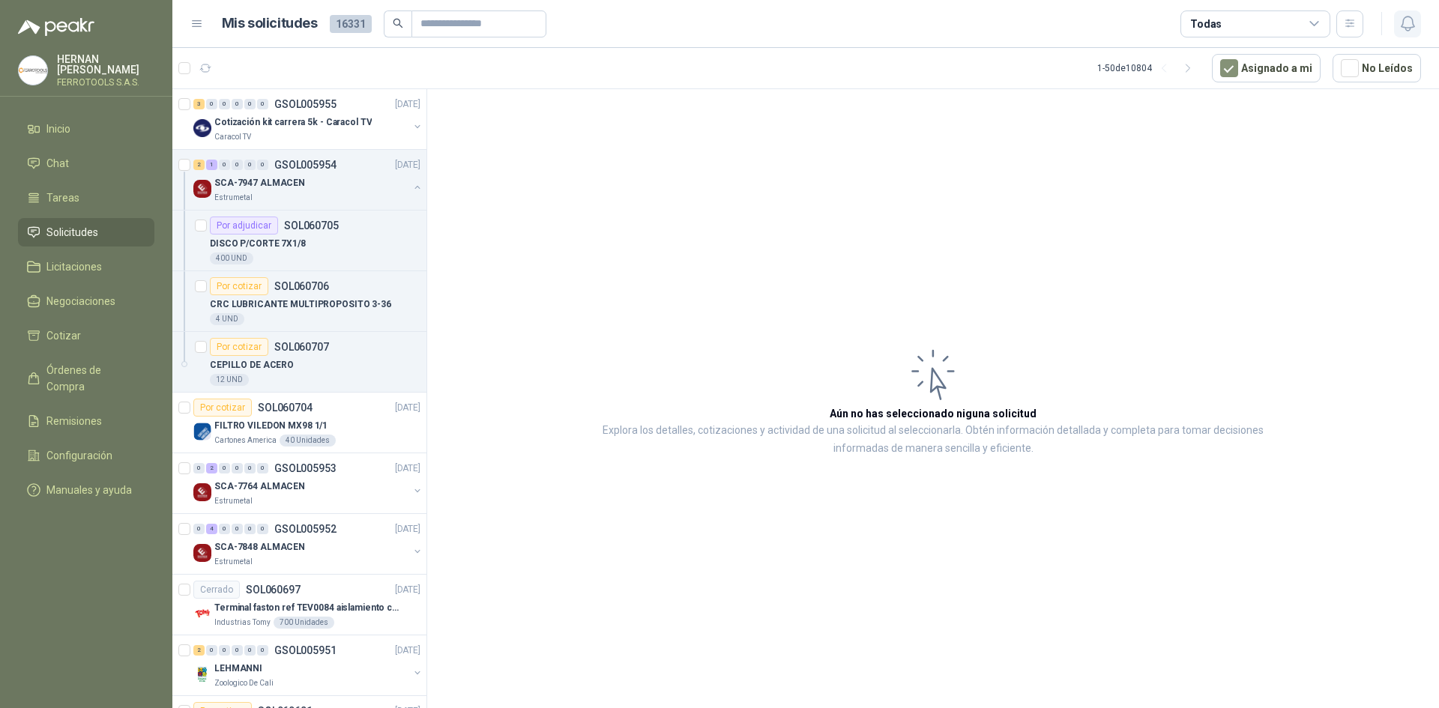
click at [1405, 29] on icon "button" at bounding box center [1408, 23] width 19 height 19
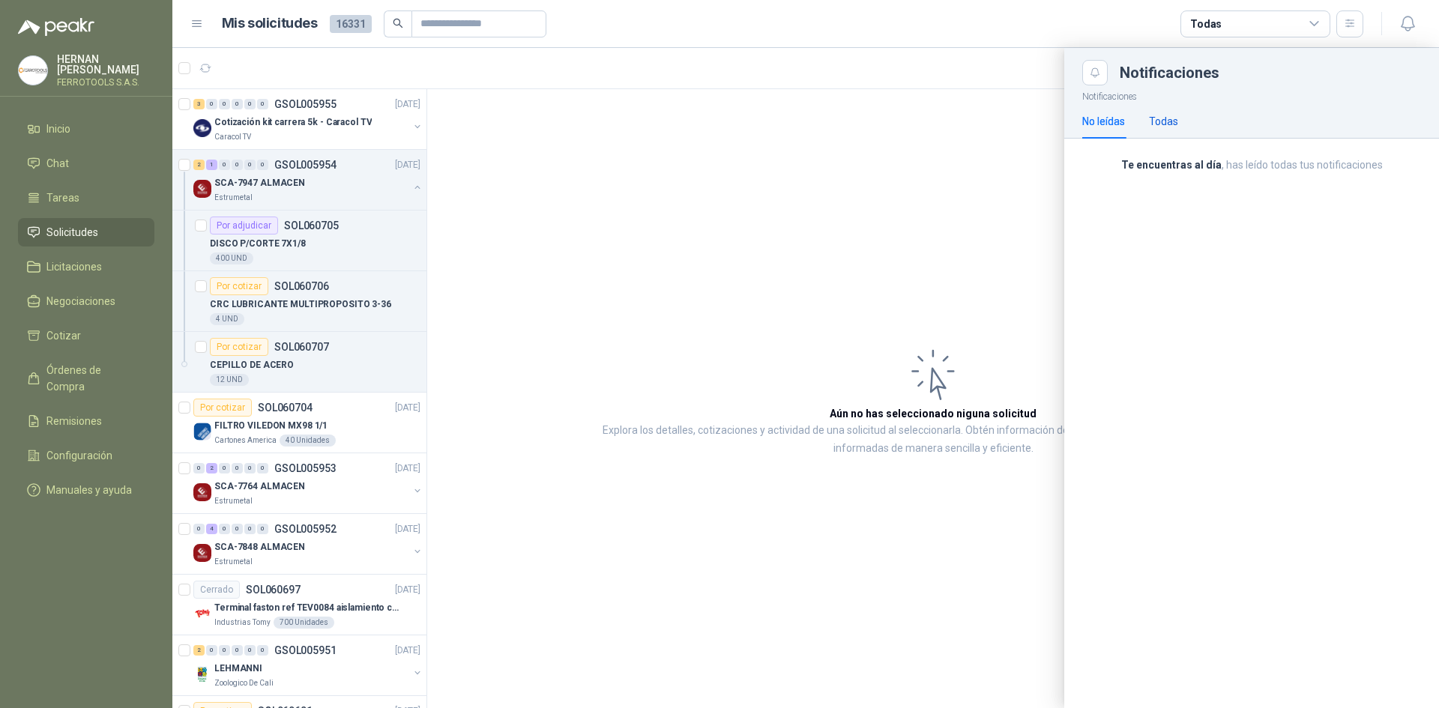
click at [1178, 119] on div "Todas" at bounding box center [1163, 121] width 29 height 16
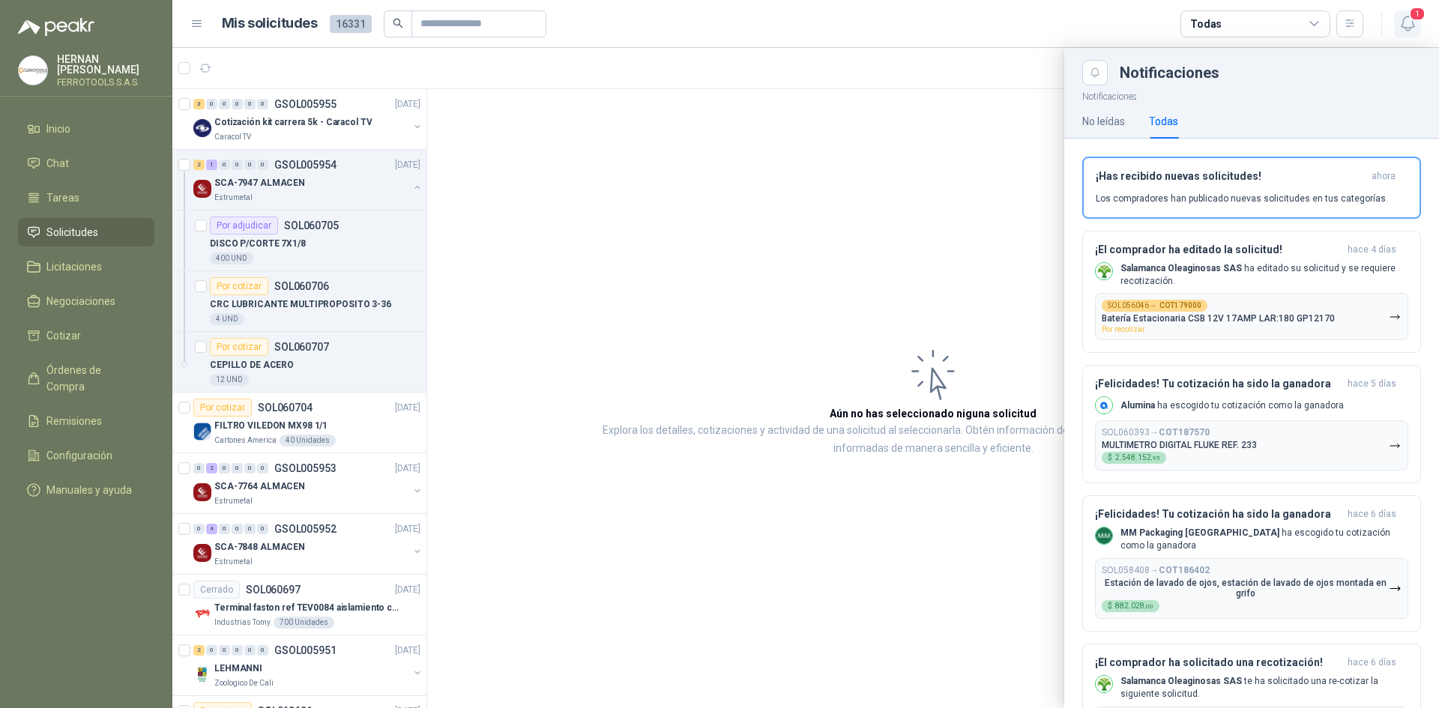
click at [1409, 31] on icon "button" at bounding box center [1407, 23] width 13 height 14
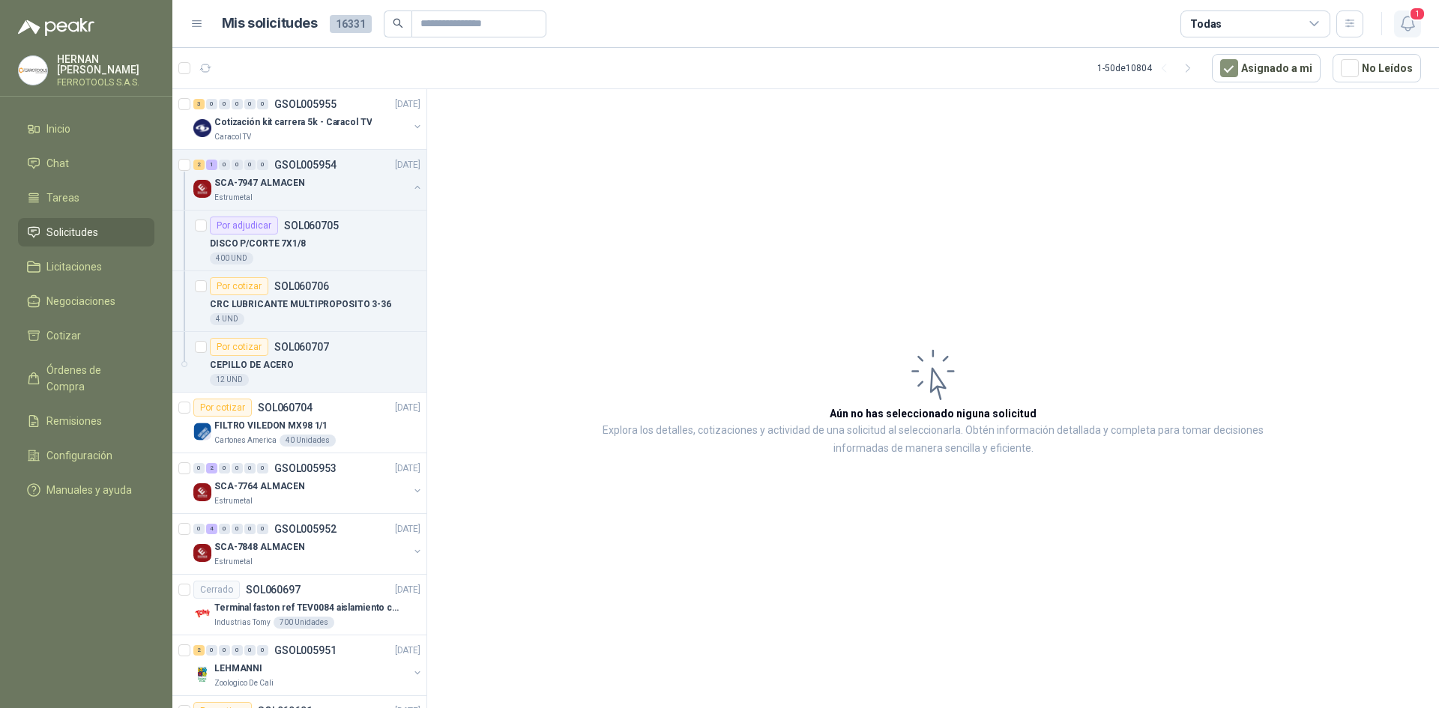
click at [1409, 31] on icon "button" at bounding box center [1407, 23] width 13 height 14
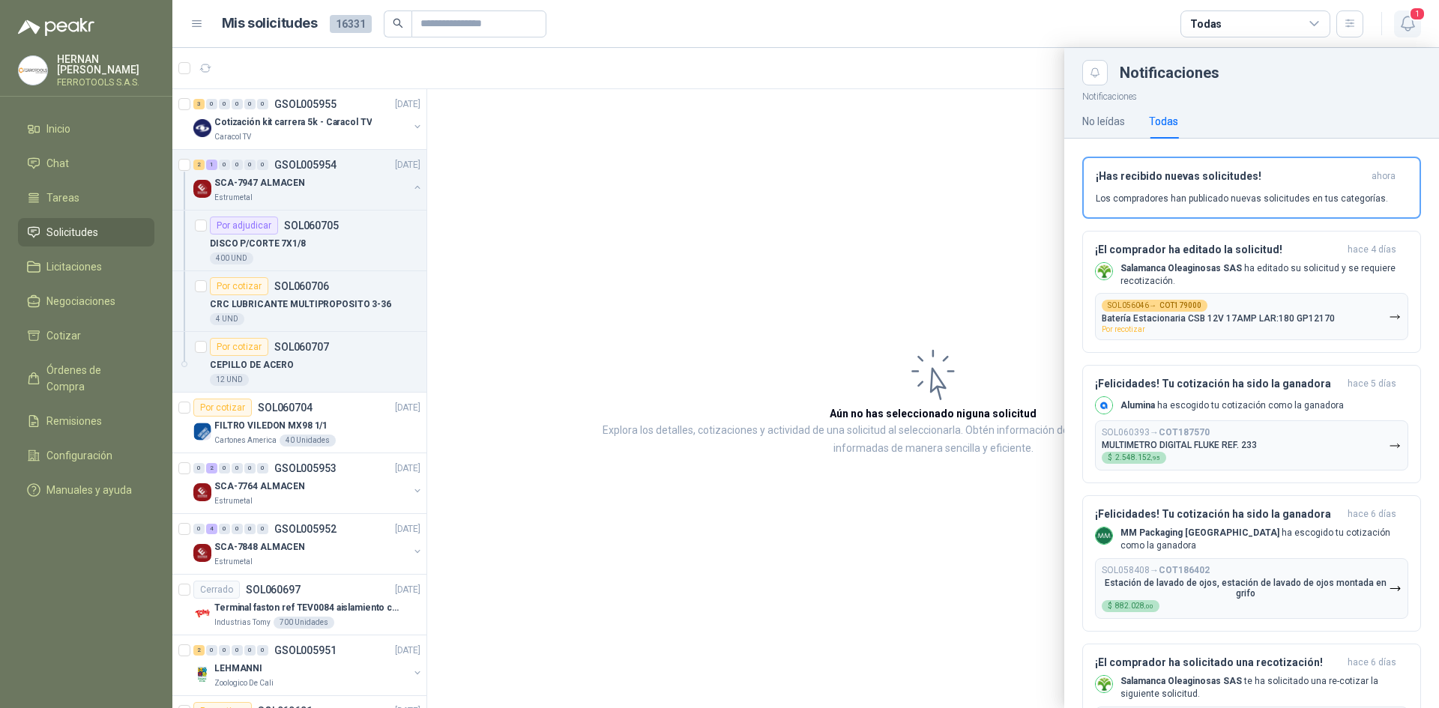
click at [1409, 31] on icon "button" at bounding box center [1407, 23] width 13 height 14
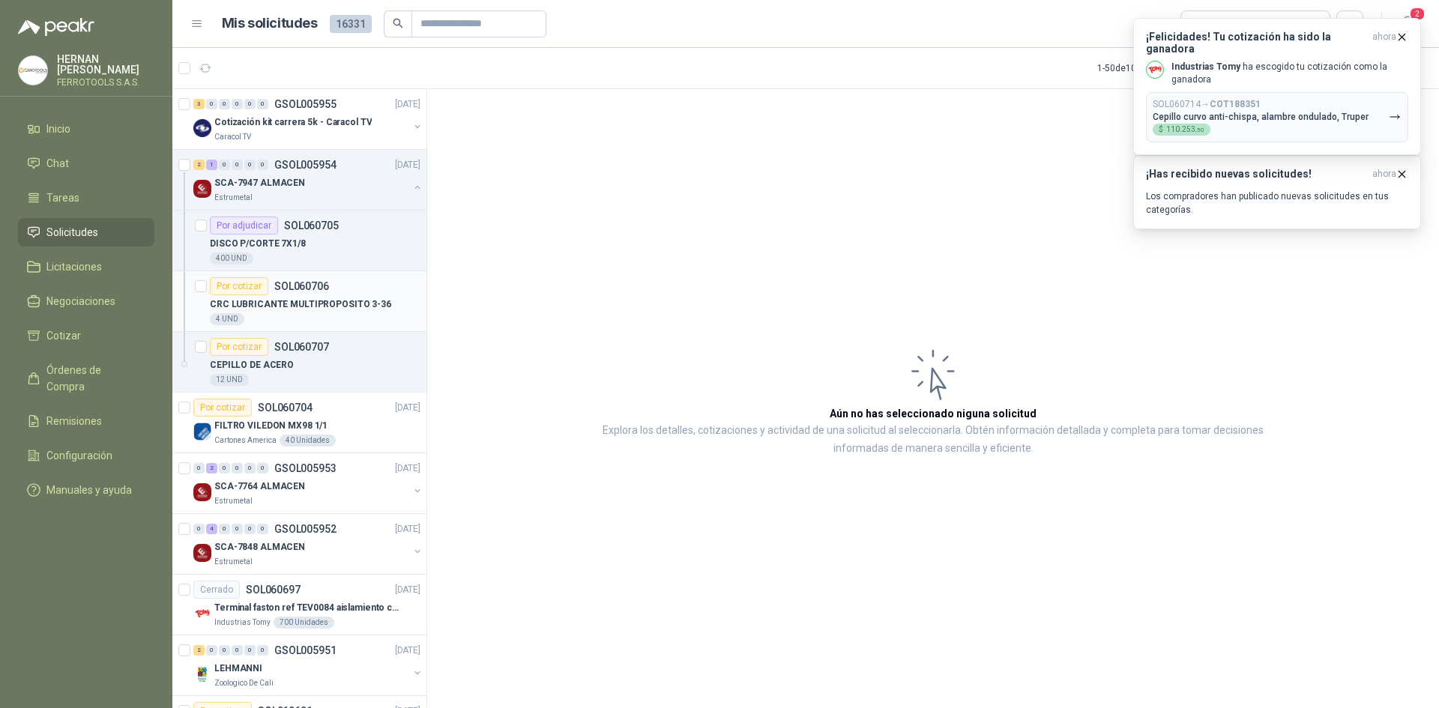
click at [343, 313] on div "CRC LUBRICANTE MULTIPROPOSITO 3-36" at bounding box center [315, 304] width 211 height 18
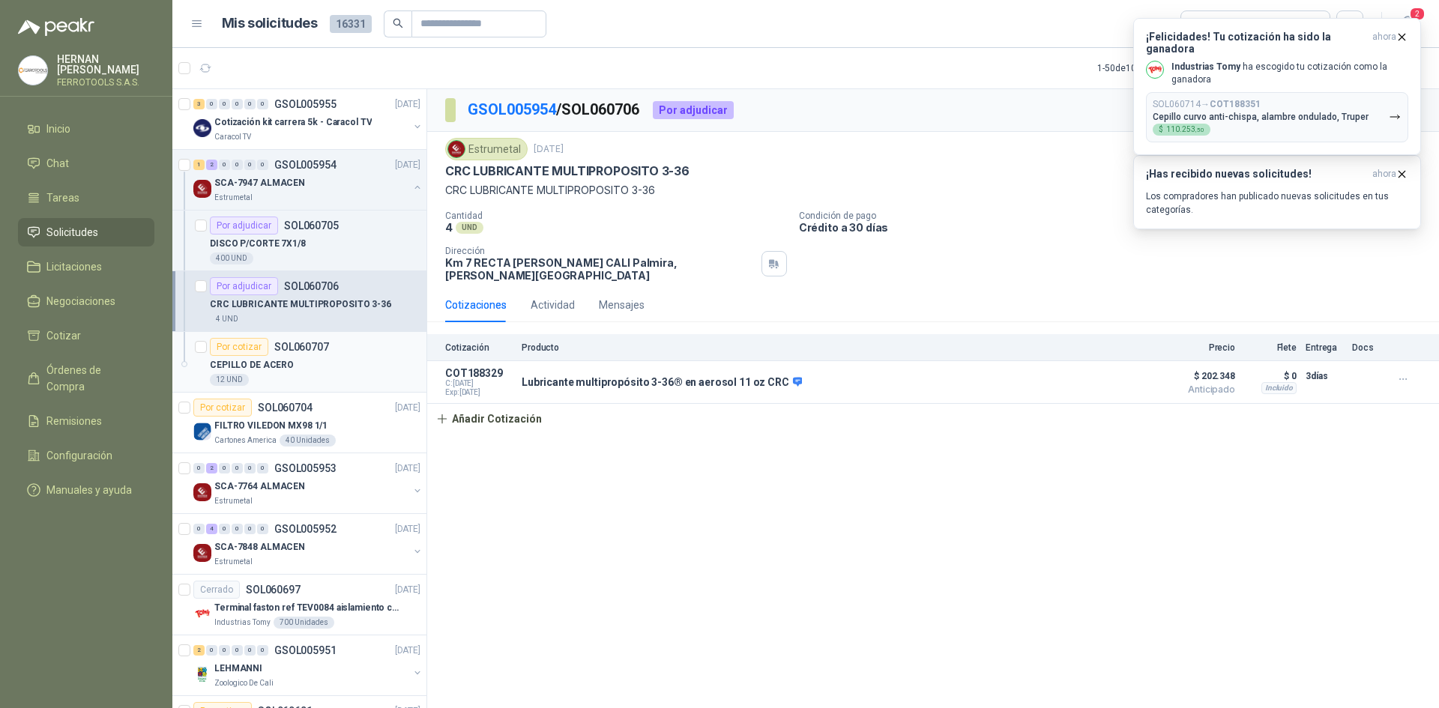
click at [340, 364] on div "CEPILLO DE ACERO" at bounding box center [315, 365] width 211 height 18
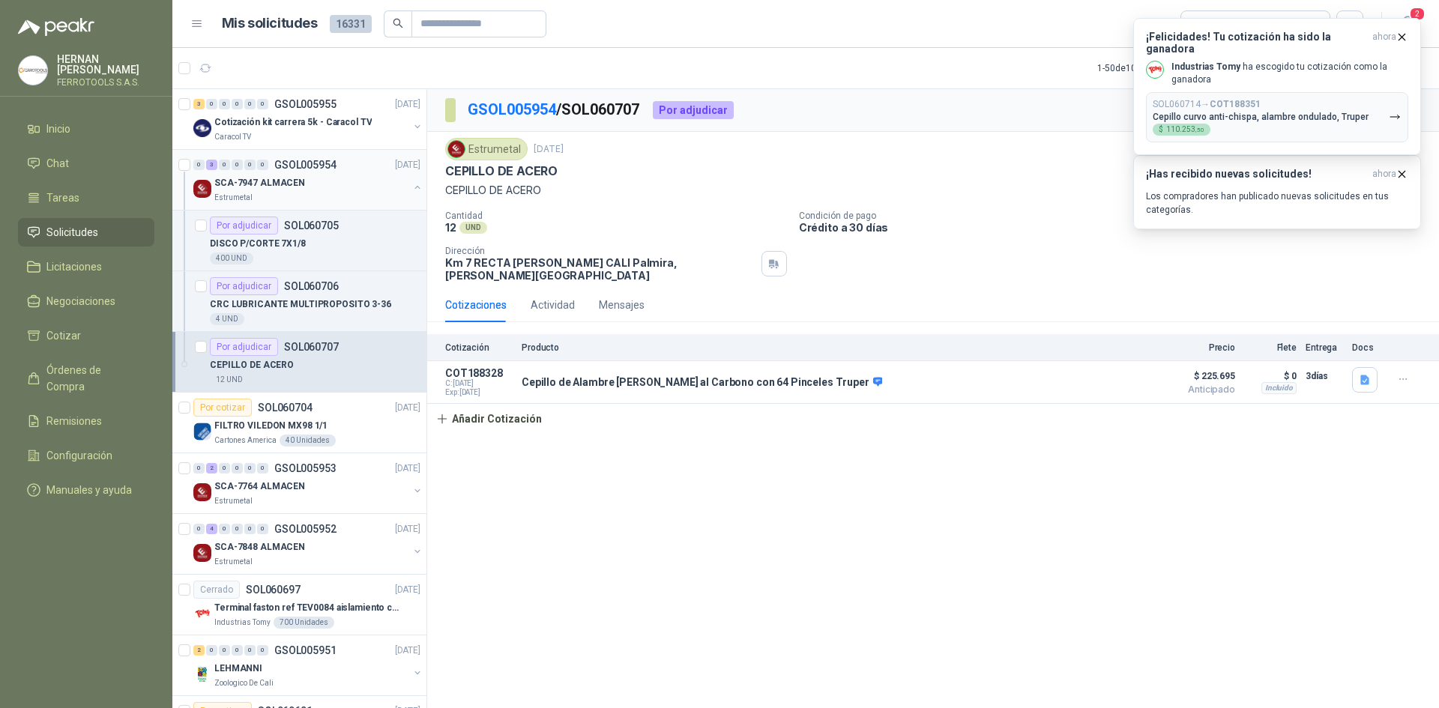
click at [412, 187] on button "button" at bounding box center [418, 187] width 12 height 12
